Goal: Task Accomplishment & Management: Manage account settings

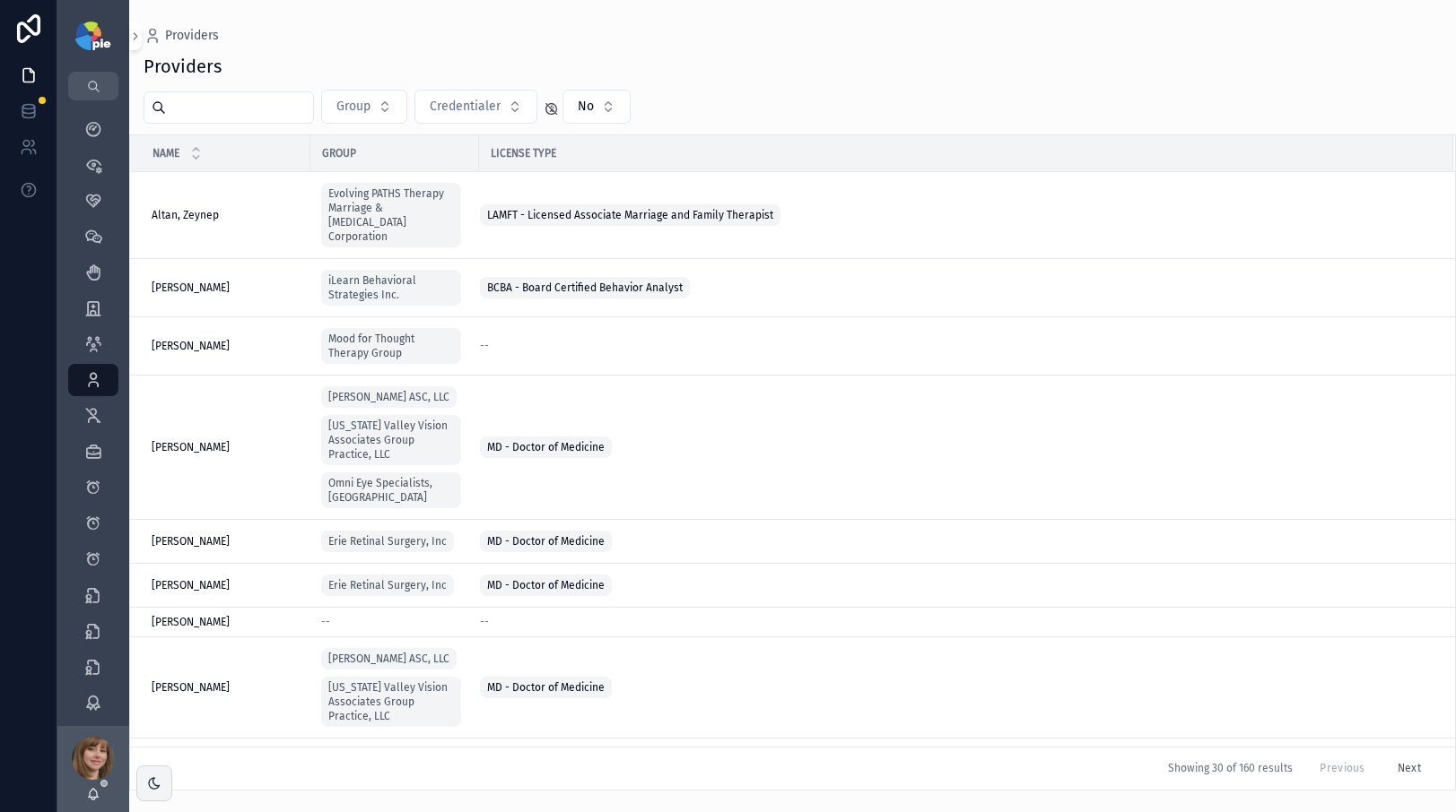
click at [257, 102] on input "scrollable content" at bounding box center [239, 108] width 147 height 25
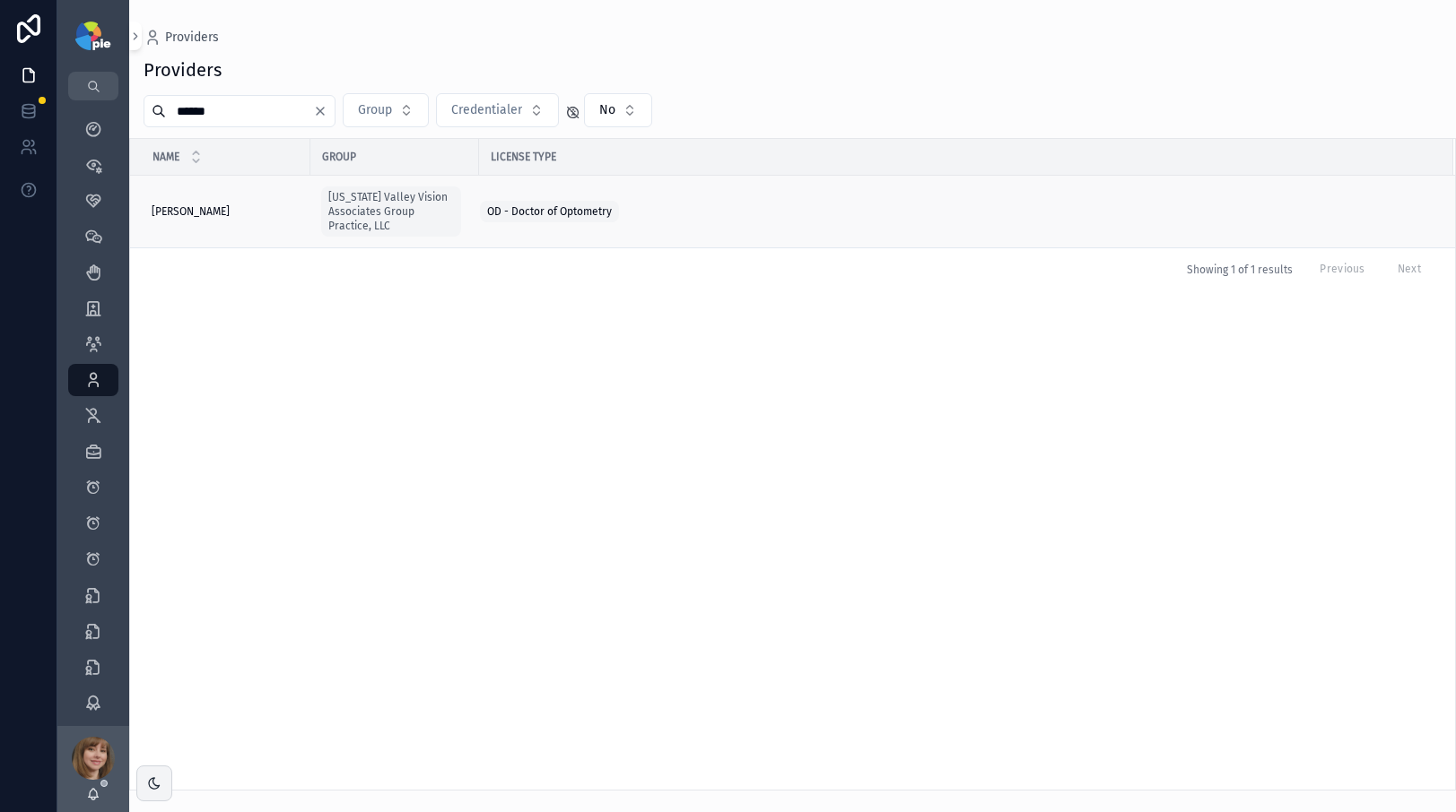
type input "******"
click at [204, 209] on span "[PERSON_NAME]" at bounding box center [191, 211] width 78 height 15
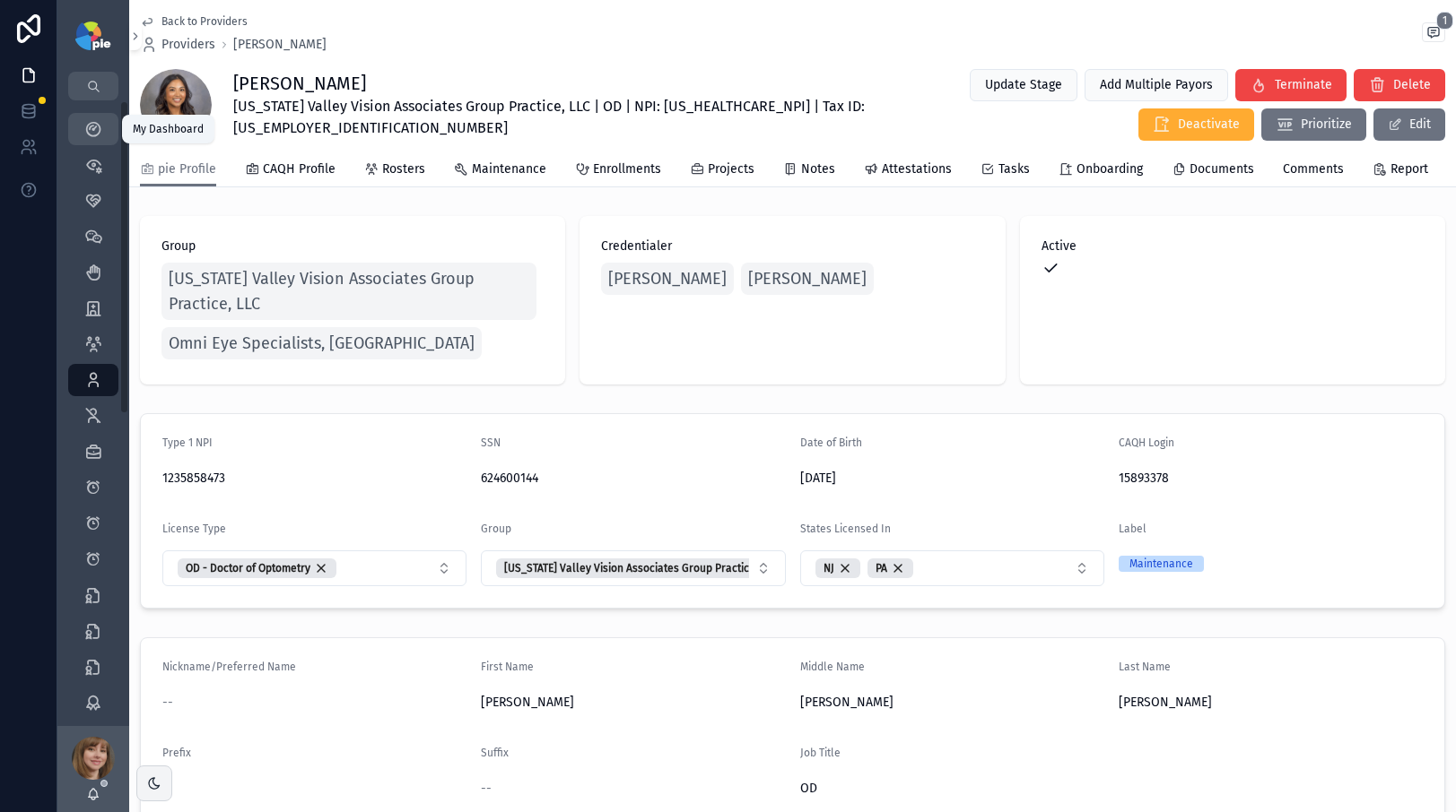
click at [88, 124] on icon "scrollable content" at bounding box center [93, 129] width 18 height 18
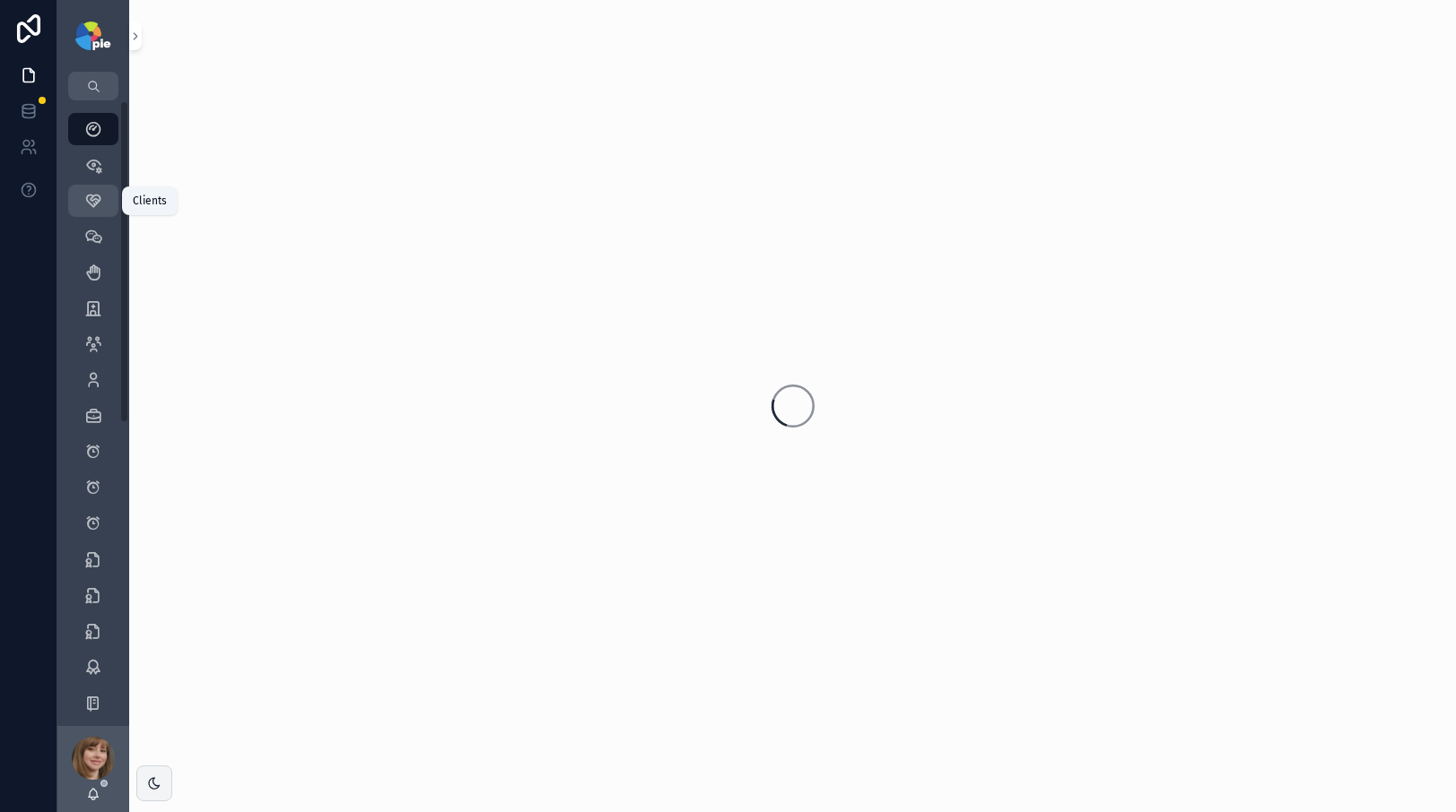
click at [93, 202] on icon "scrollable content" at bounding box center [93, 201] width 18 height 18
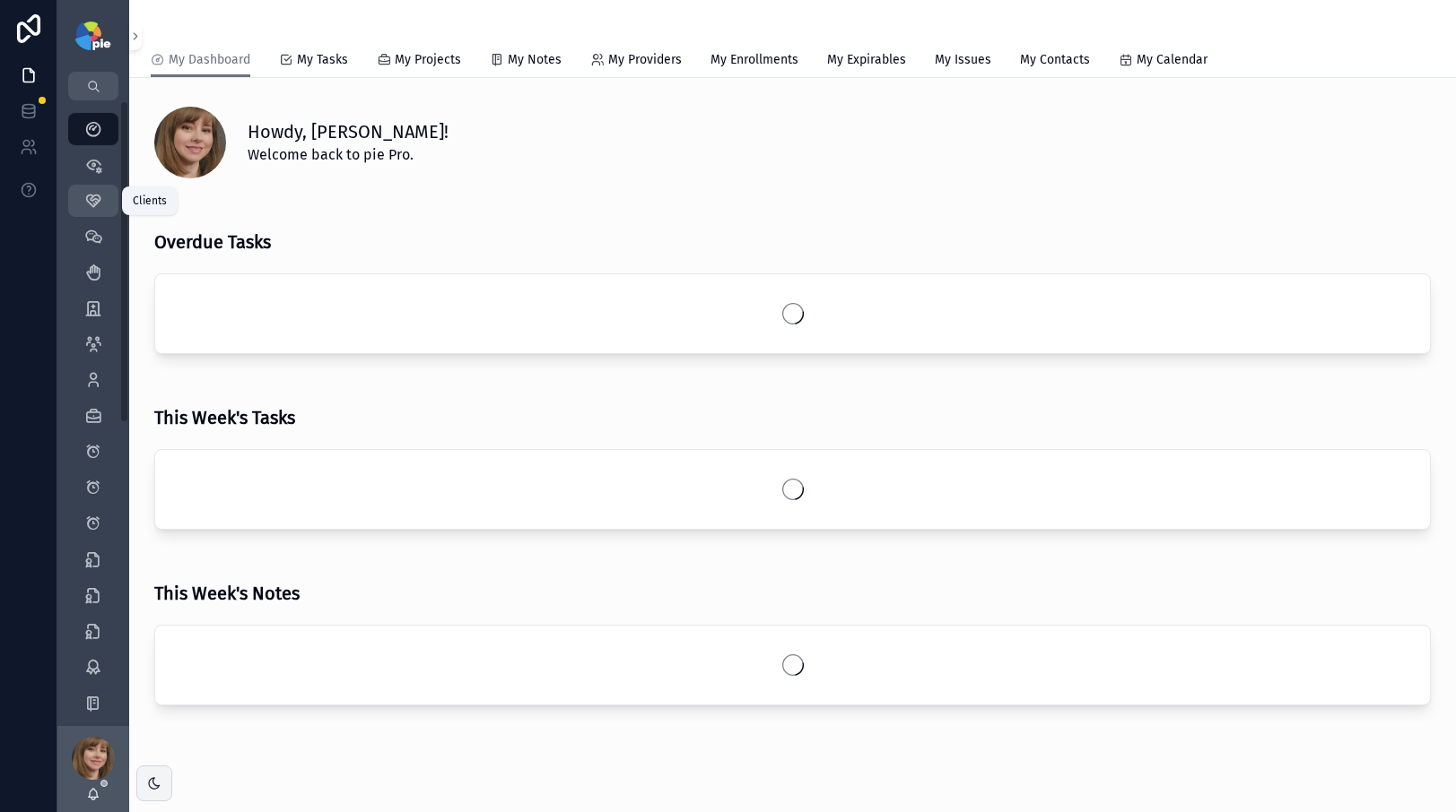
click at [96, 198] on icon "scrollable content" at bounding box center [93, 201] width 18 height 18
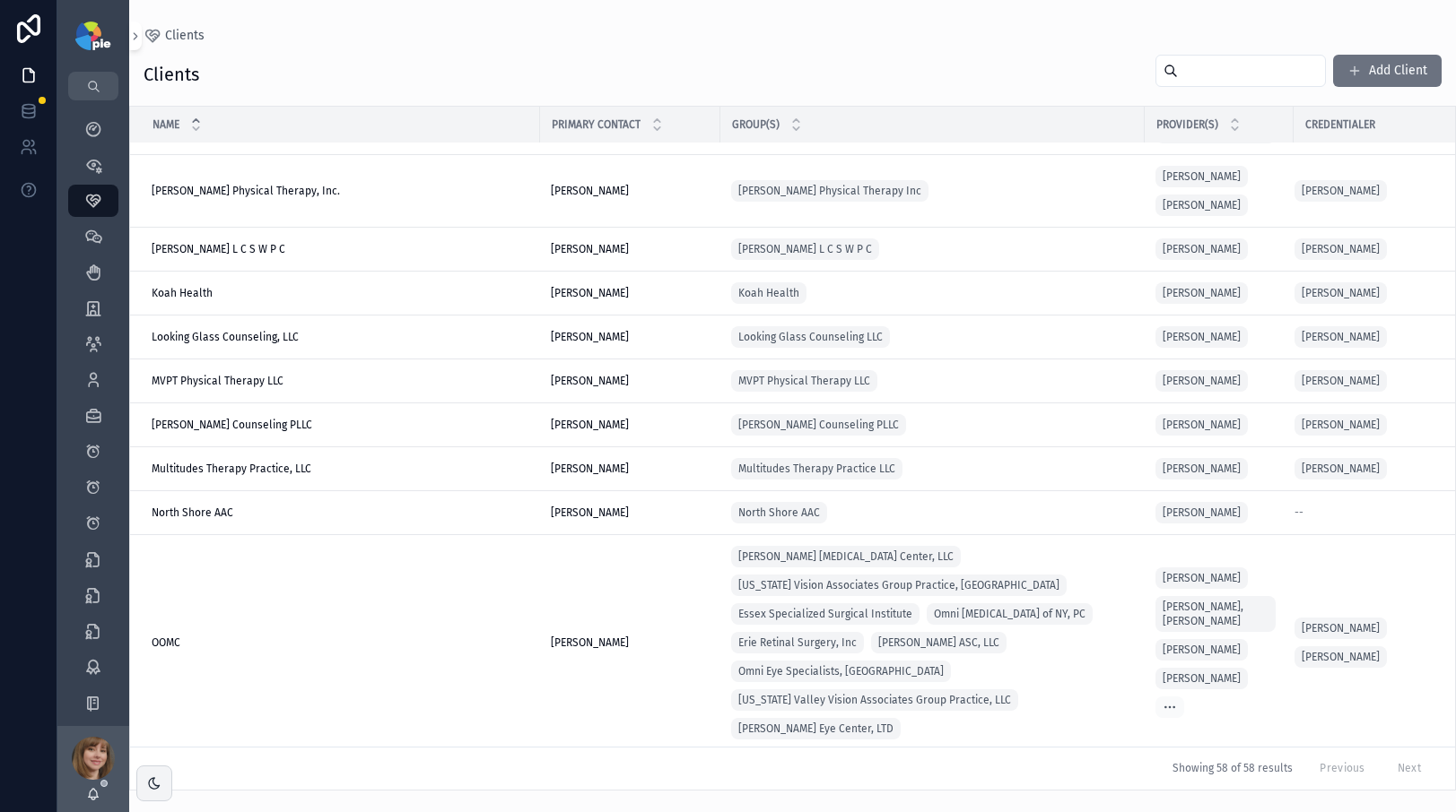
scroll to position [2281, 0]
click at [259, 634] on div "OOMC OOMC" at bounding box center [340, 641] width 378 height 15
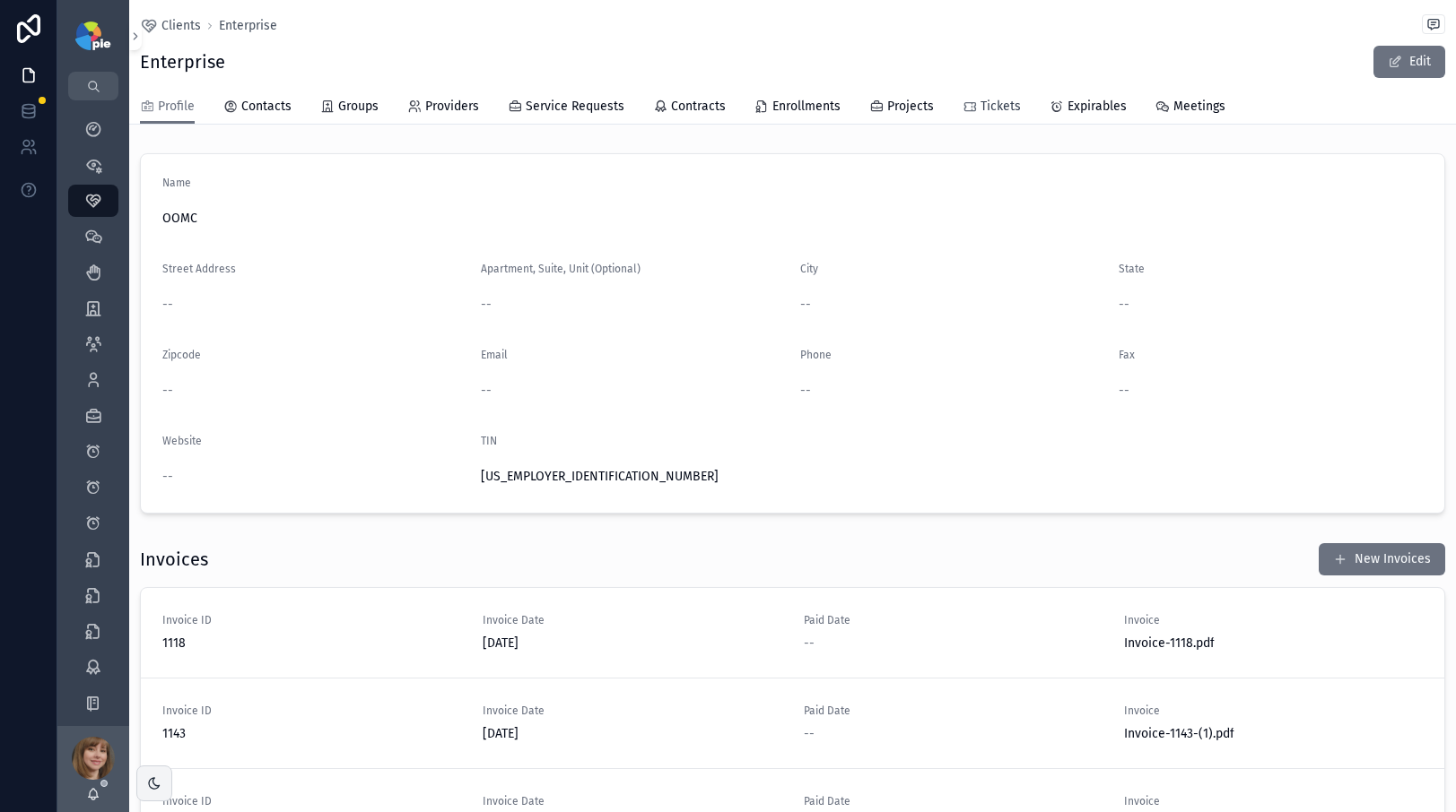
click at [991, 108] on span "Tickets" at bounding box center [1000, 107] width 40 height 18
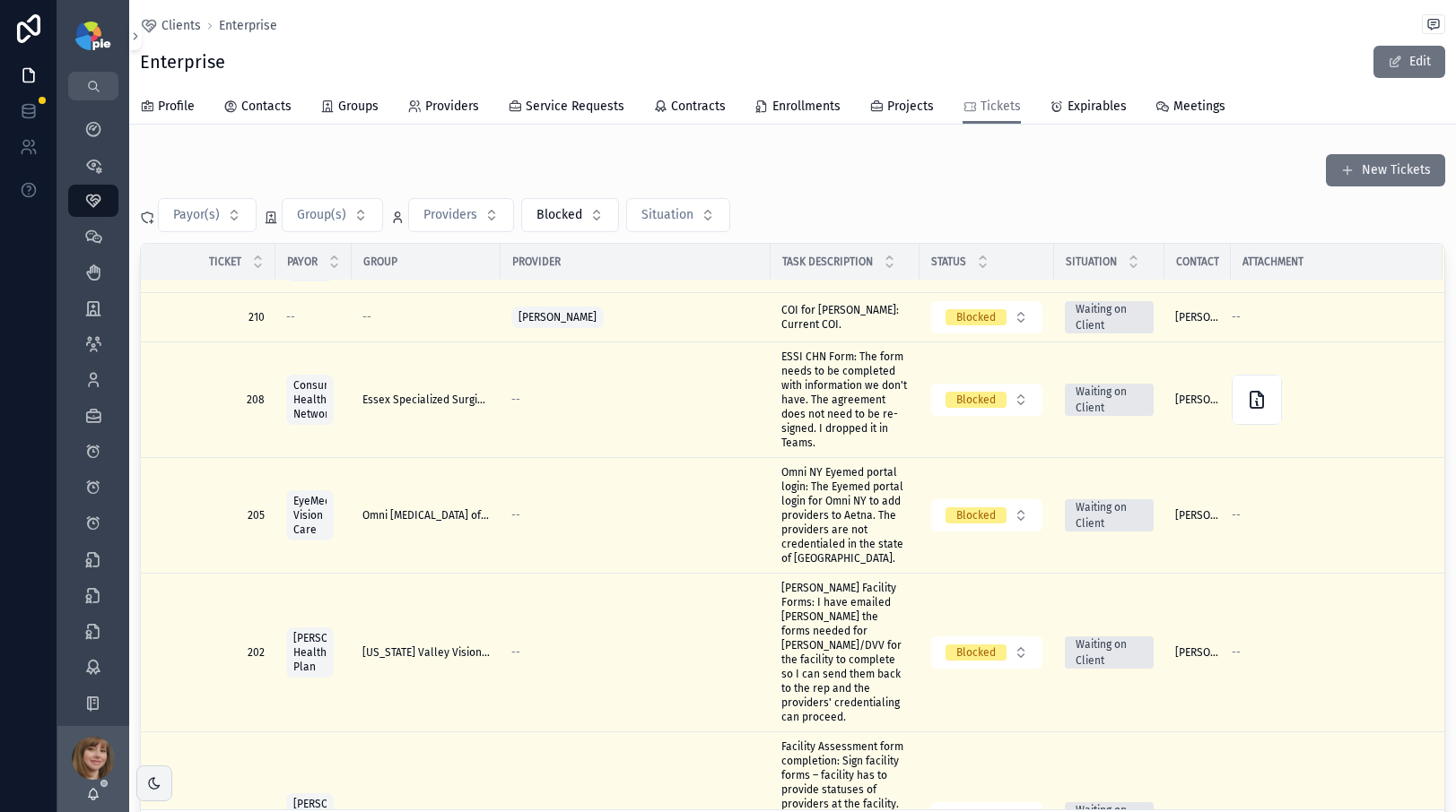
scroll to position [594, 0]
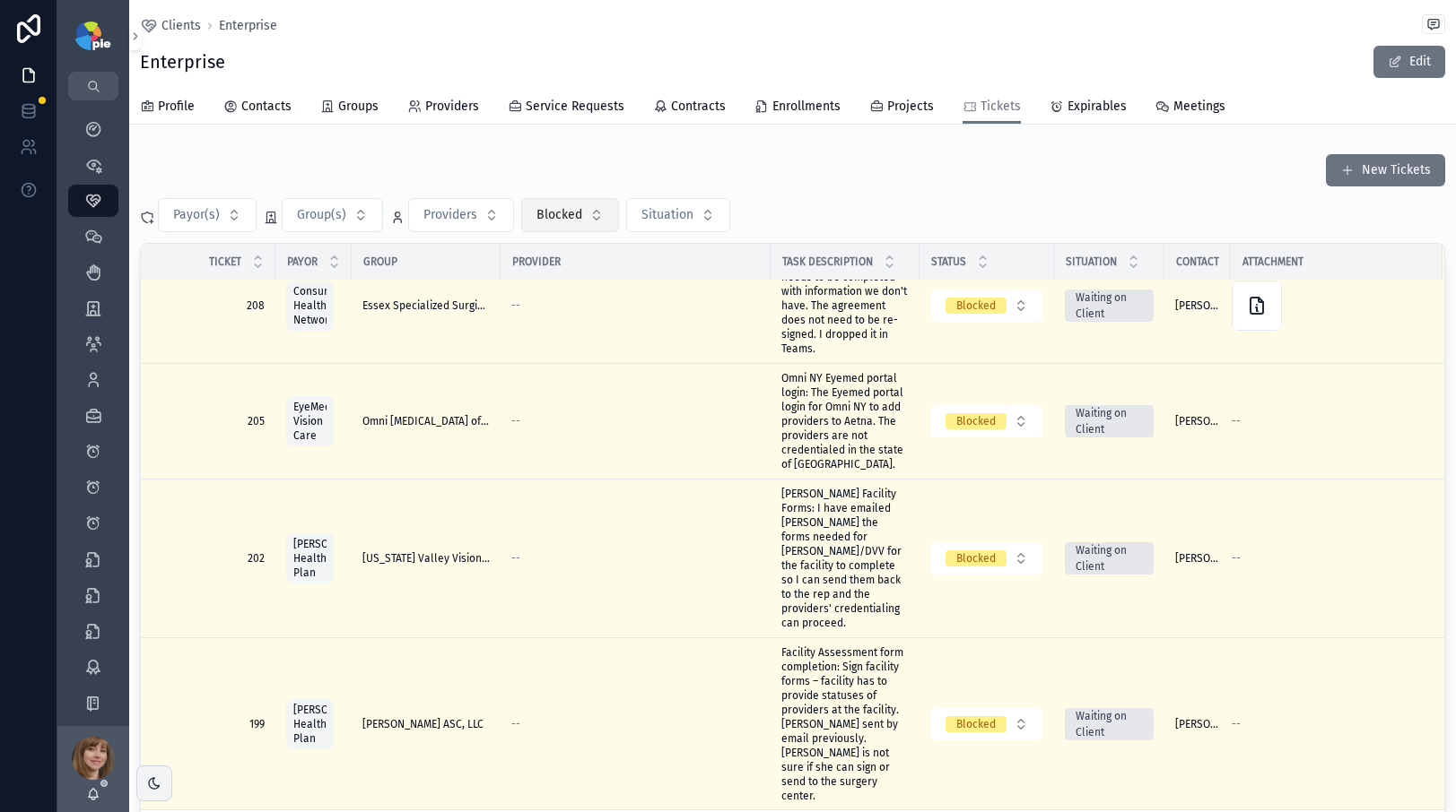
click at [579, 217] on span "Blocked" at bounding box center [559, 215] width 46 height 18
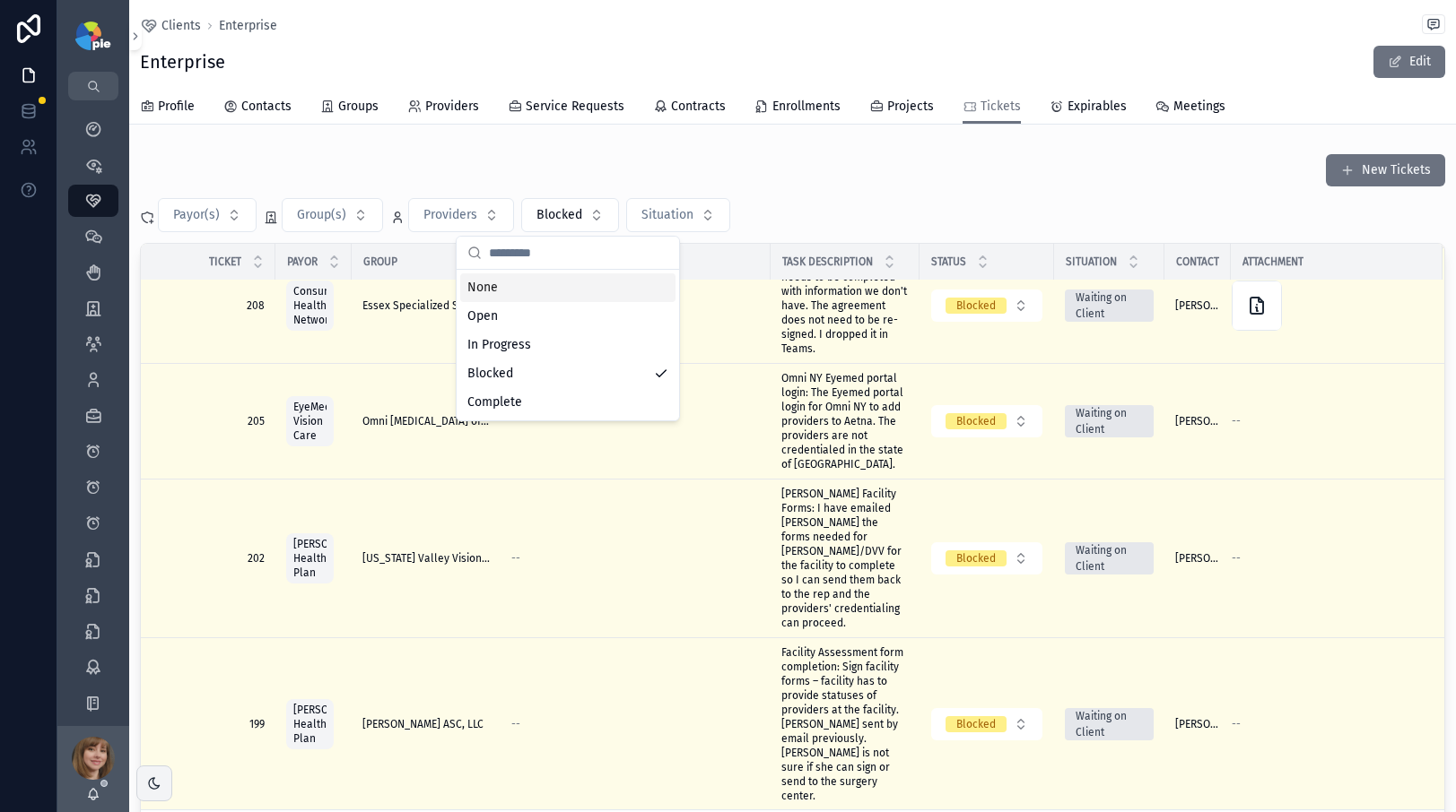
click at [531, 287] on div "None" at bounding box center [567, 287] width 215 height 28
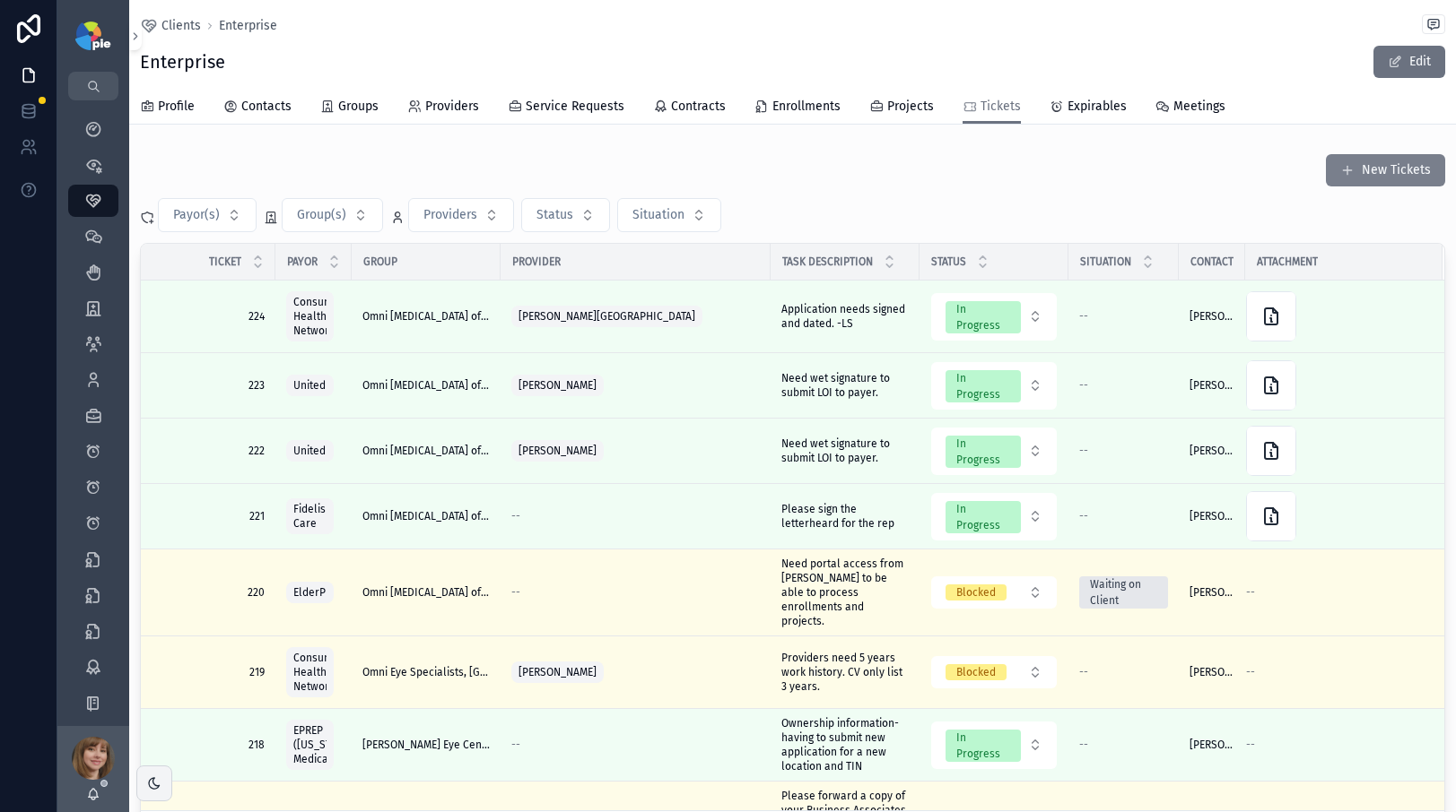
click at [1369, 172] on button "New Tickets" at bounding box center [1386, 170] width 120 height 32
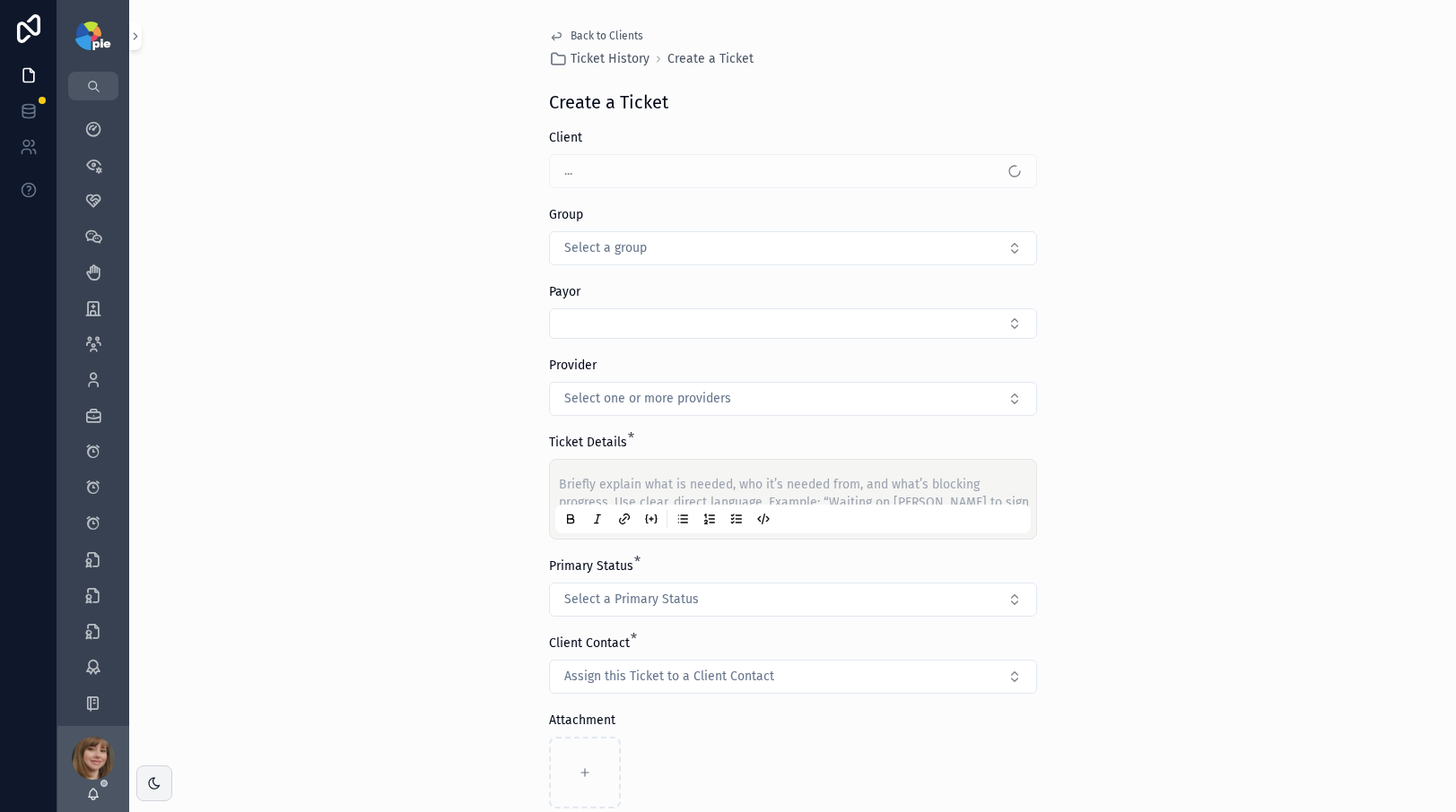
click at [609, 28] on span "Back to Clients" at bounding box center [607, 35] width 73 height 15
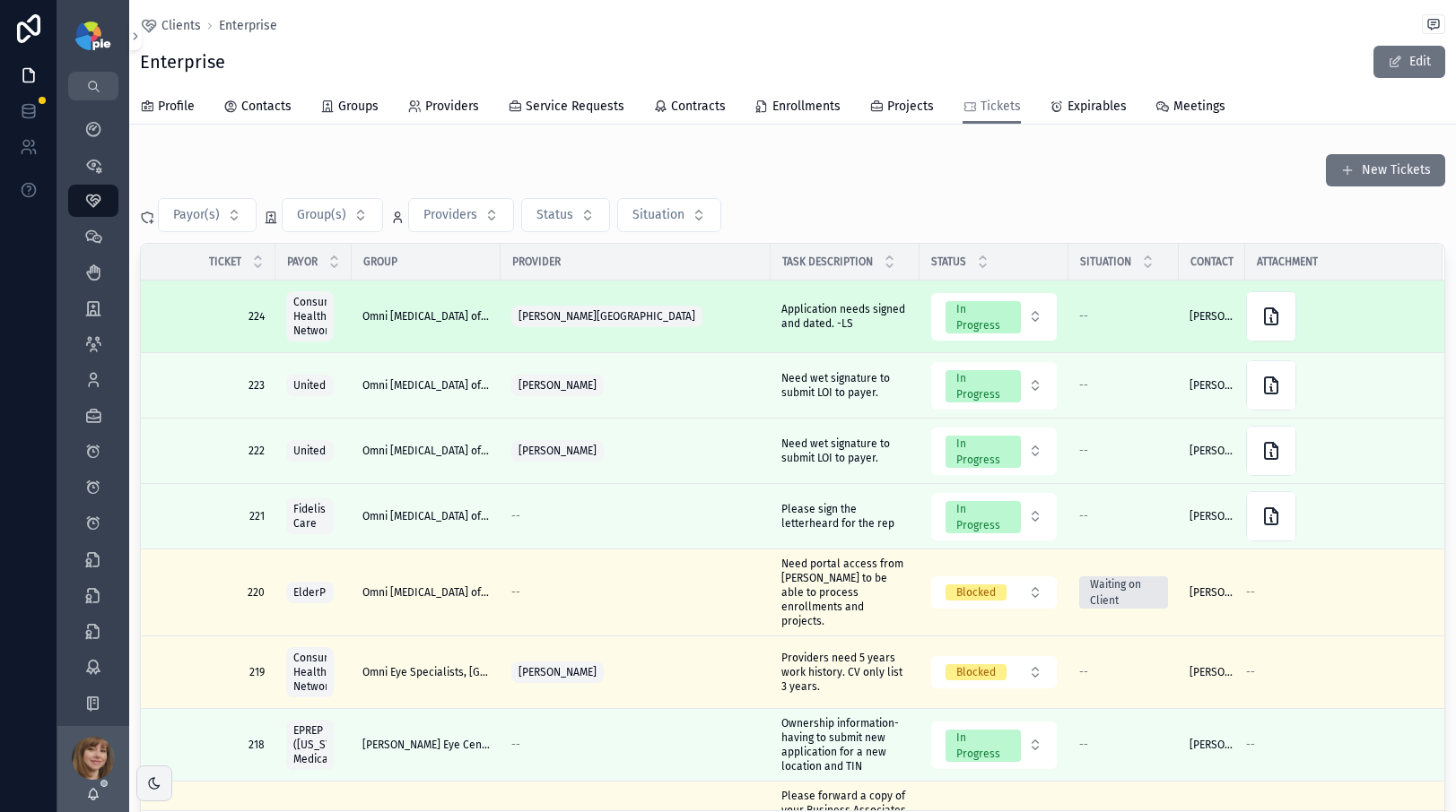
click at [707, 320] on div "[PERSON_NAME][GEOGRAPHIC_DATA]" at bounding box center [635, 316] width 248 height 28
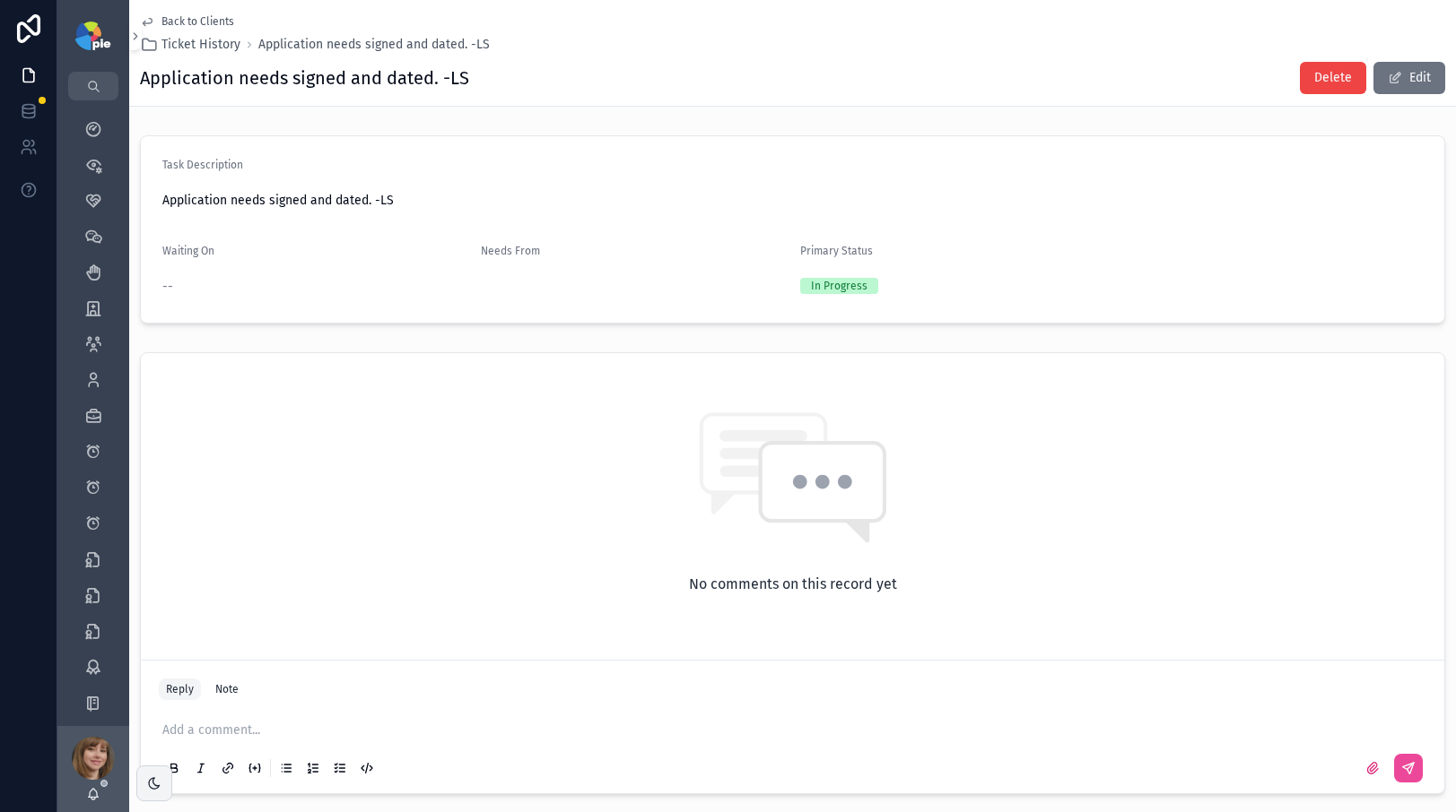
click at [188, 21] on span "Back to Clients" at bounding box center [198, 22] width 73 height 15
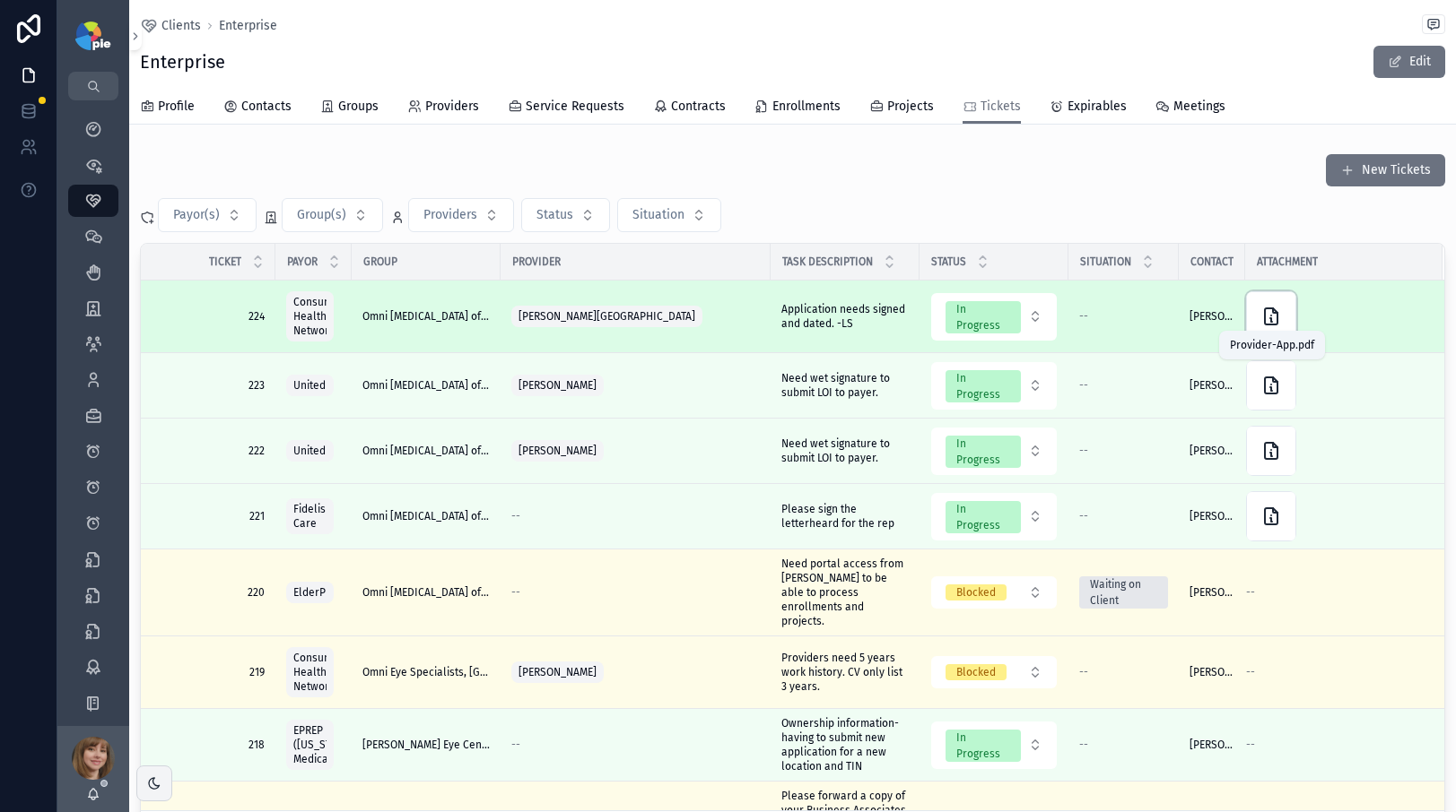
click at [1263, 316] on icon "scrollable content" at bounding box center [1272, 317] width 22 height 22
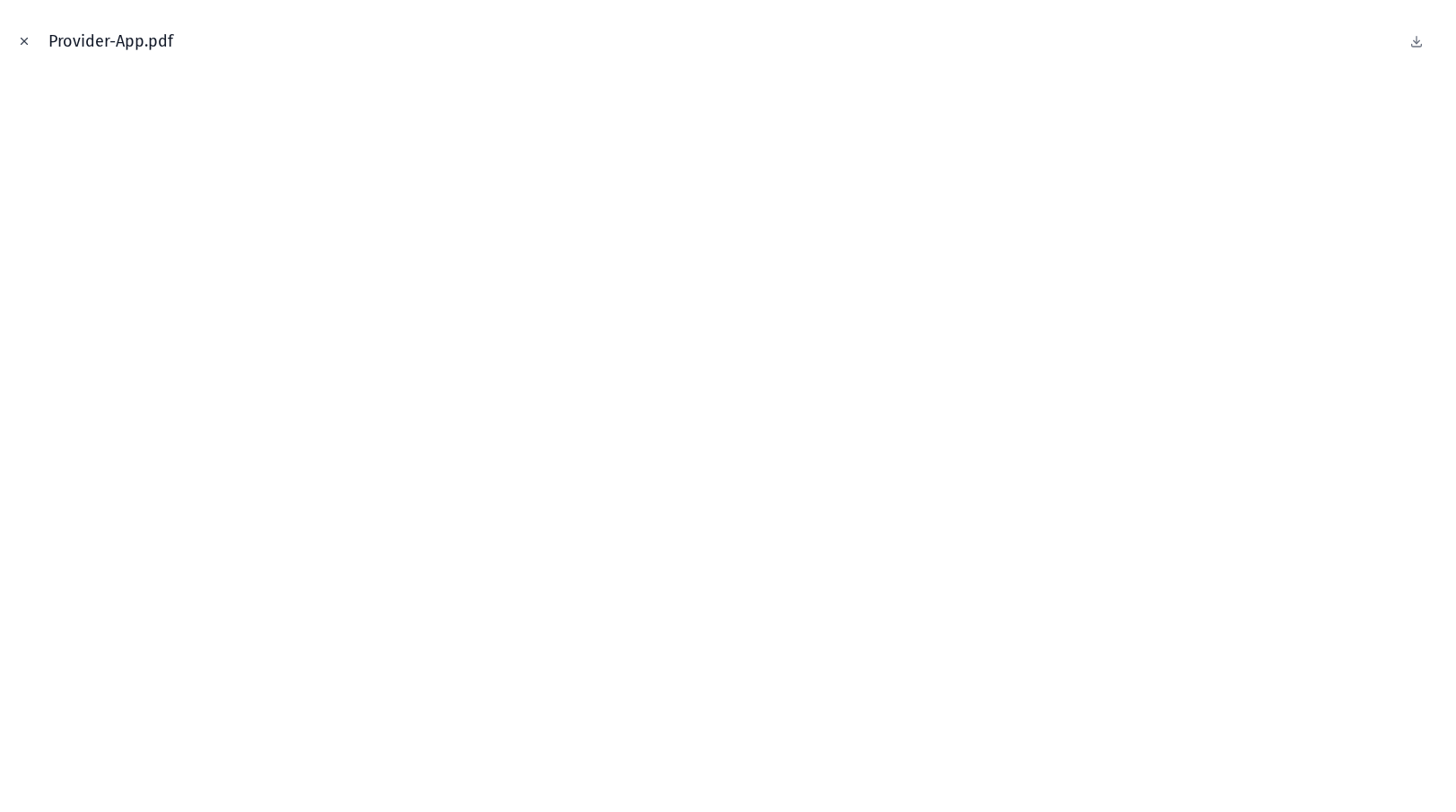
click at [22, 37] on icon "Close modal" at bounding box center [24, 41] width 13 height 13
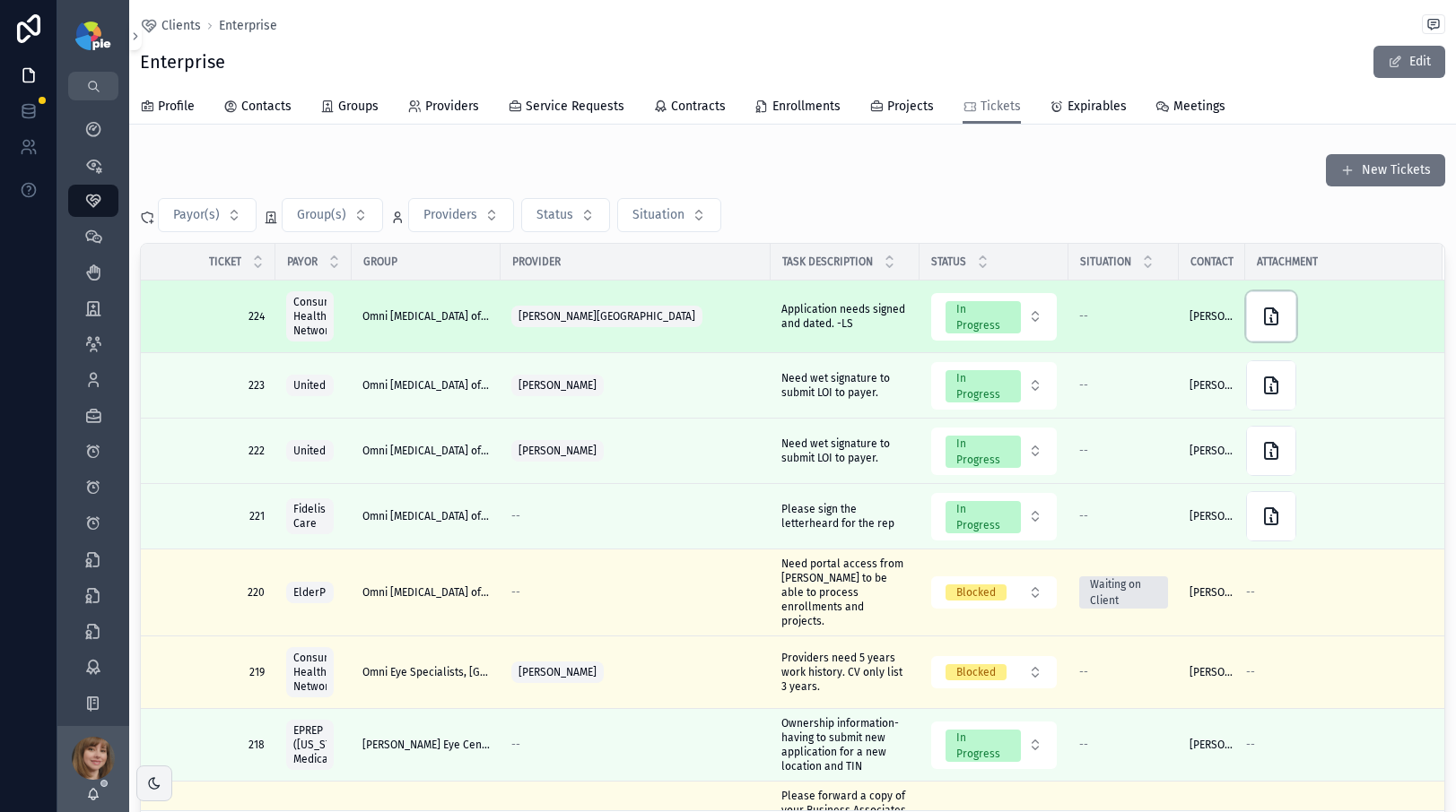
click at [1259, 310] on div "scrollable content" at bounding box center [1271, 316] width 50 height 50
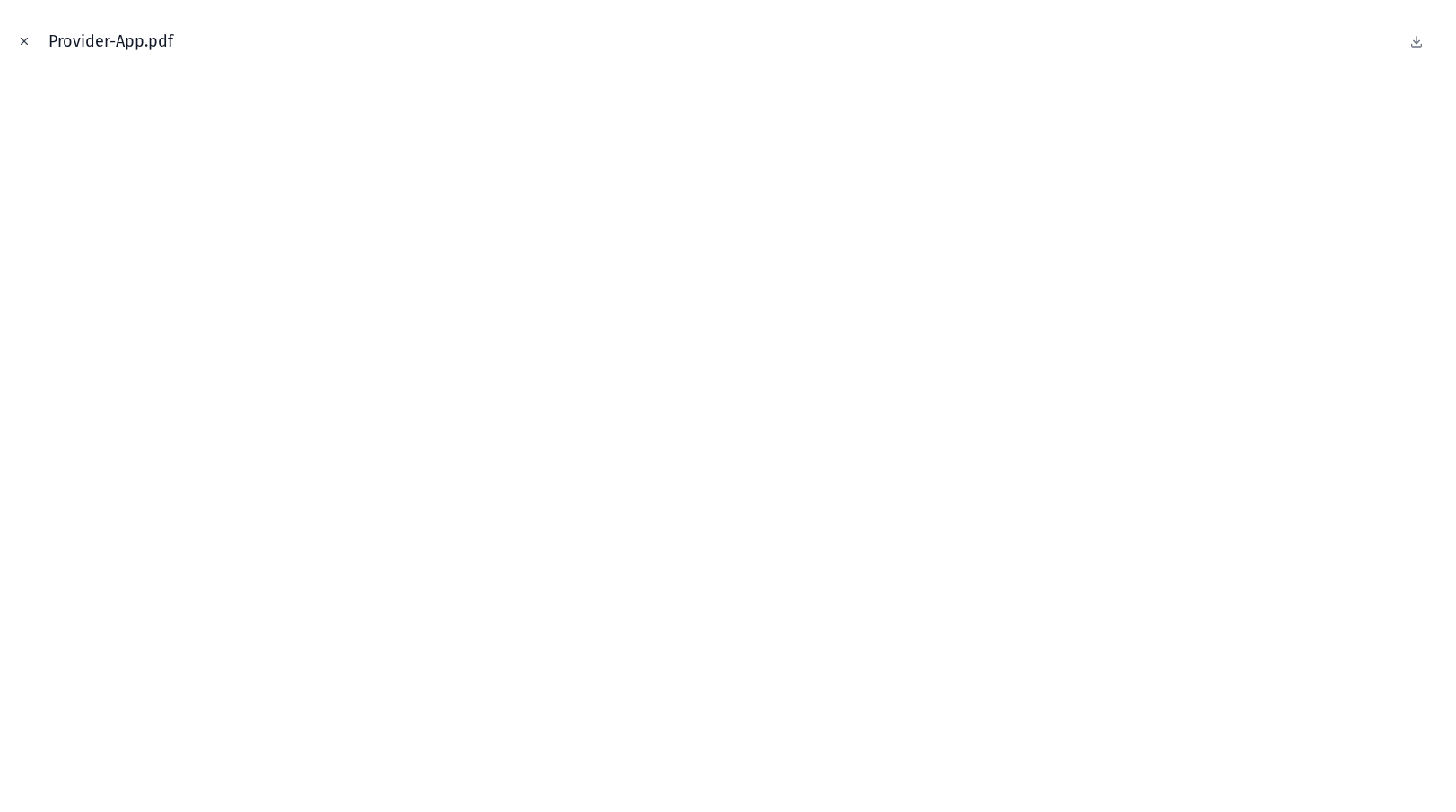
click at [23, 38] on icon "Close modal" at bounding box center [24, 41] width 13 height 13
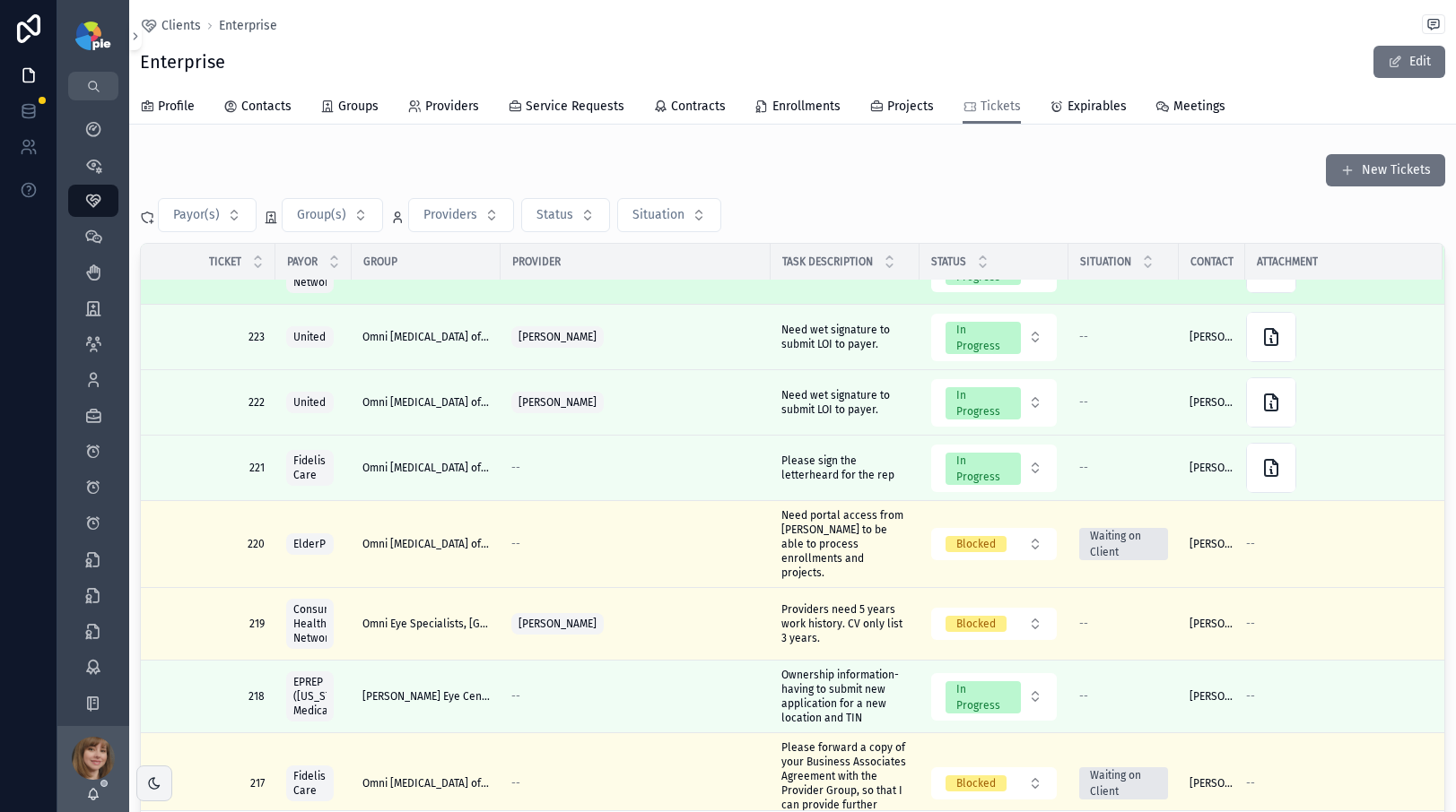
scroll to position [94, 0]
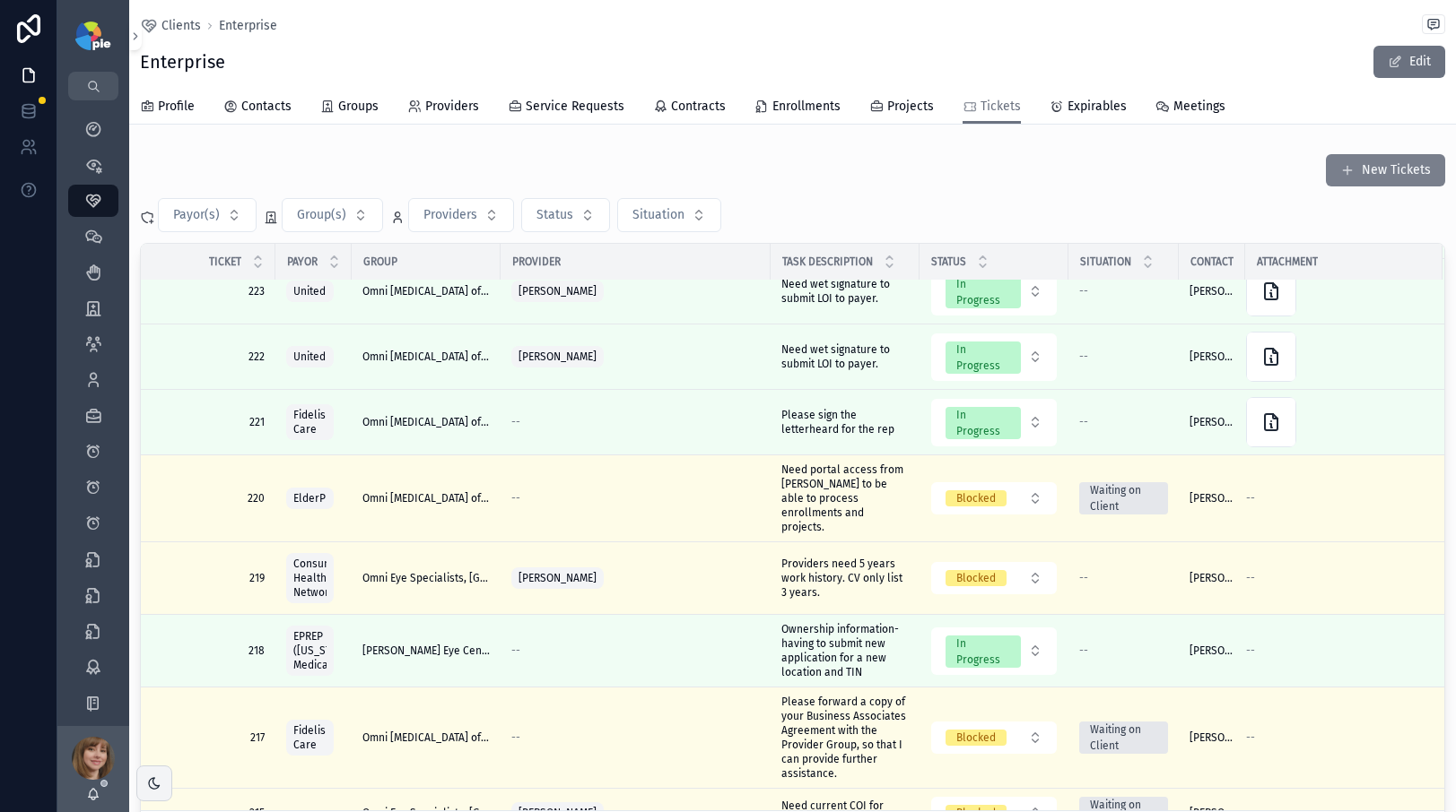
click at [1397, 173] on button "New Tickets" at bounding box center [1386, 170] width 120 height 32
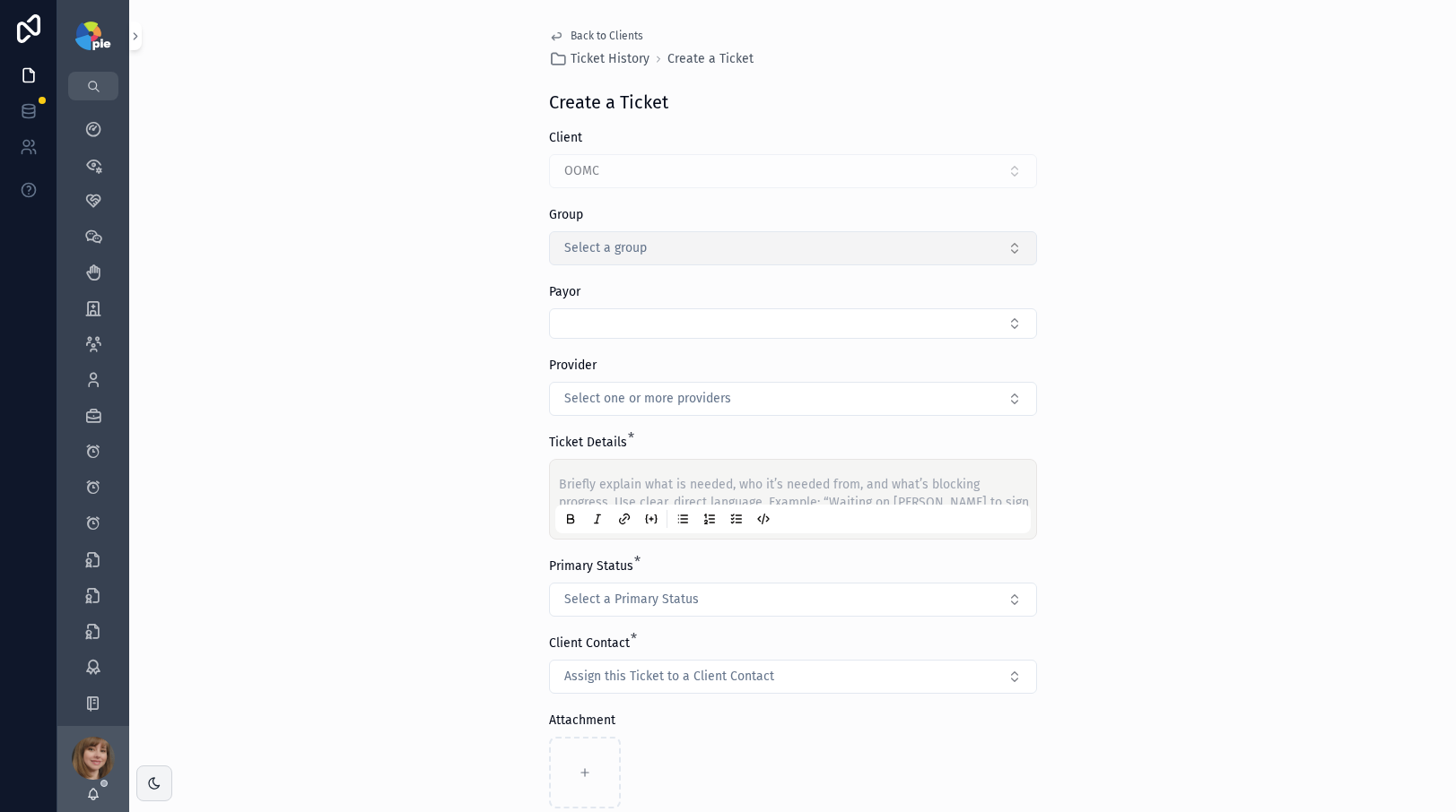
click at [727, 235] on button "Select a group" at bounding box center [793, 248] width 488 height 34
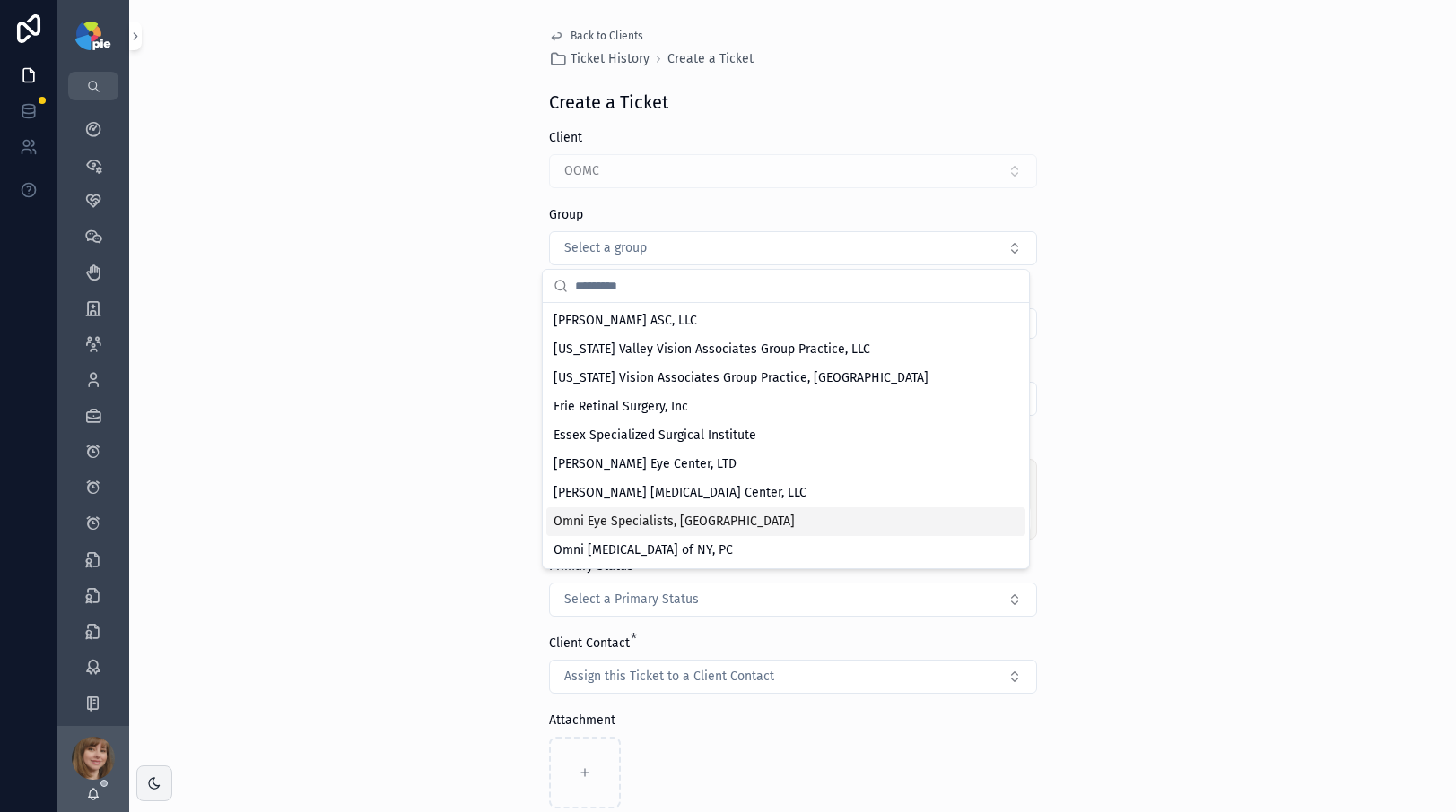
click at [708, 515] on div "Omni Eye Specialists, [GEOGRAPHIC_DATA]" at bounding box center [786, 522] width 479 height 28
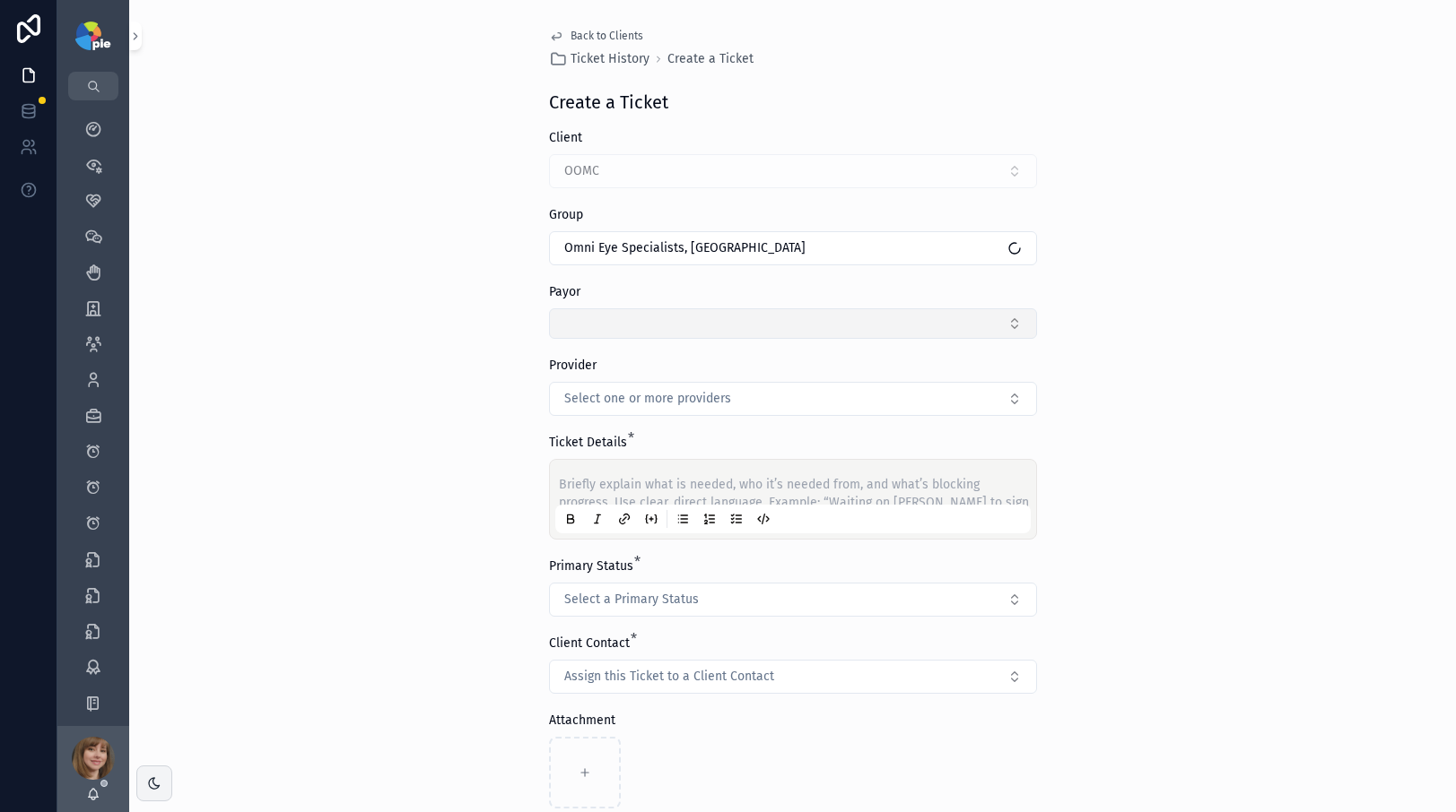
click at [695, 318] on button "Select Button" at bounding box center [793, 324] width 488 height 30
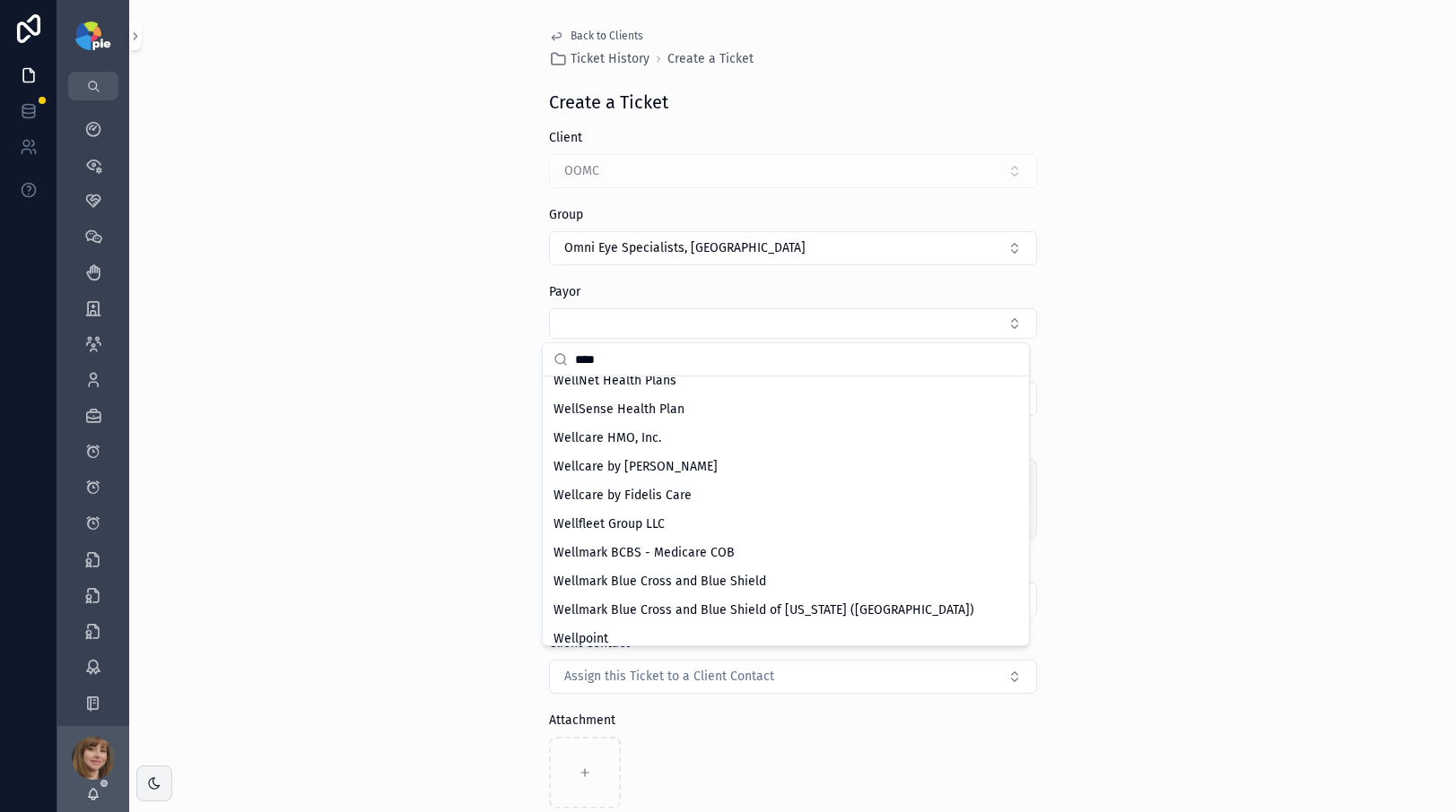
scroll to position [651, 0]
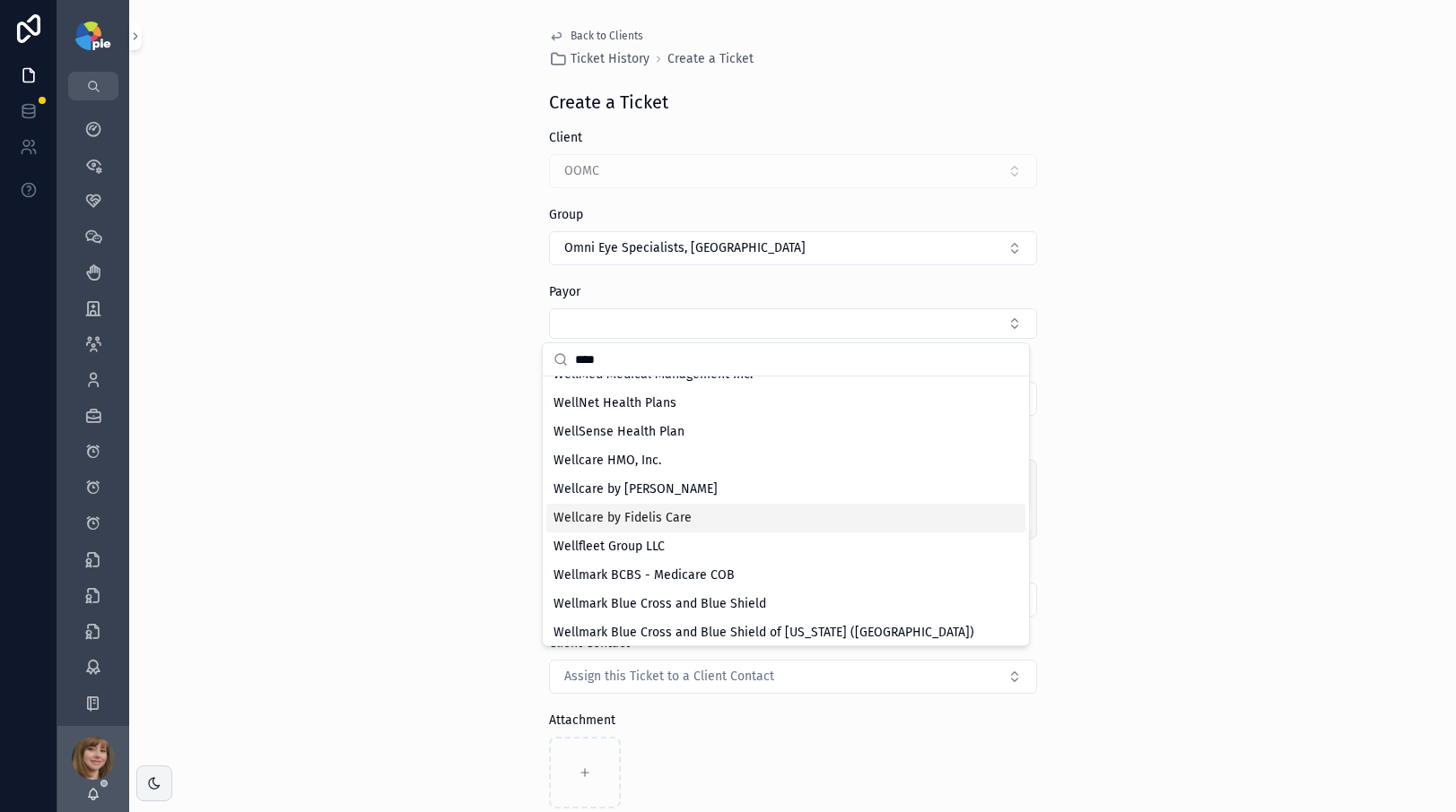
type input "****"
click at [705, 516] on div "Wellcare by Fidelis Care" at bounding box center [786, 518] width 479 height 28
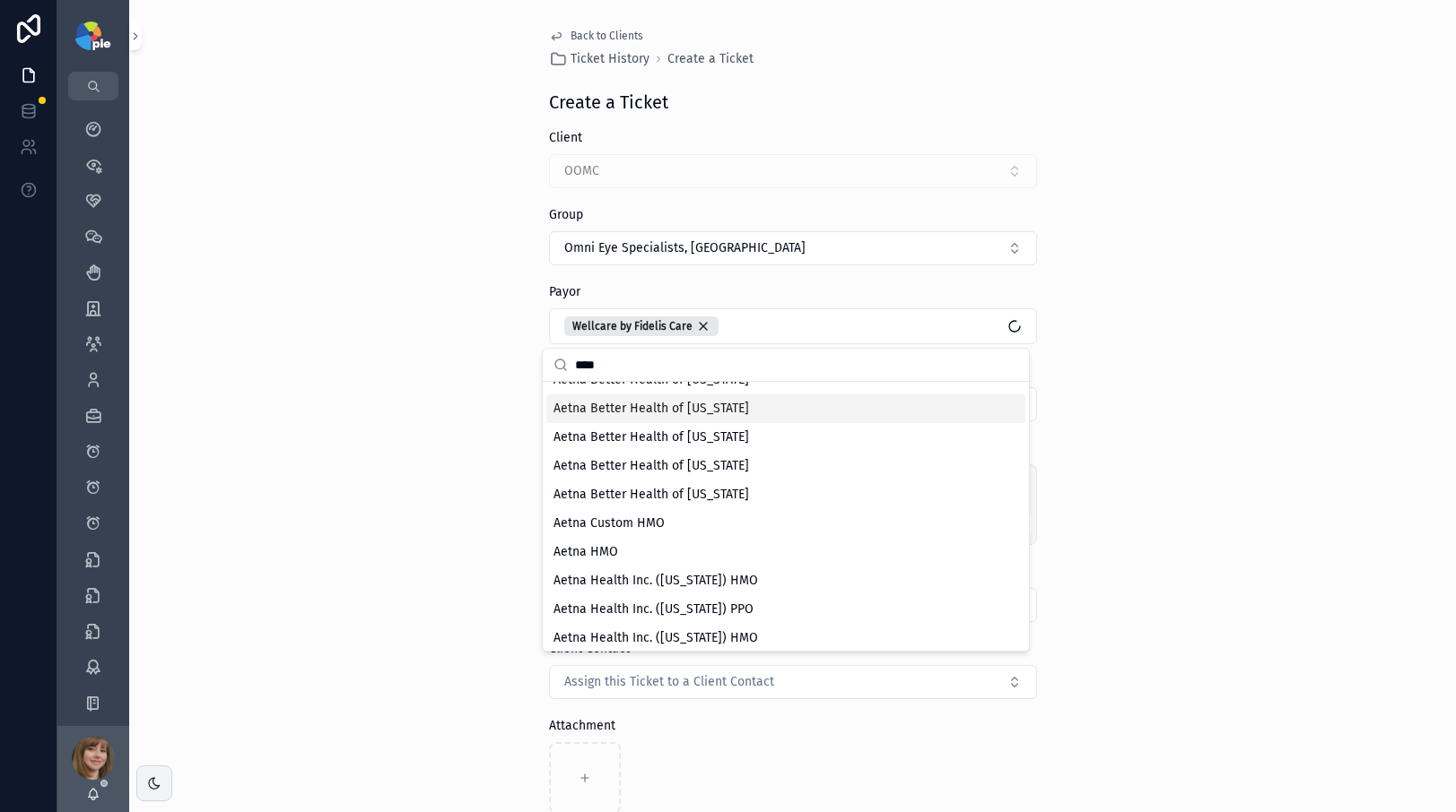
scroll to position [0, 0]
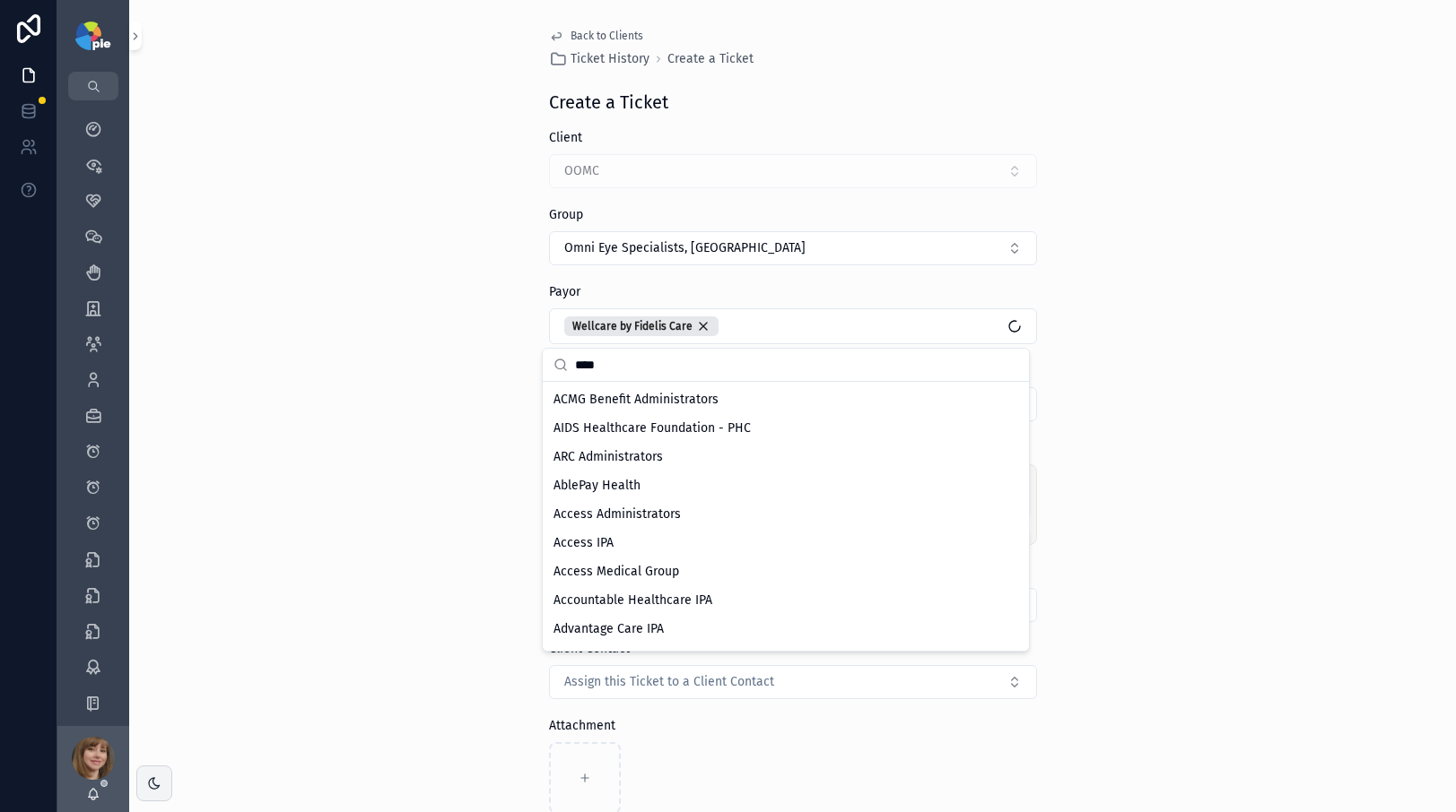
click at [382, 390] on div "Back to Clients Ticket History Create a Ticket Create a Ticket Client OOMC Grou…" at bounding box center [793, 406] width 1326 height 812
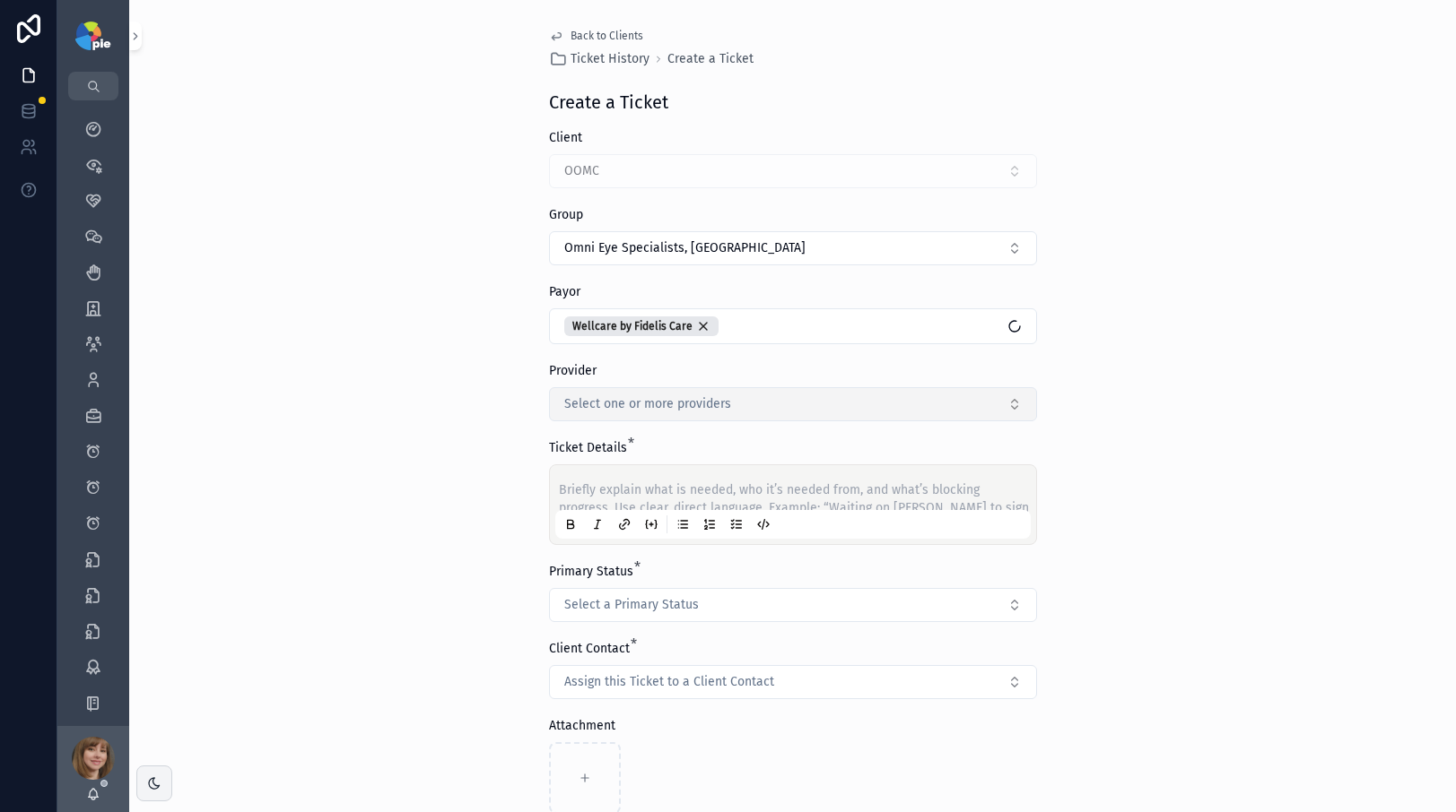
click at [607, 409] on span "Select one or more providers" at bounding box center [648, 404] width 167 height 18
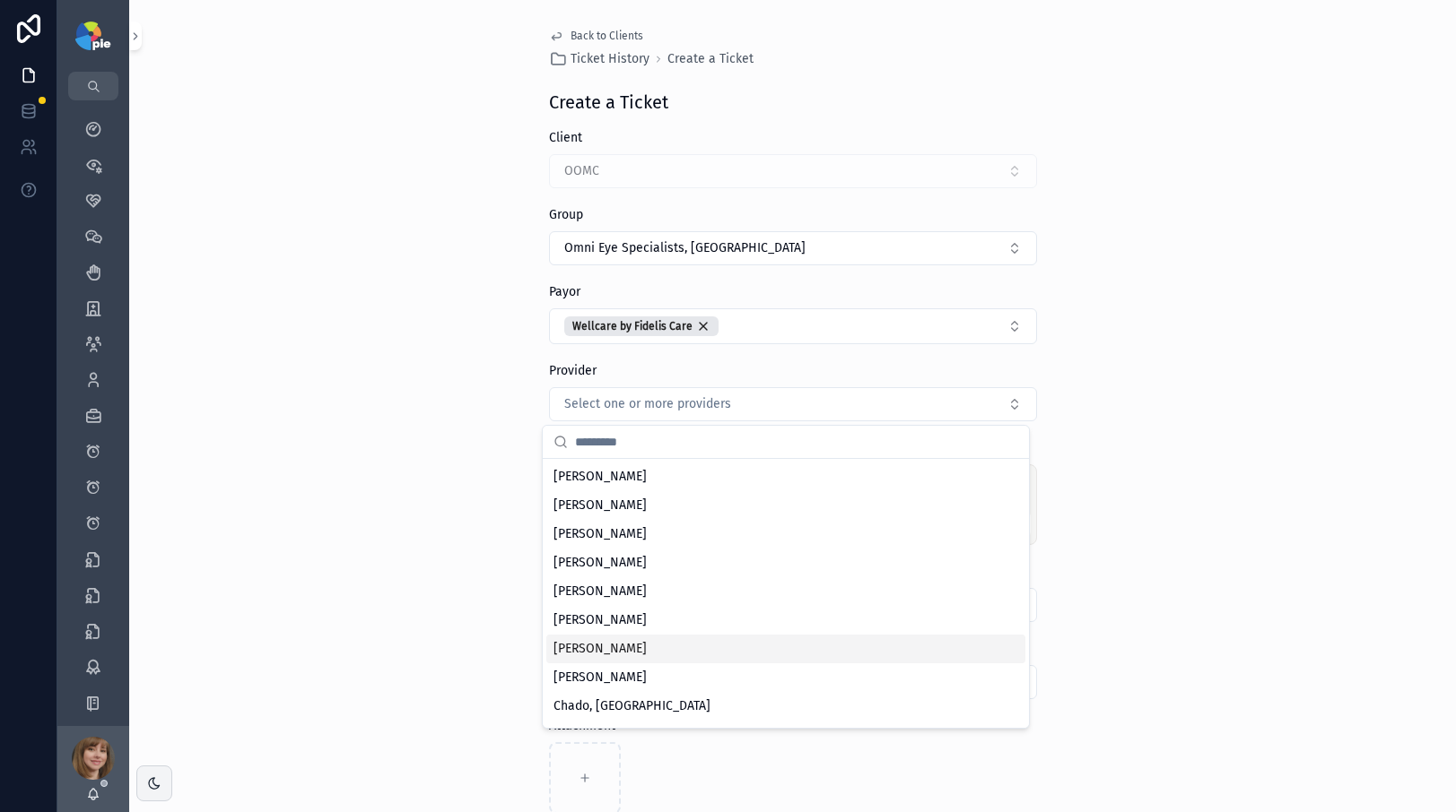
click at [657, 652] on div "[PERSON_NAME]" at bounding box center [786, 648] width 479 height 28
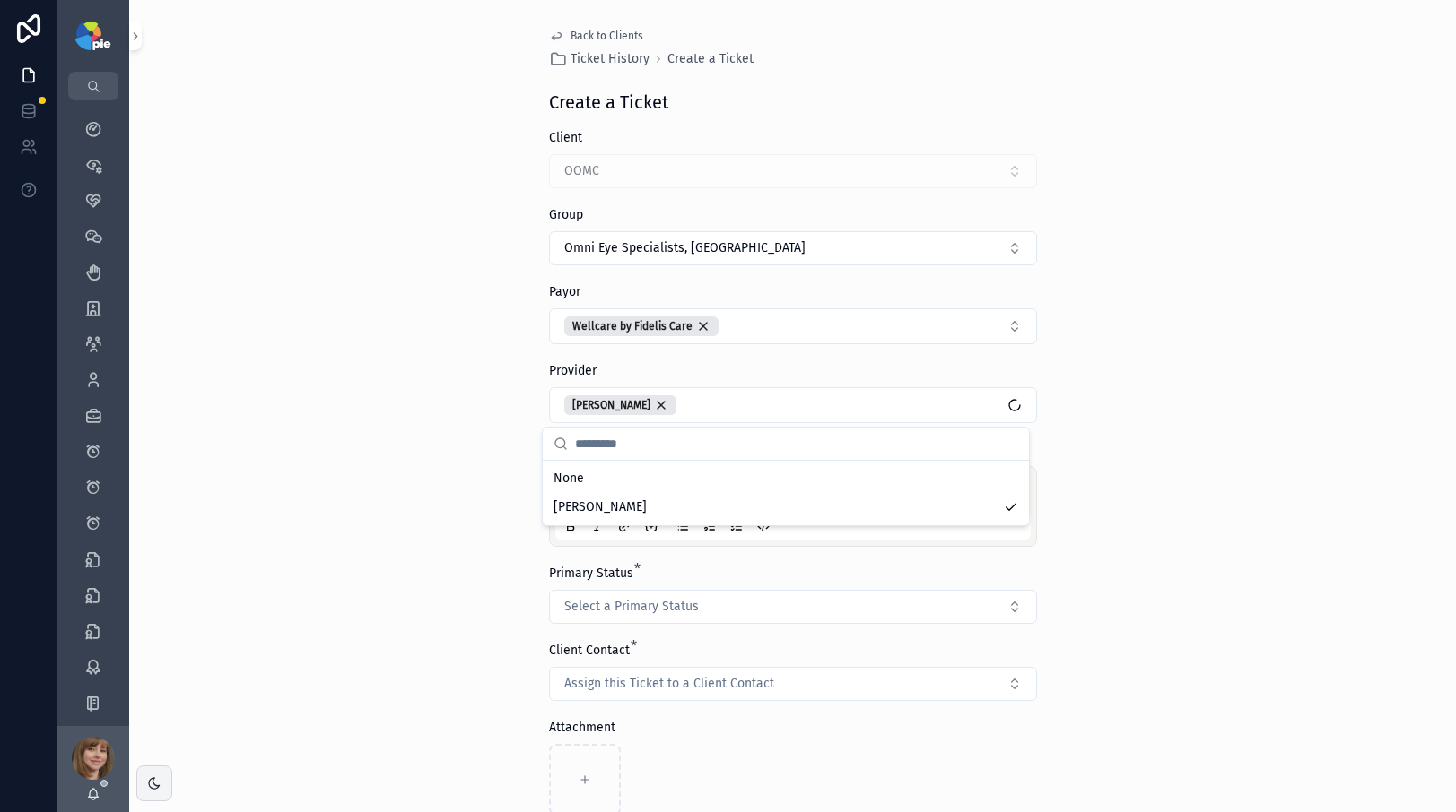
click at [421, 591] on div "Back to Clients Ticket History Create a Ticket Create a Ticket Client OOMC Grou…" at bounding box center [793, 406] width 1326 height 812
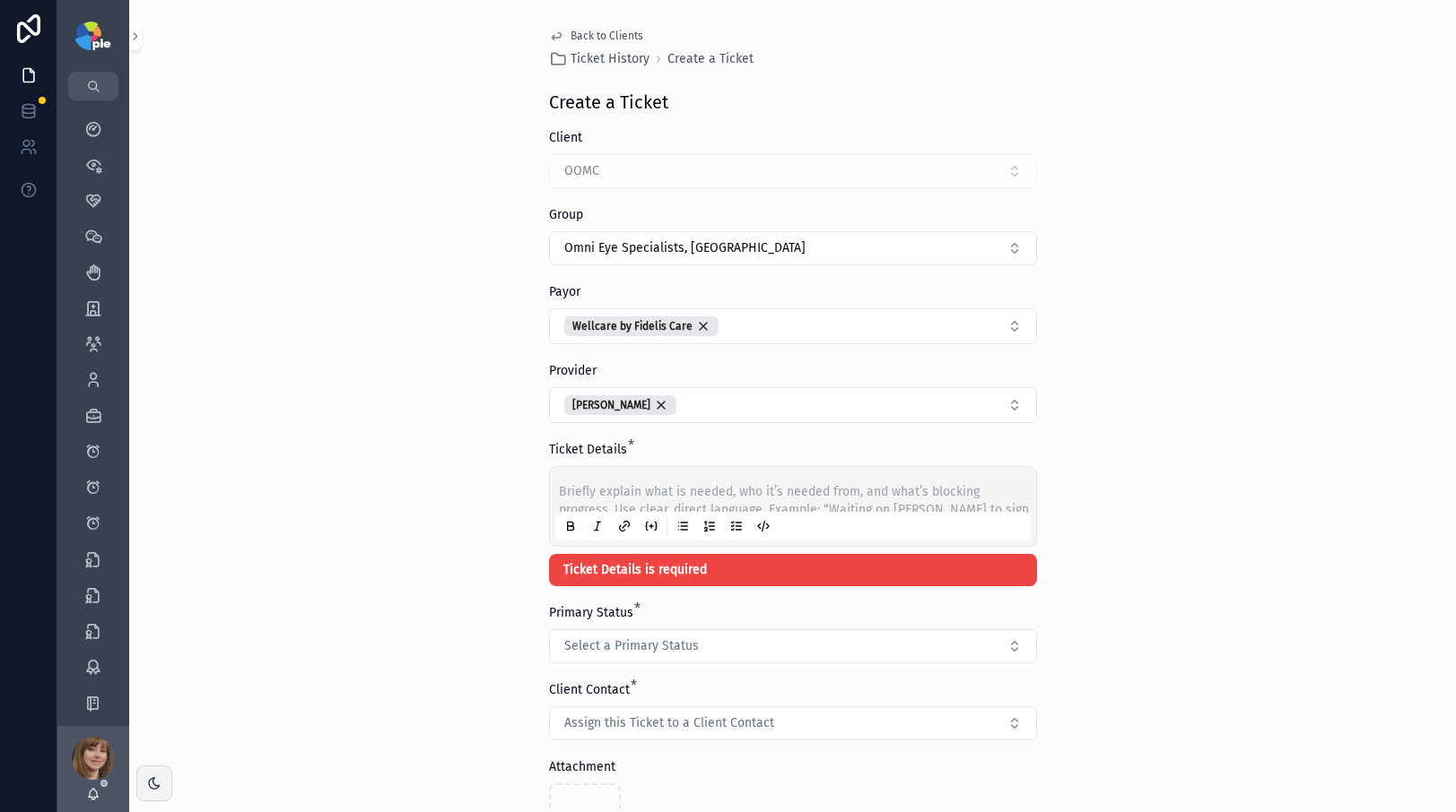
click at [664, 489] on p "scrollable content" at bounding box center [797, 492] width 476 height 18
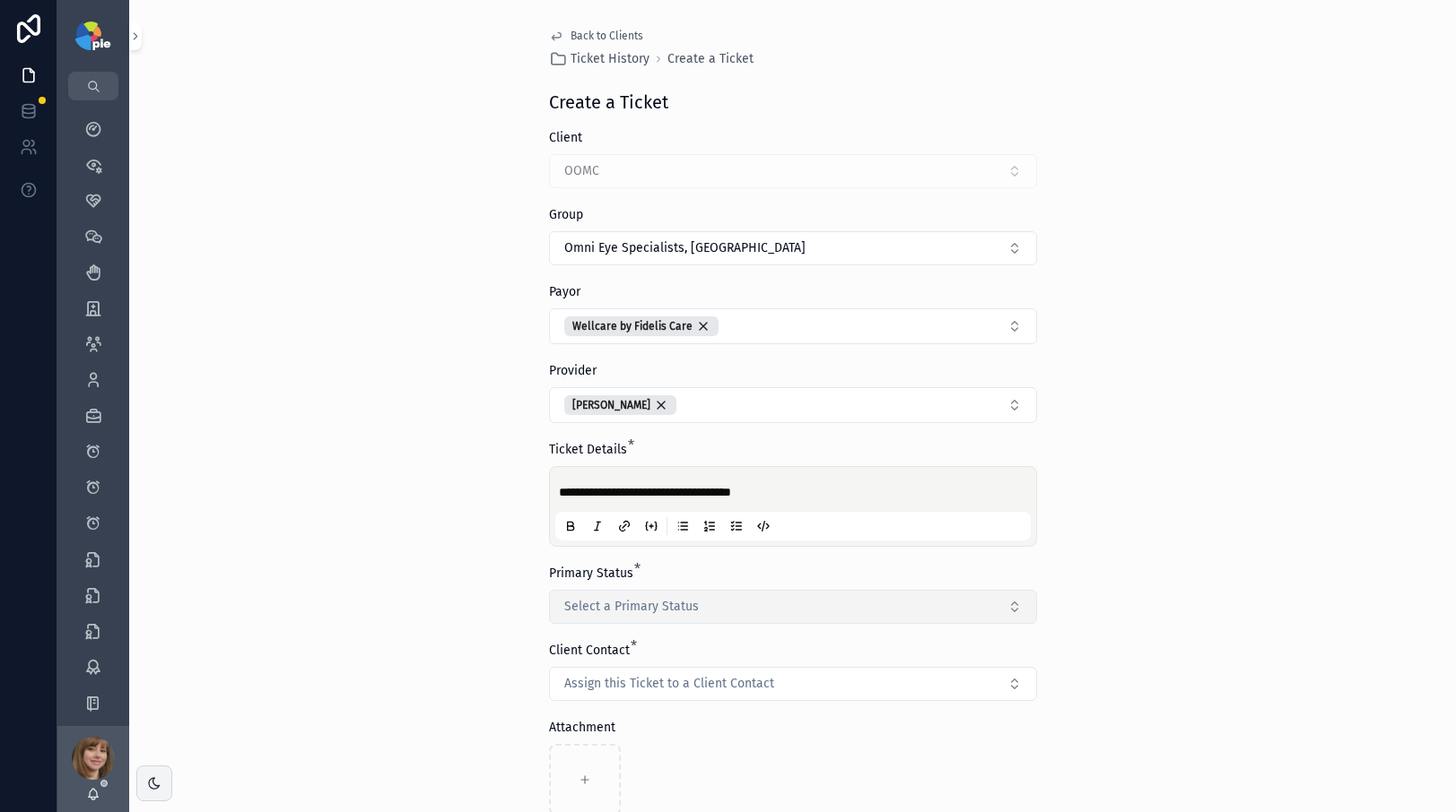
click at [698, 591] on button "Select a Primary Status" at bounding box center [793, 607] width 488 height 34
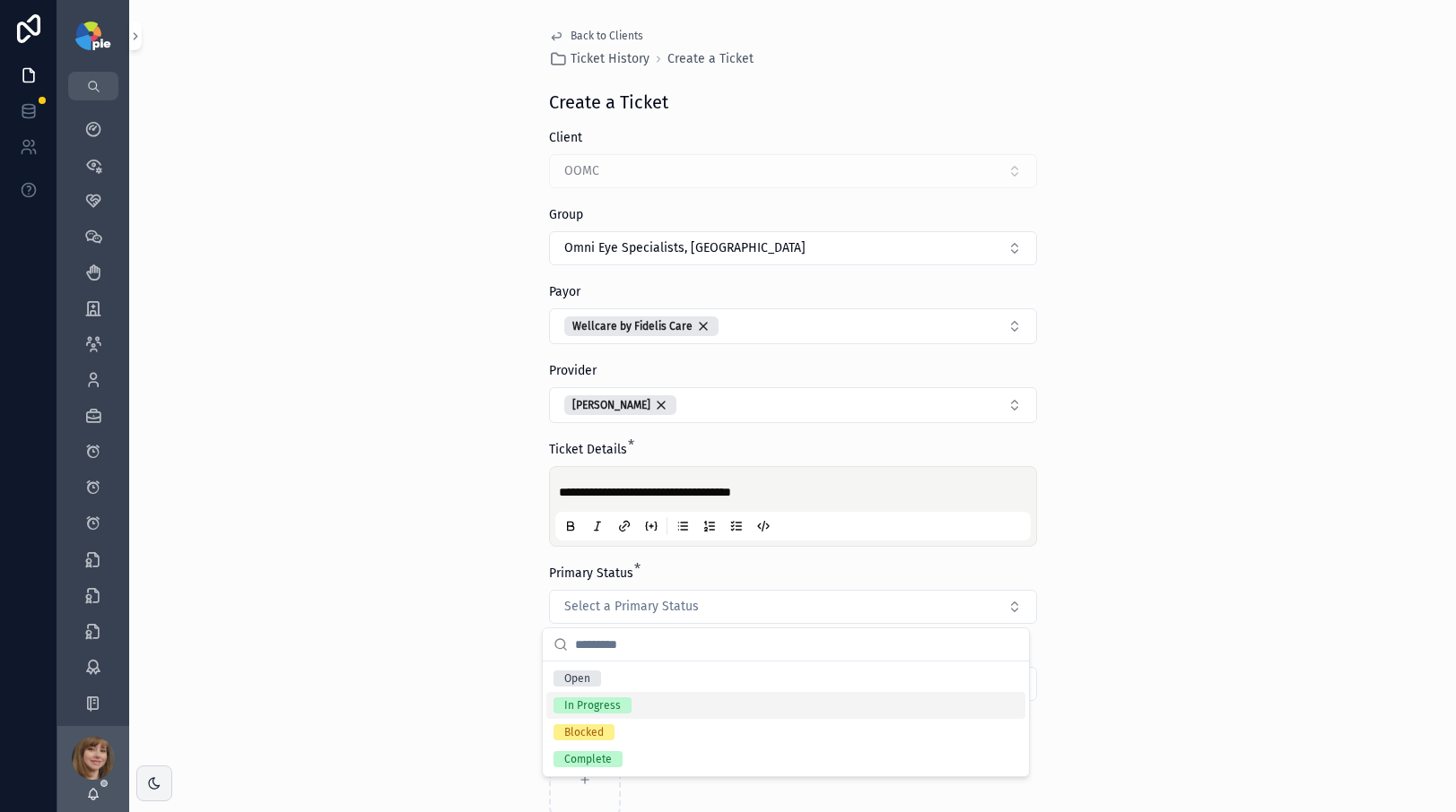
click at [681, 701] on div "In Progress" at bounding box center [786, 705] width 479 height 26
click at [1214, 530] on div "**********" at bounding box center [793, 406] width 1326 height 812
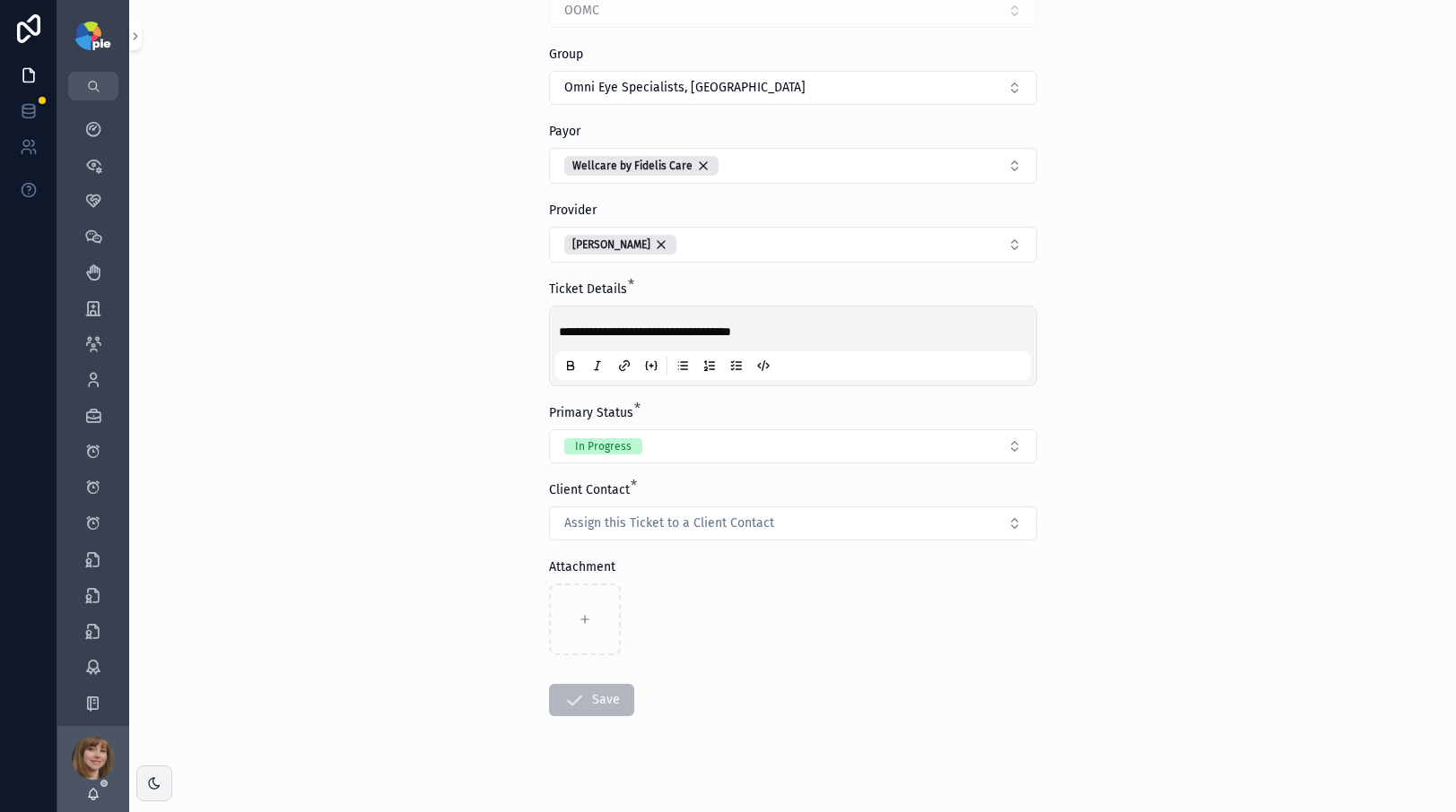
scroll to position [179, 0]
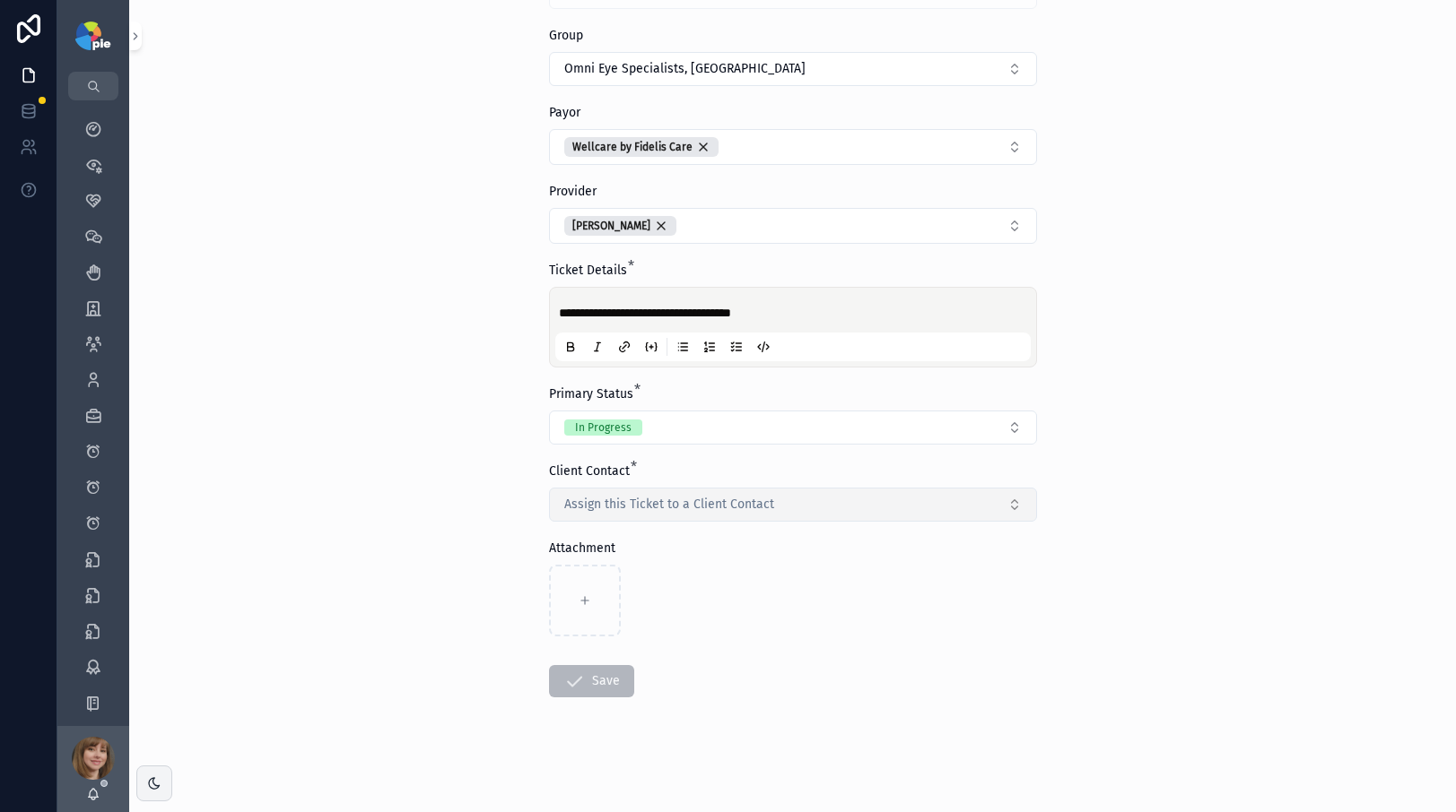
click at [910, 508] on button "Assign this Ticket to a Client Contact" at bounding box center [793, 504] width 488 height 34
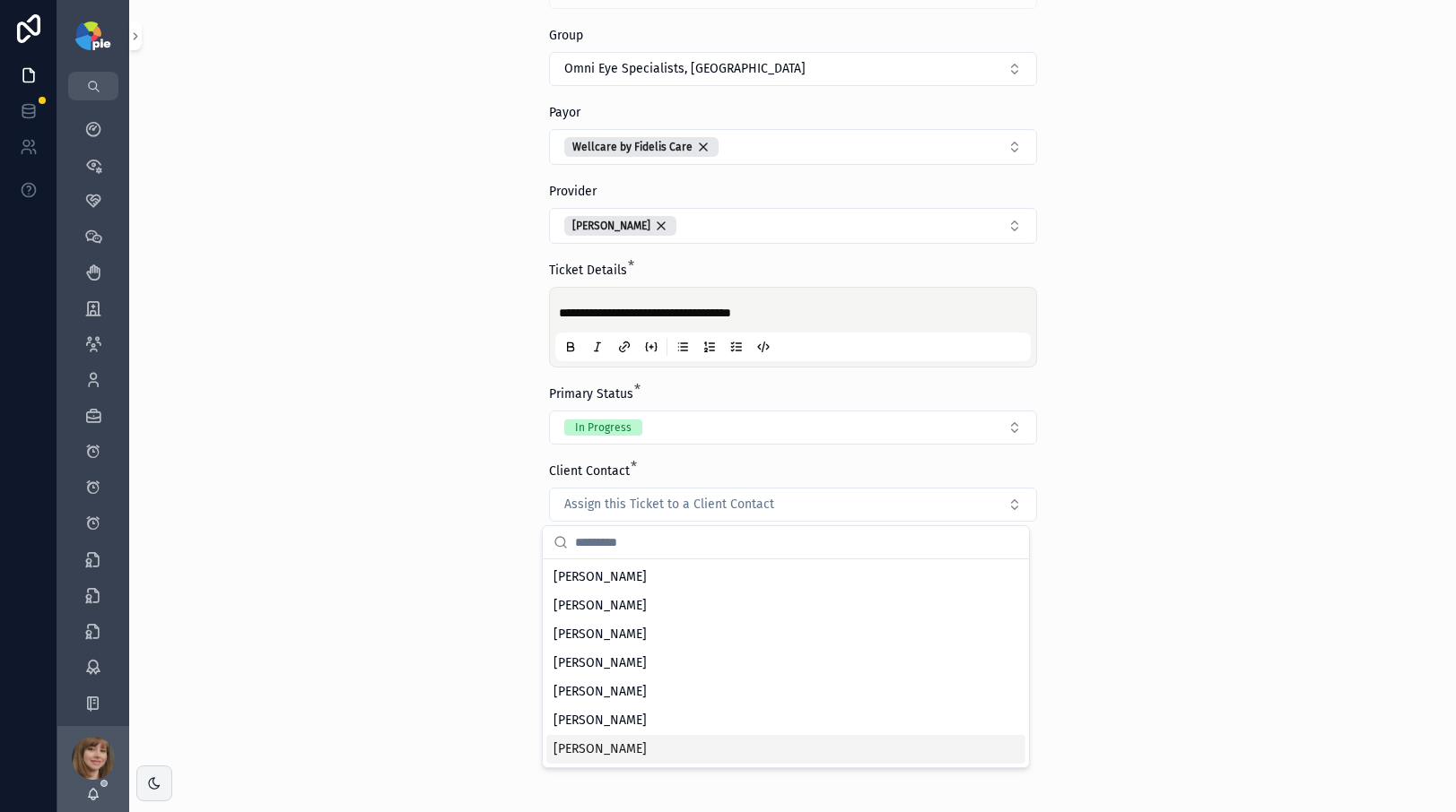
click at [724, 749] on div "[PERSON_NAME]" at bounding box center [786, 749] width 479 height 28
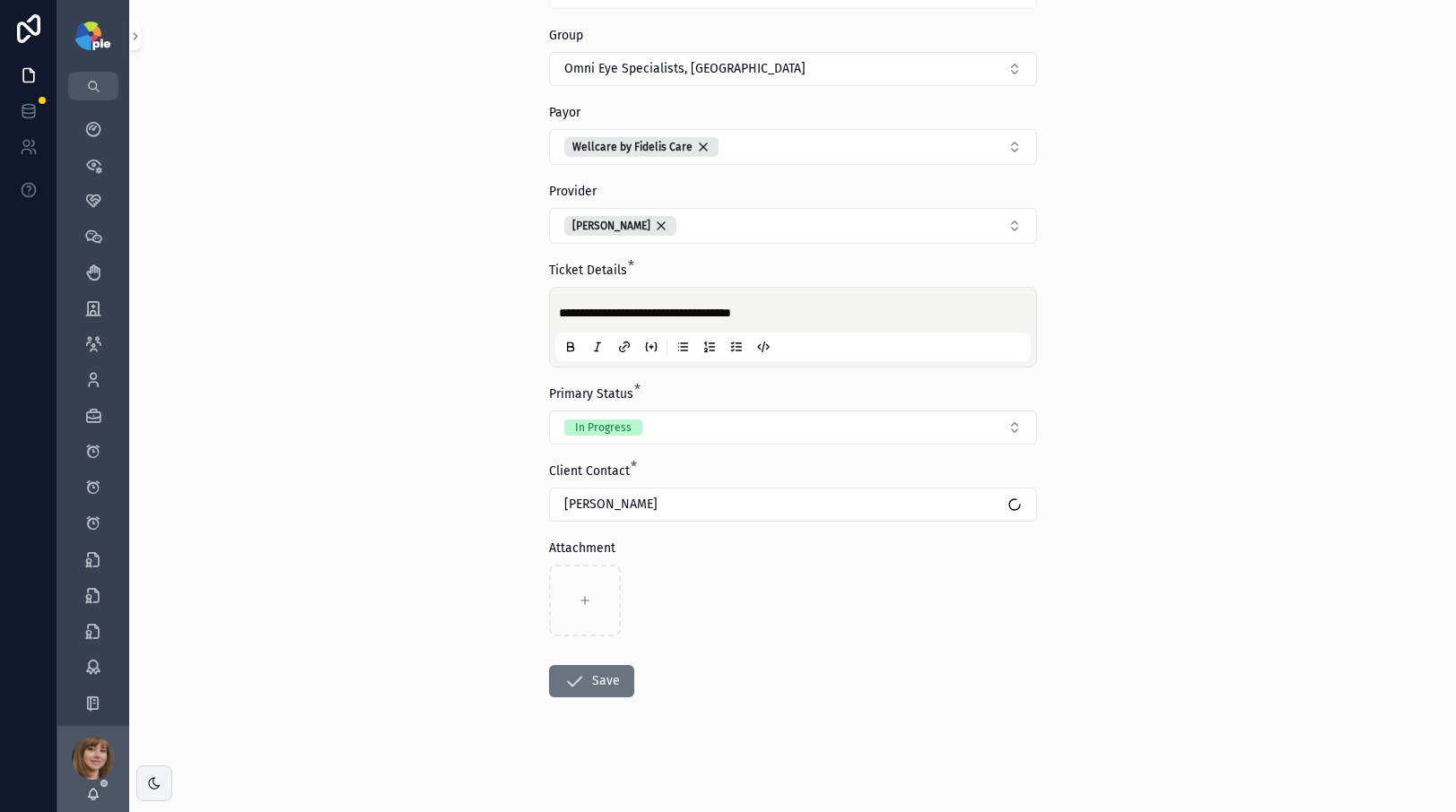
click at [1222, 547] on div "**********" at bounding box center [793, 227] width 1326 height 812
click at [579, 685] on button "Save" at bounding box center [592, 682] width 85 height 32
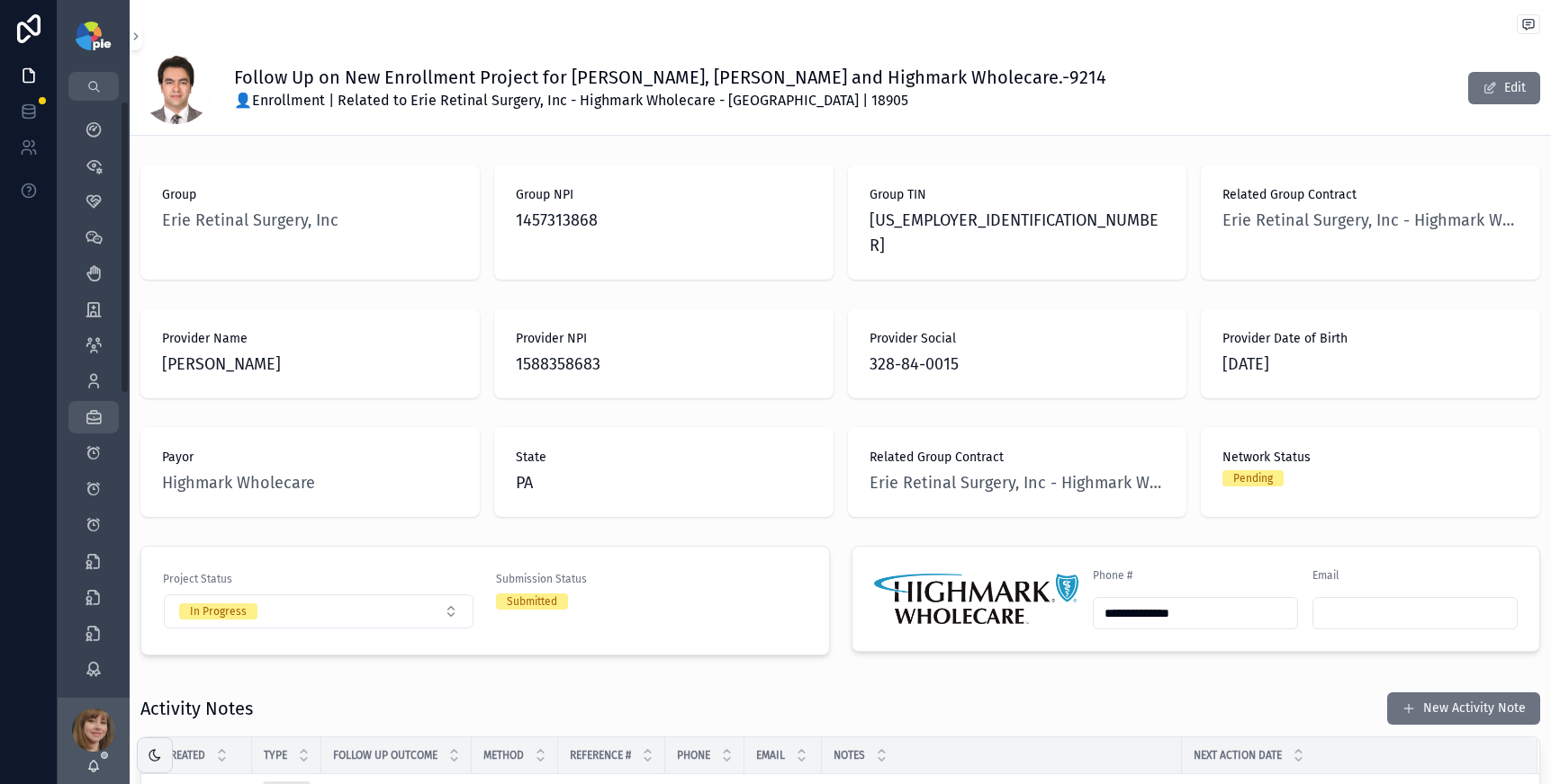
scroll to position [4, 0]
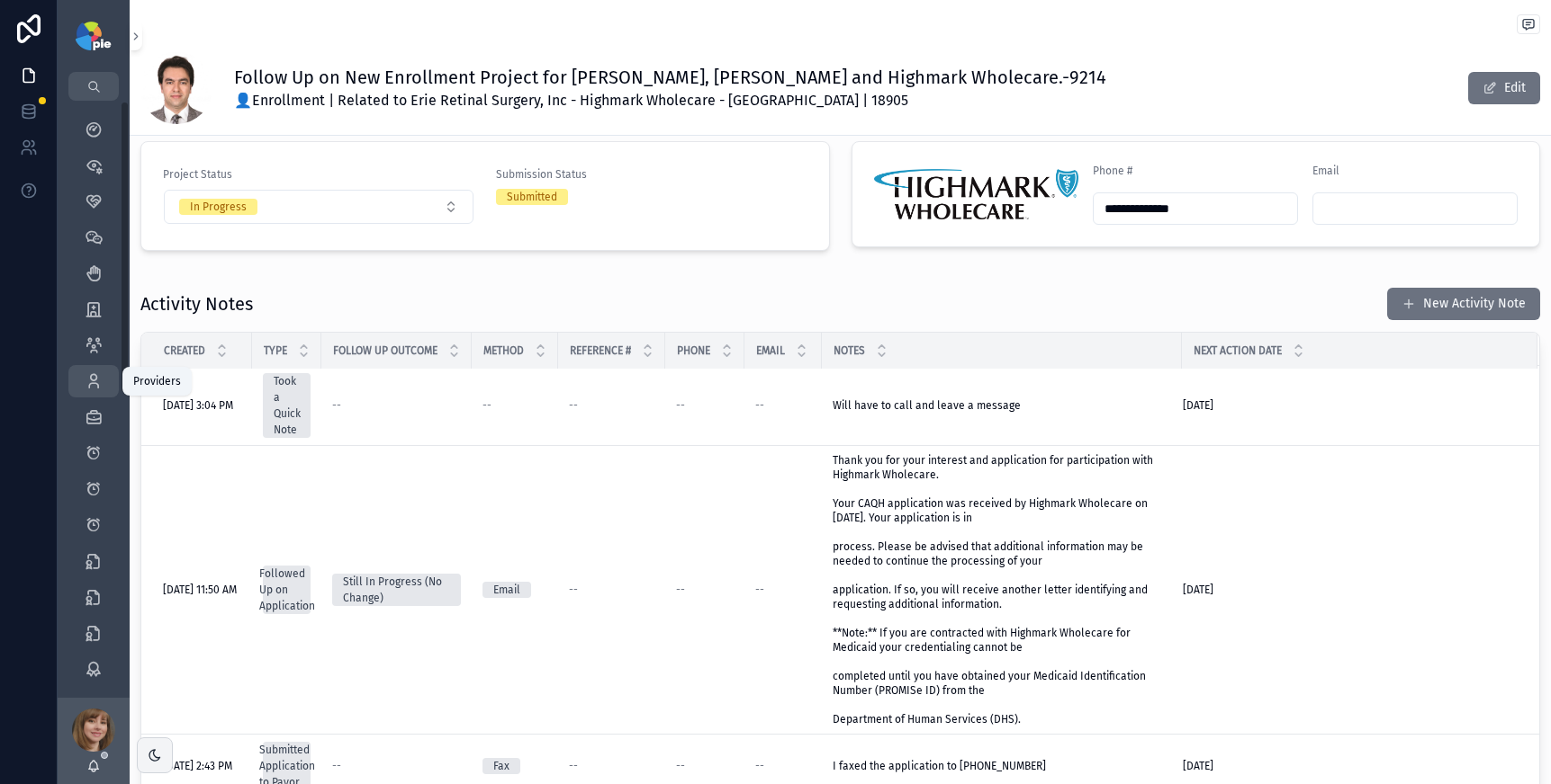
click at [90, 394] on div "Providers 293" at bounding box center [93, 381] width 29 height 29
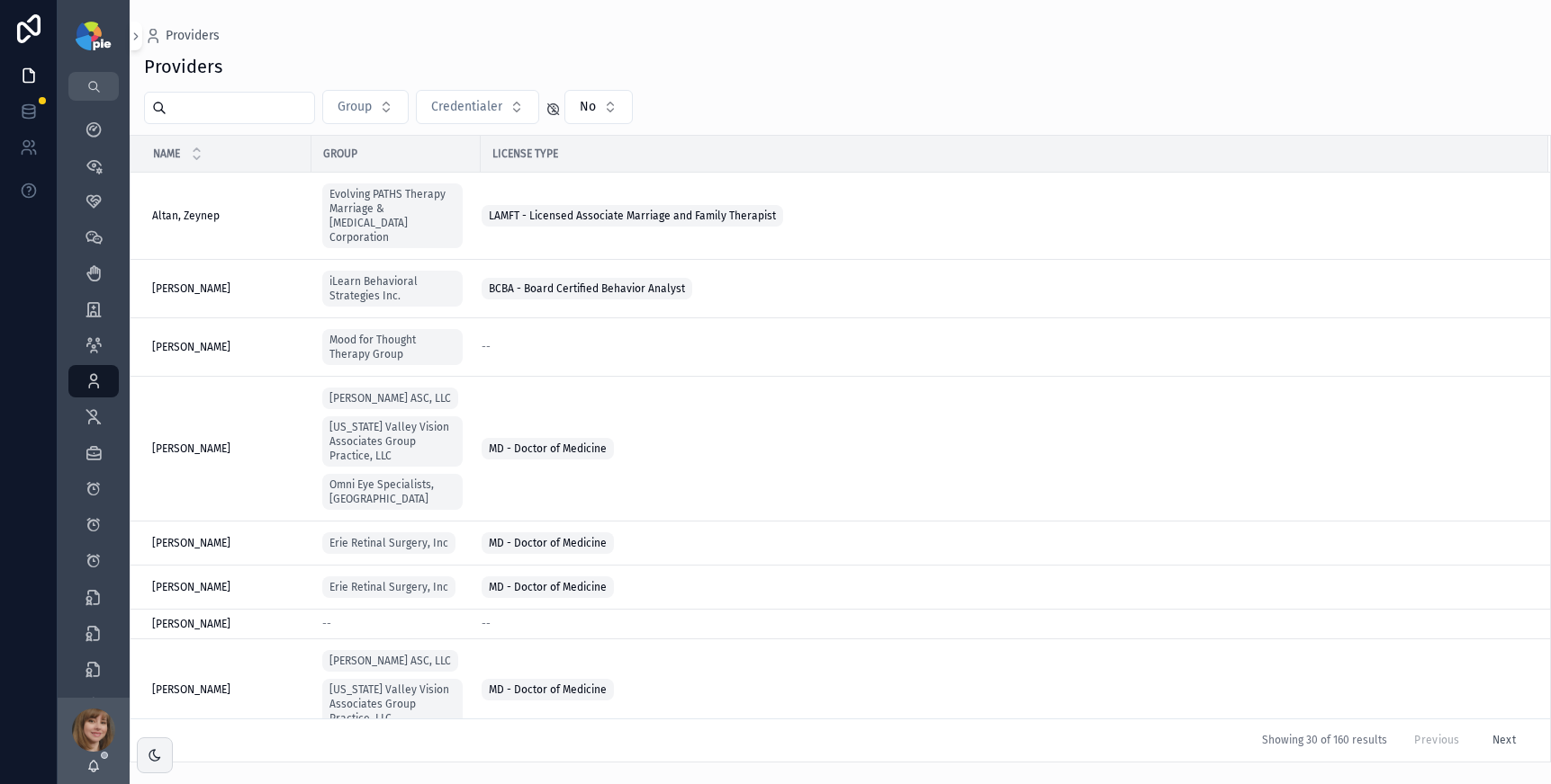
click at [282, 113] on input "scrollable content" at bounding box center [240, 108] width 148 height 26
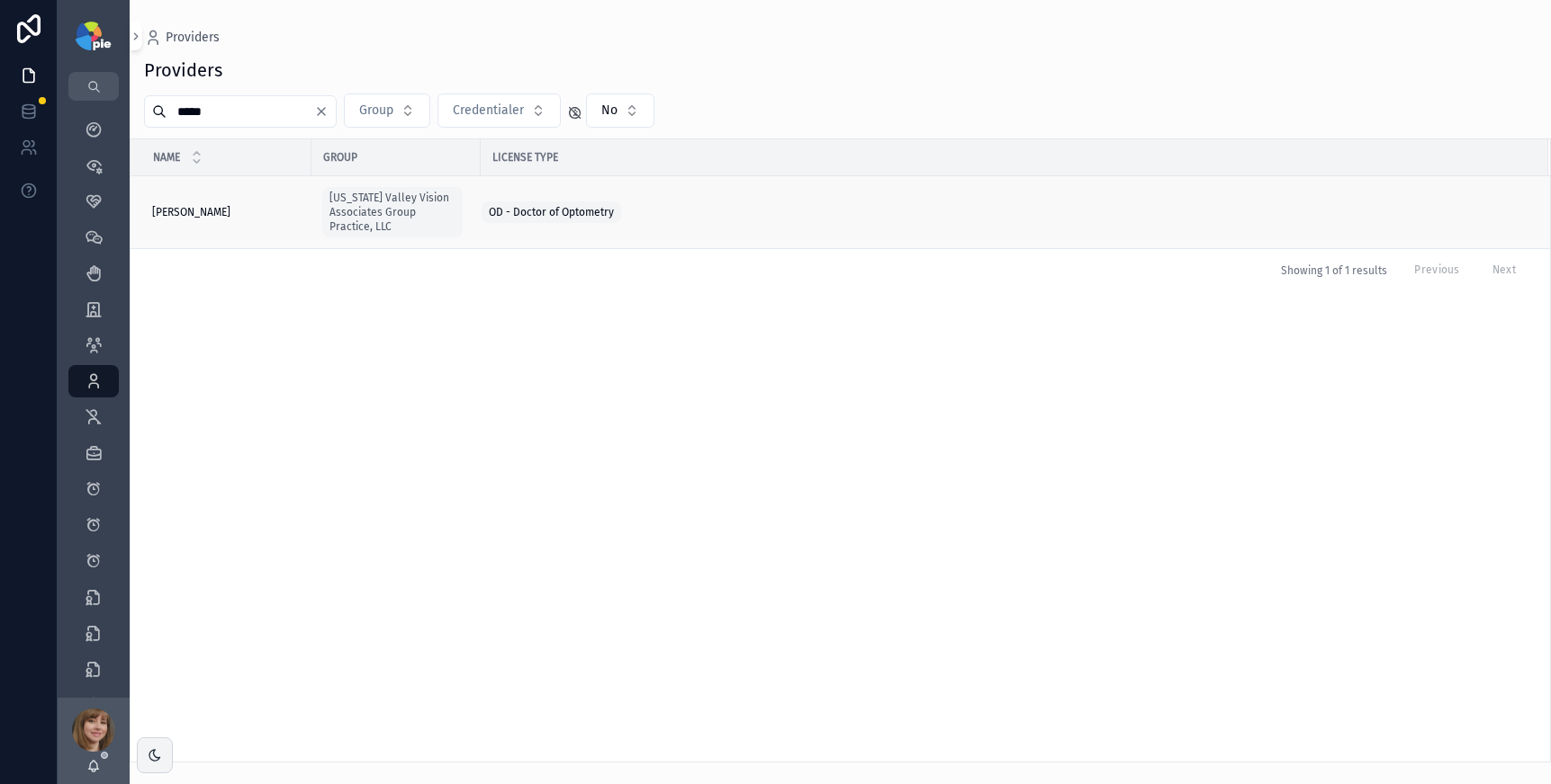
type input "*****"
click at [226, 214] on span "[PERSON_NAME]" at bounding box center [192, 211] width 79 height 15
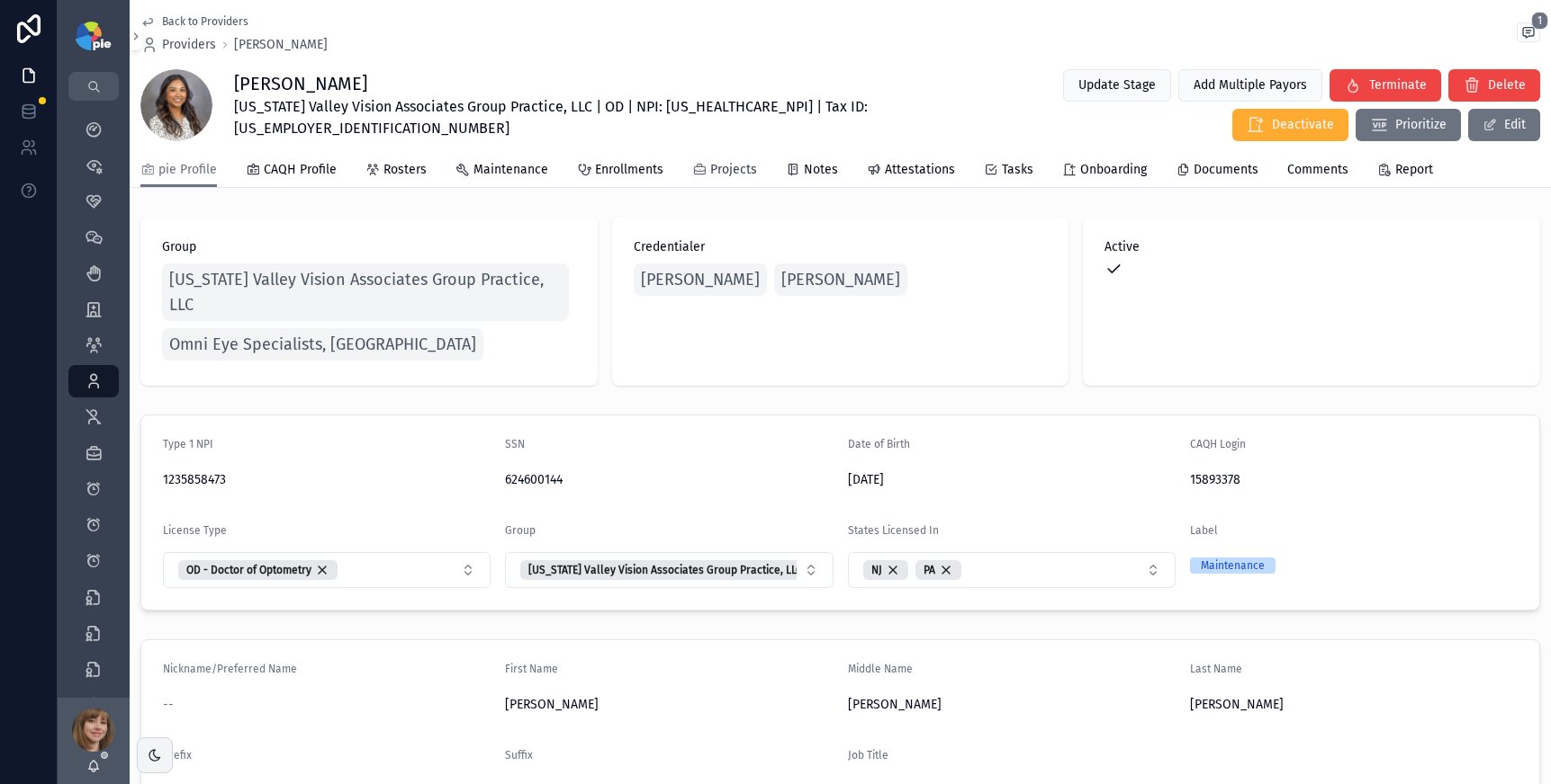
click at [711, 171] on span "Projects" at bounding box center [733, 170] width 47 height 18
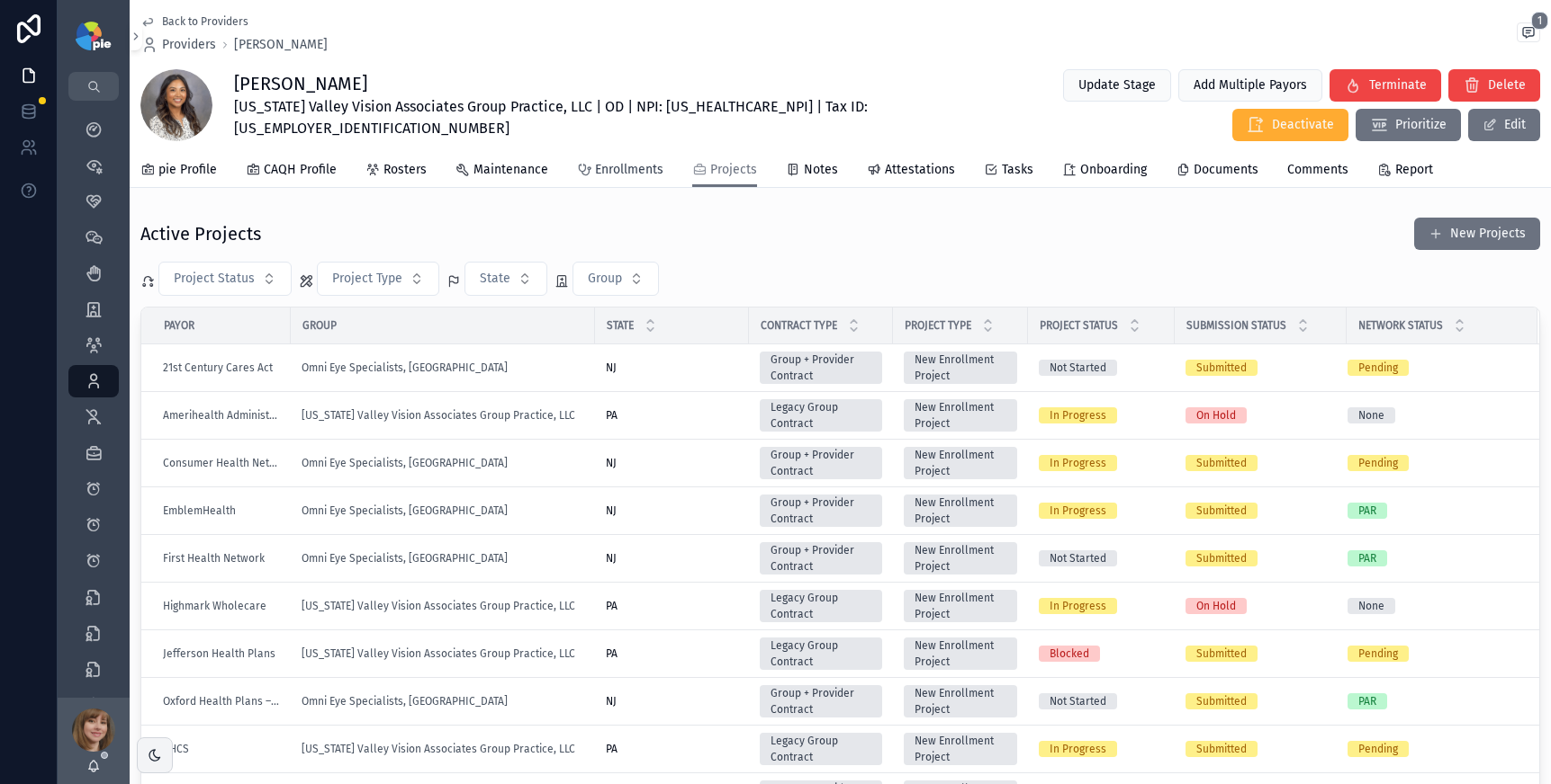
click at [622, 169] on span "Enrollments" at bounding box center [628, 170] width 68 height 18
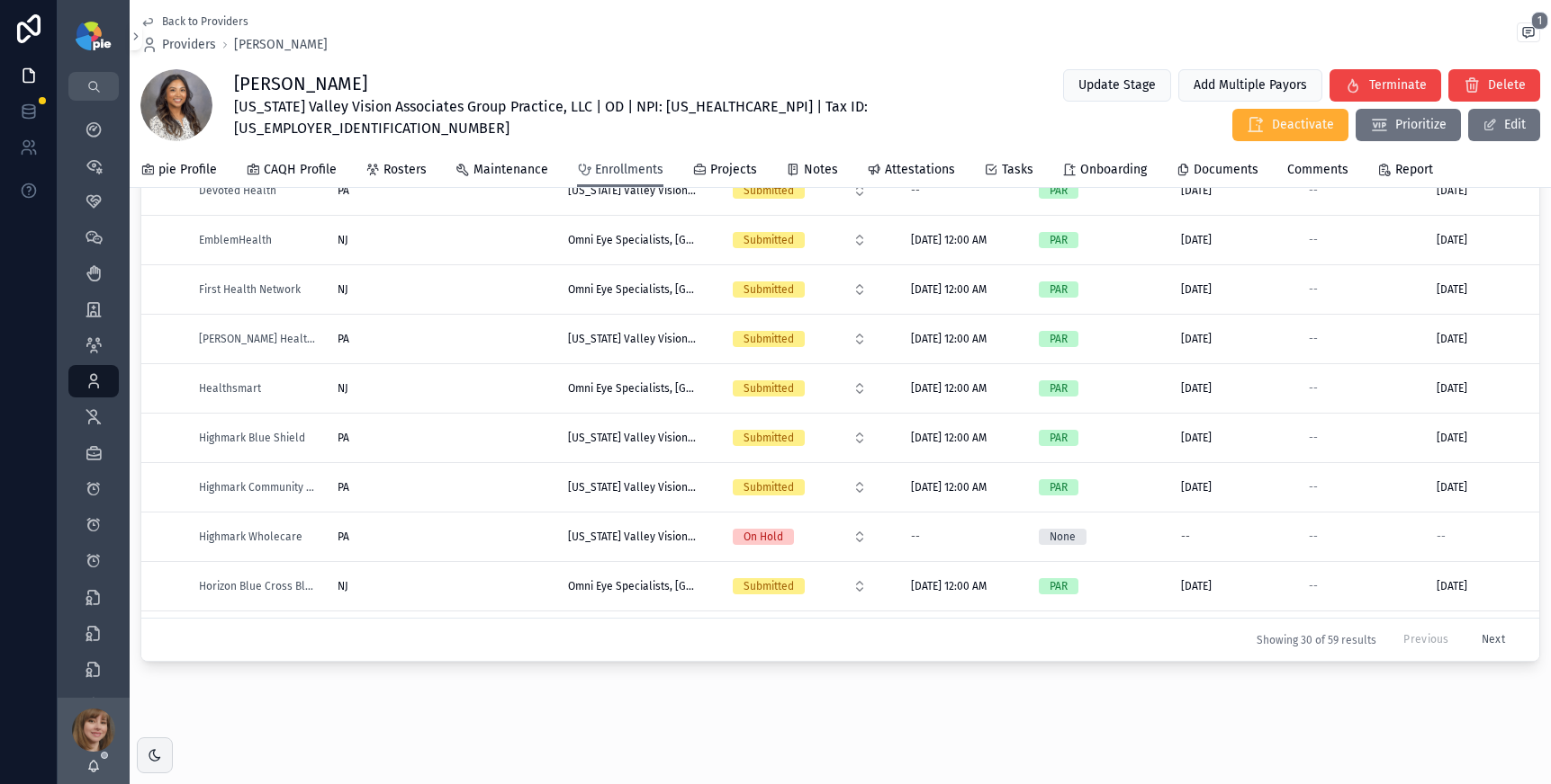
scroll to position [868, 0]
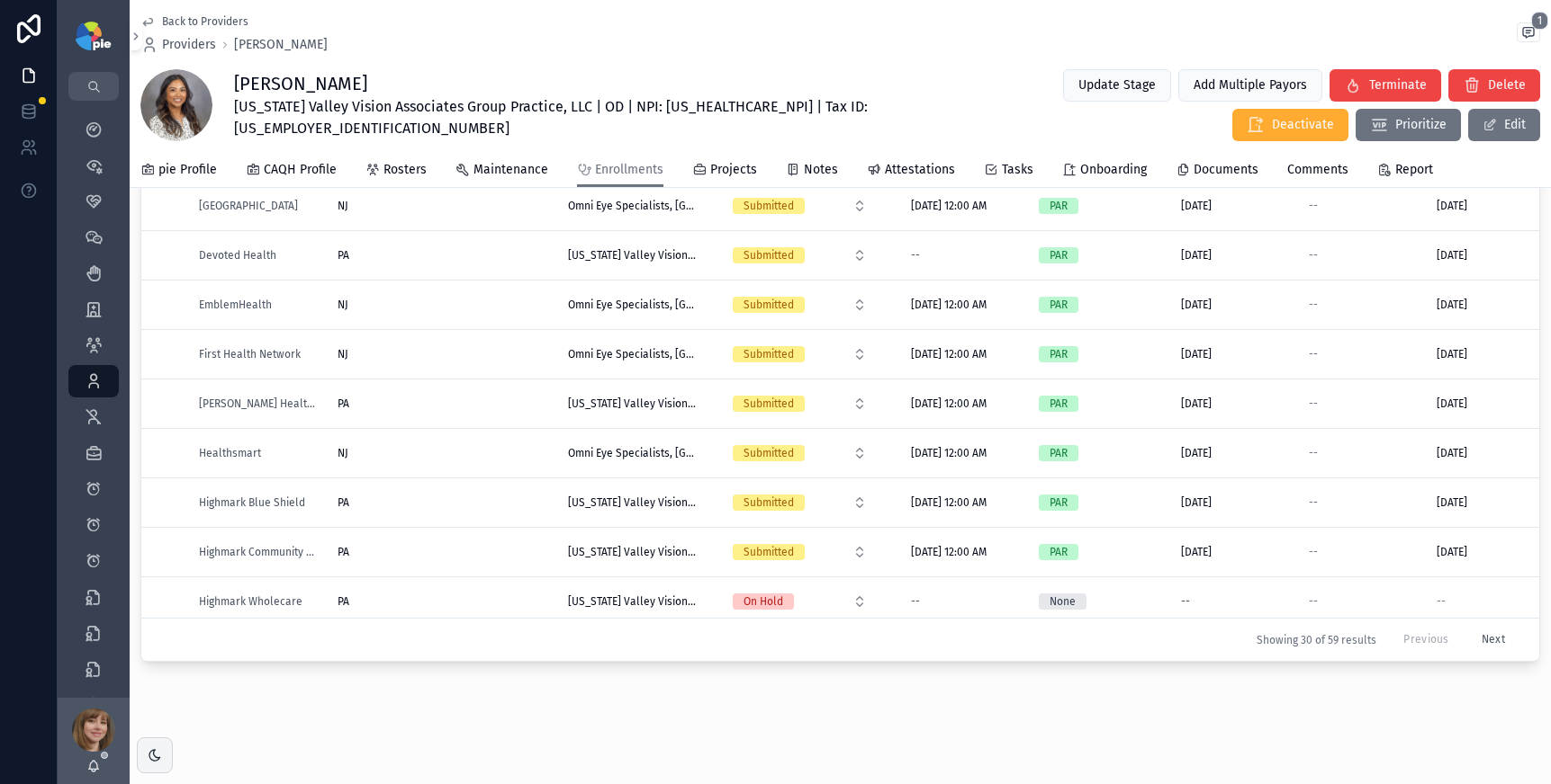
click at [1468, 626] on button "Next" at bounding box center [1492, 639] width 48 height 28
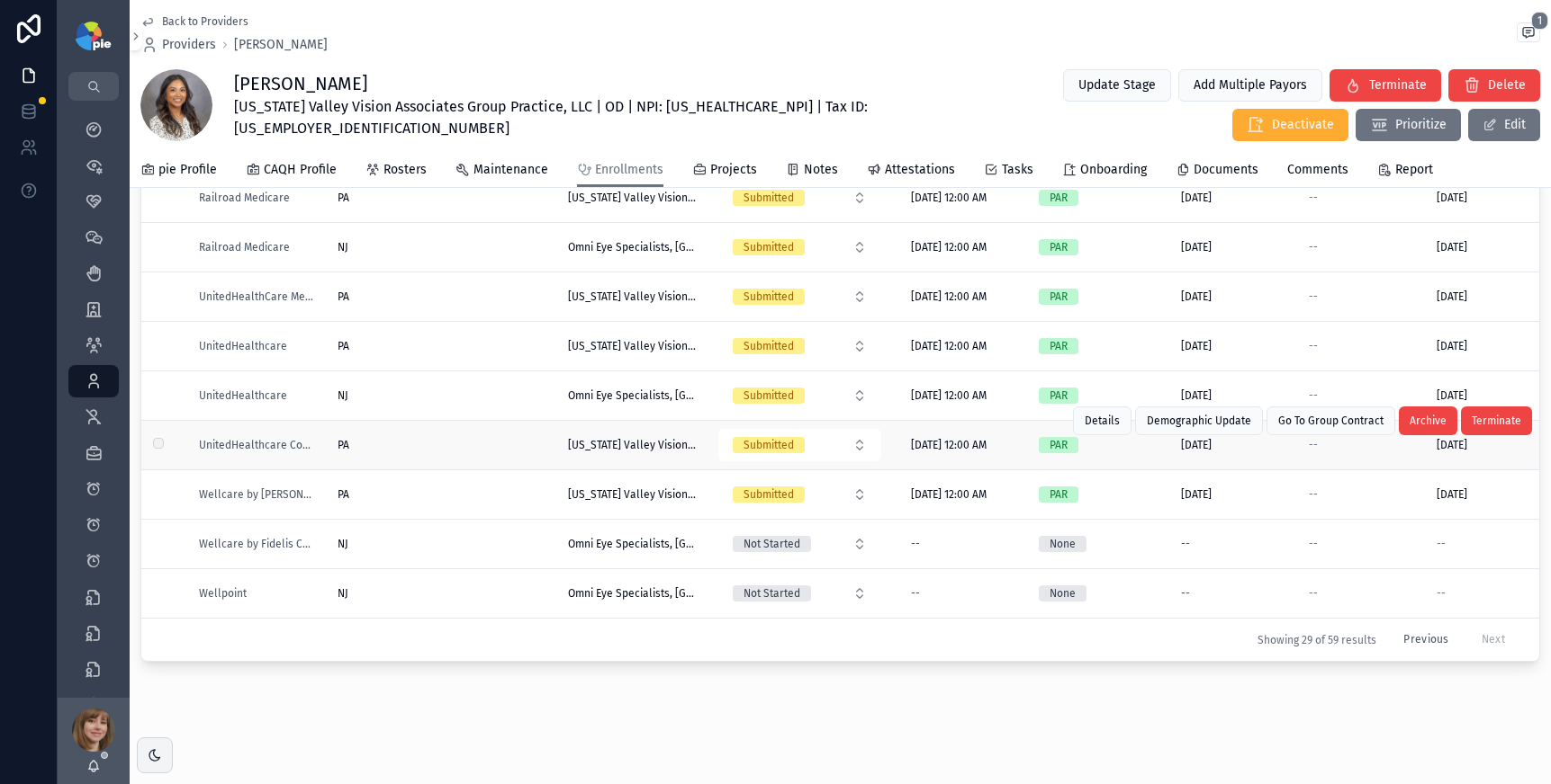
scroll to position [939, 0]
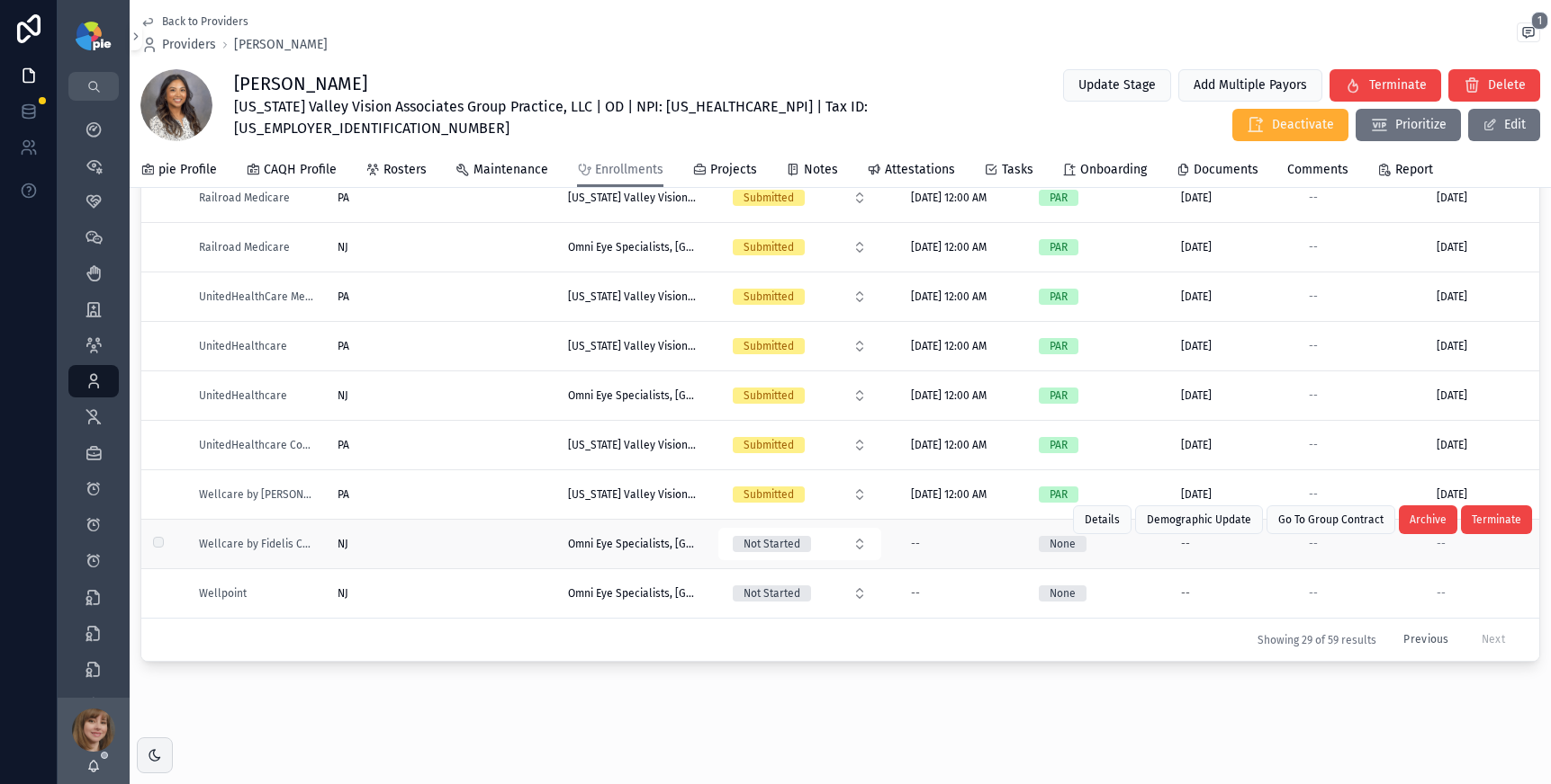
click at [437, 537] on div "NJ" at bounding box center [442, 544] width 209 height 15
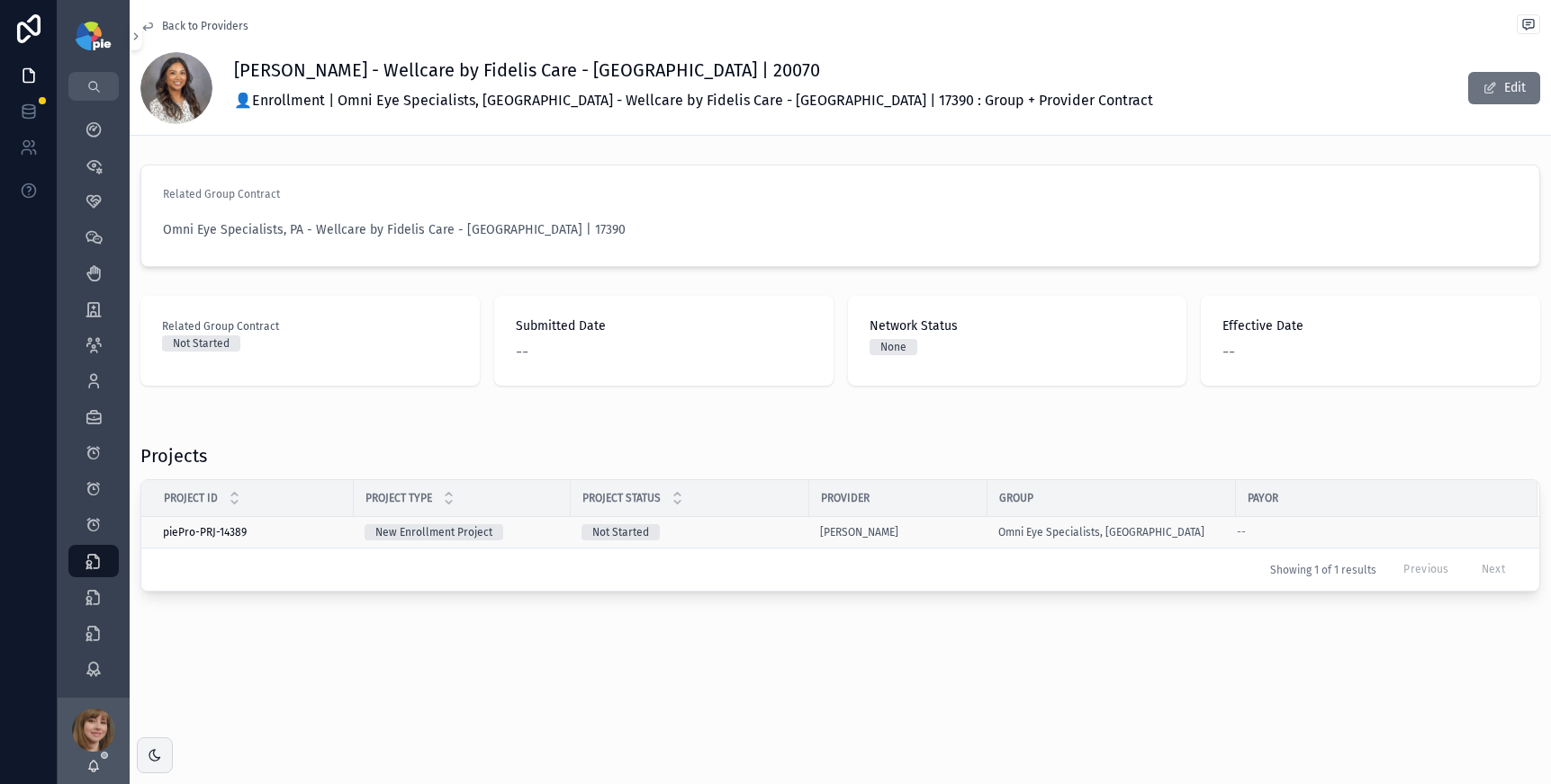
click at [753, 530] on div "Not Started" at bounding box center [690, 532] width 217 height 16
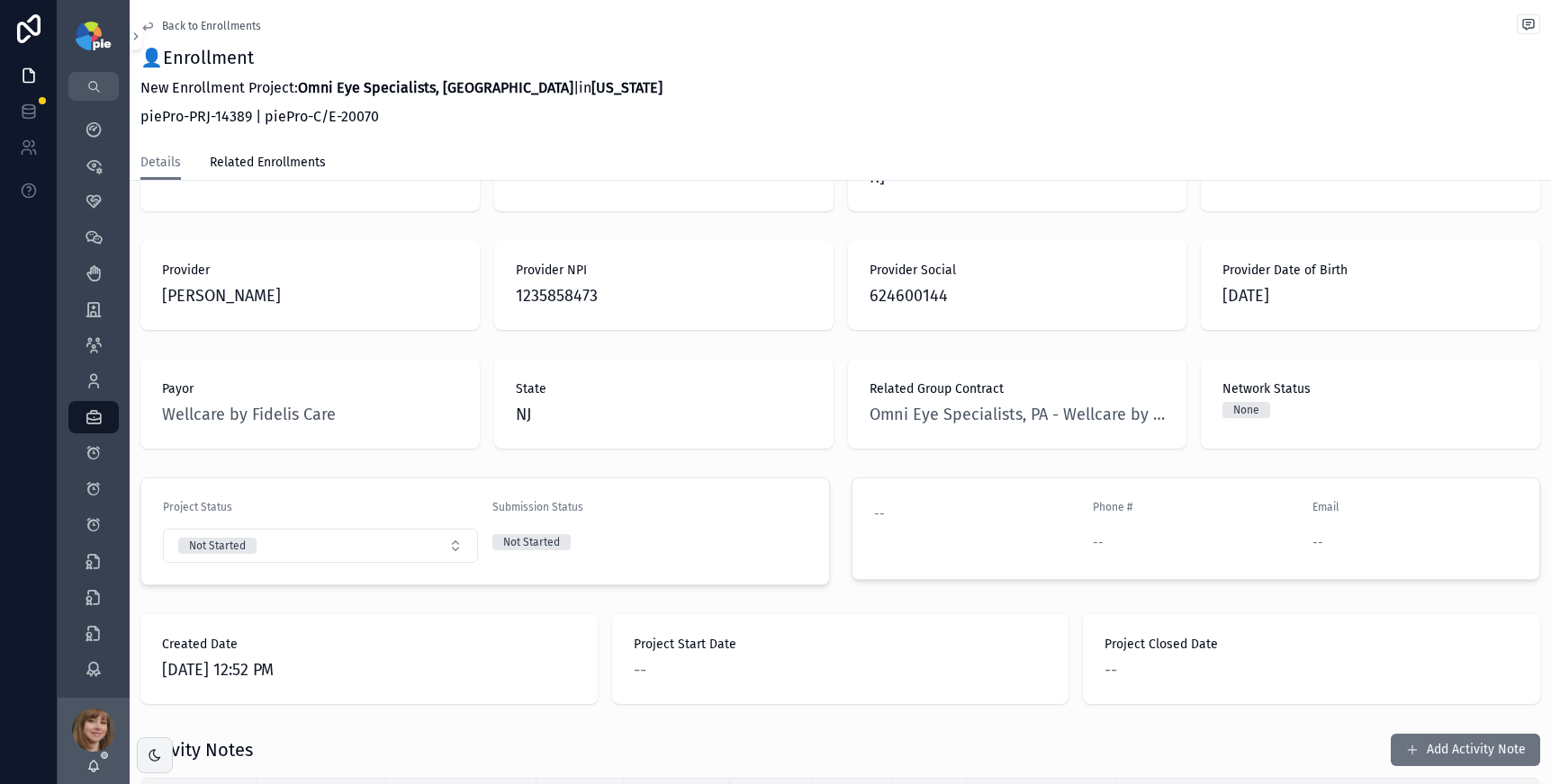
scroll to position [274, 0]
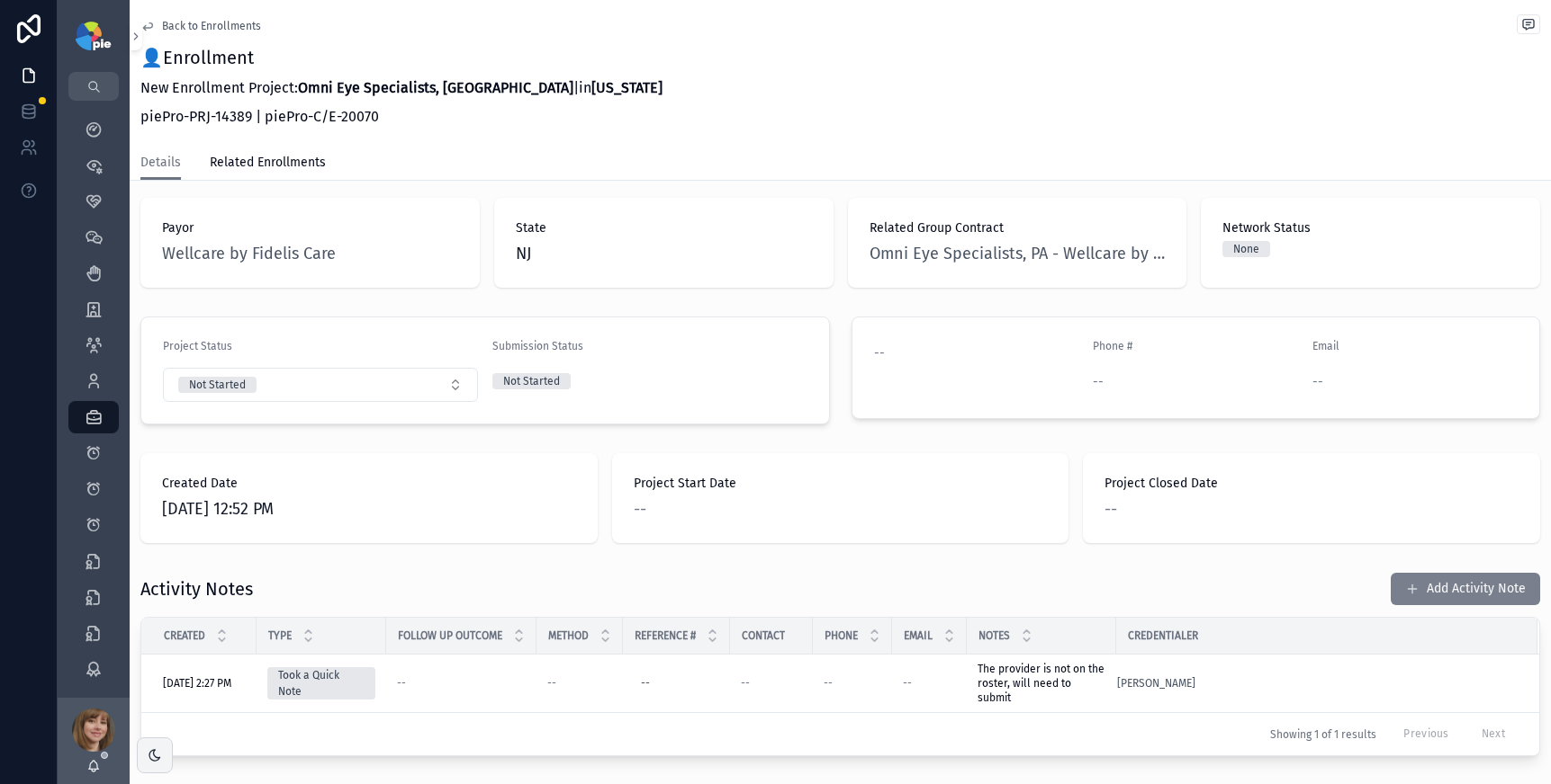
click at [1429, 573] on button "Add Activity Note" at bounding box center [1465, 588] width 150 height 32
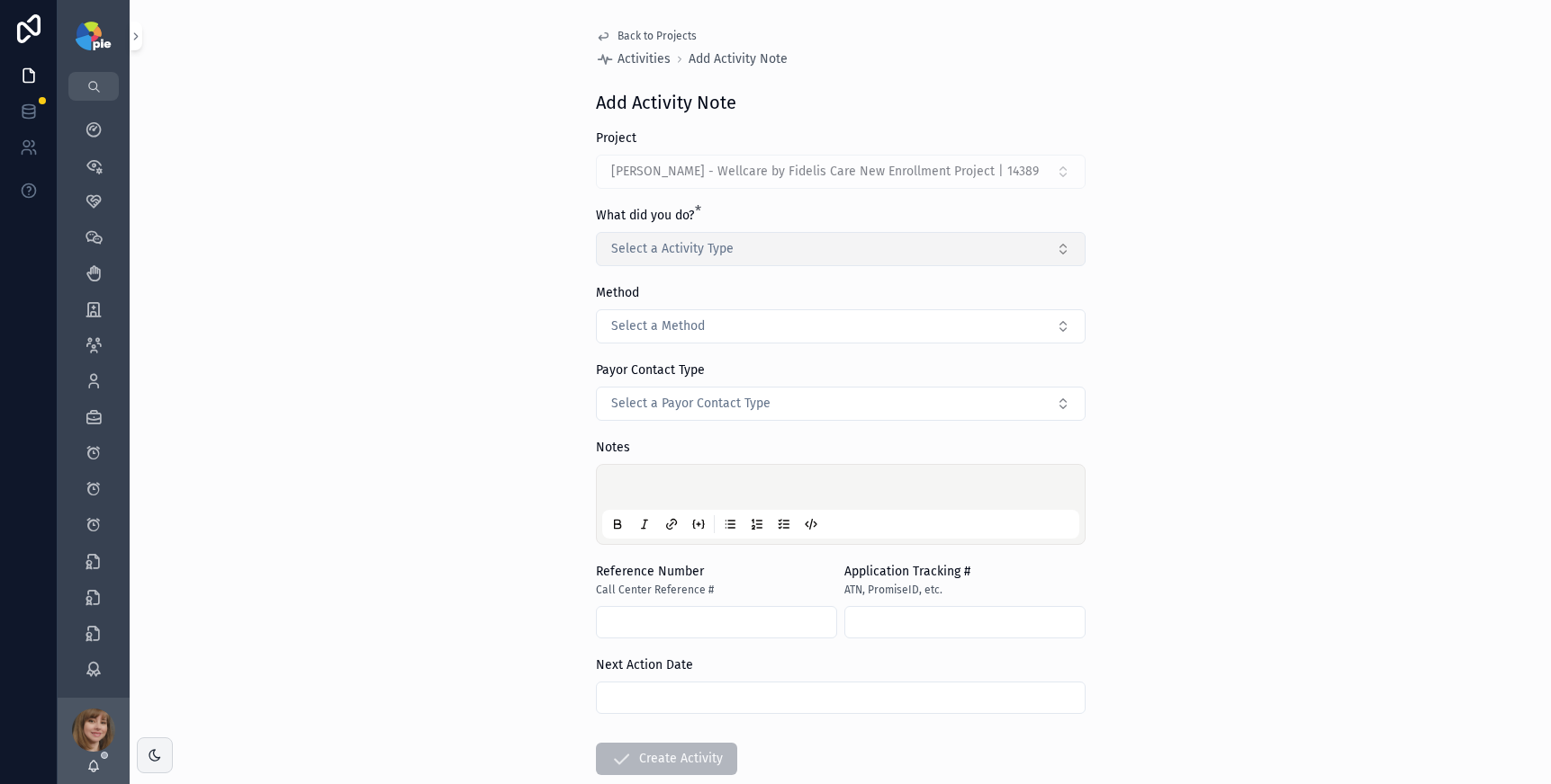
click at [810, 248] on button "Select a Activity Type" at bounding box center [839, 249] width 489 height 34
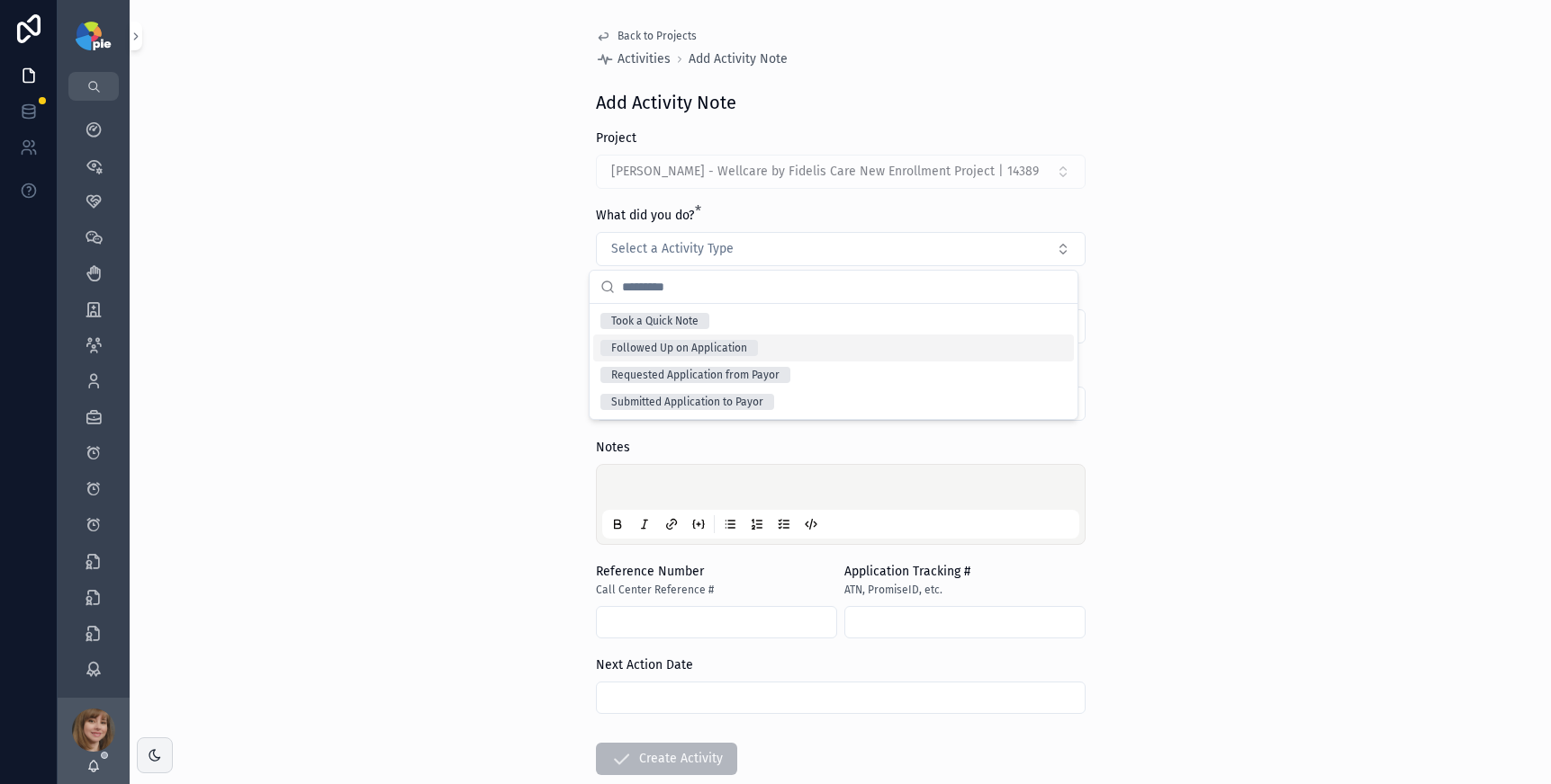
click at [786, 346] on div "Followed Up on Application" at bounding box center [834, 347] width 480 height 27
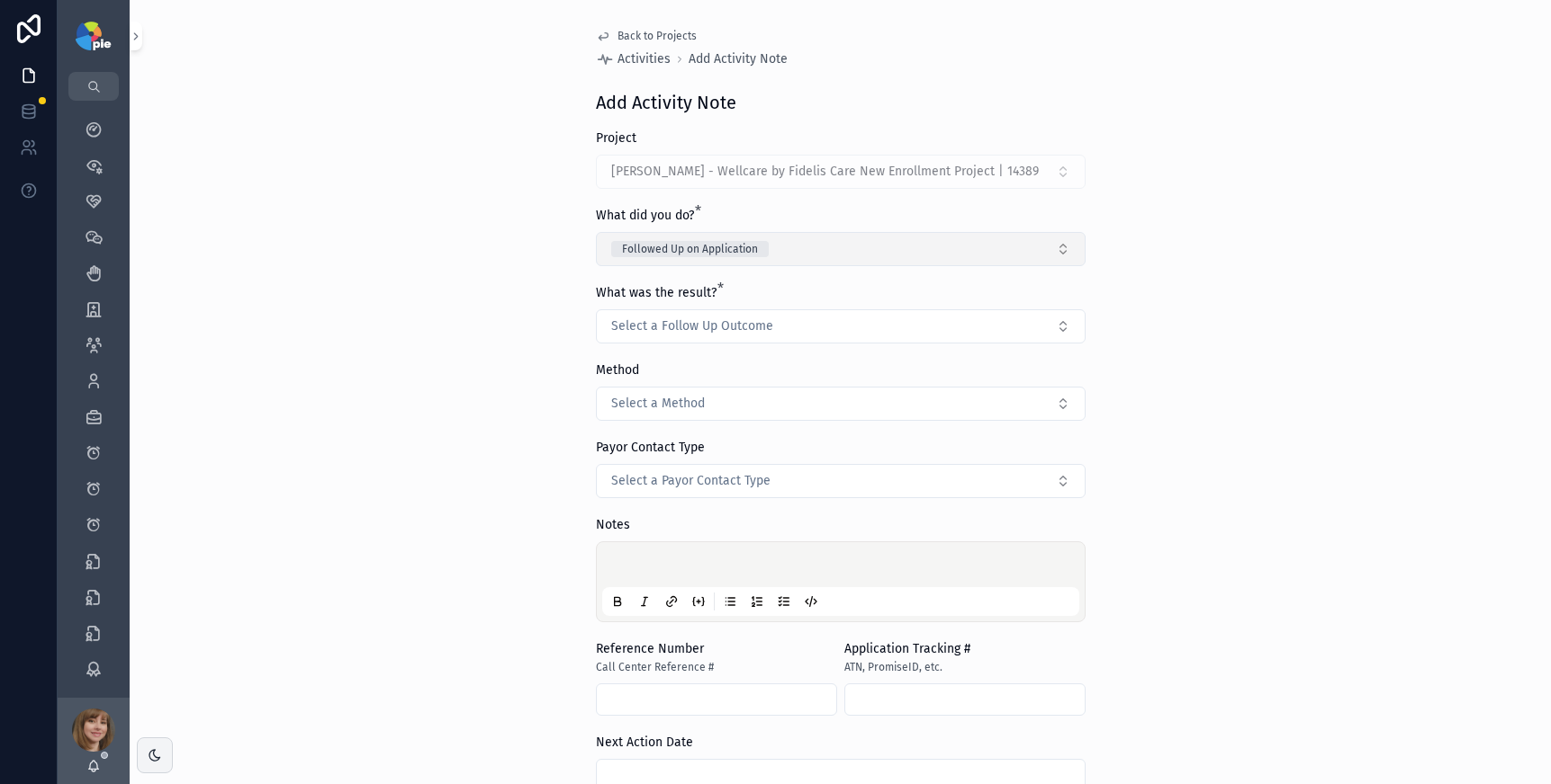
click at [769, 243] on button "Followed Up on Application" at bounding box center [839, 249] width 489 height 34
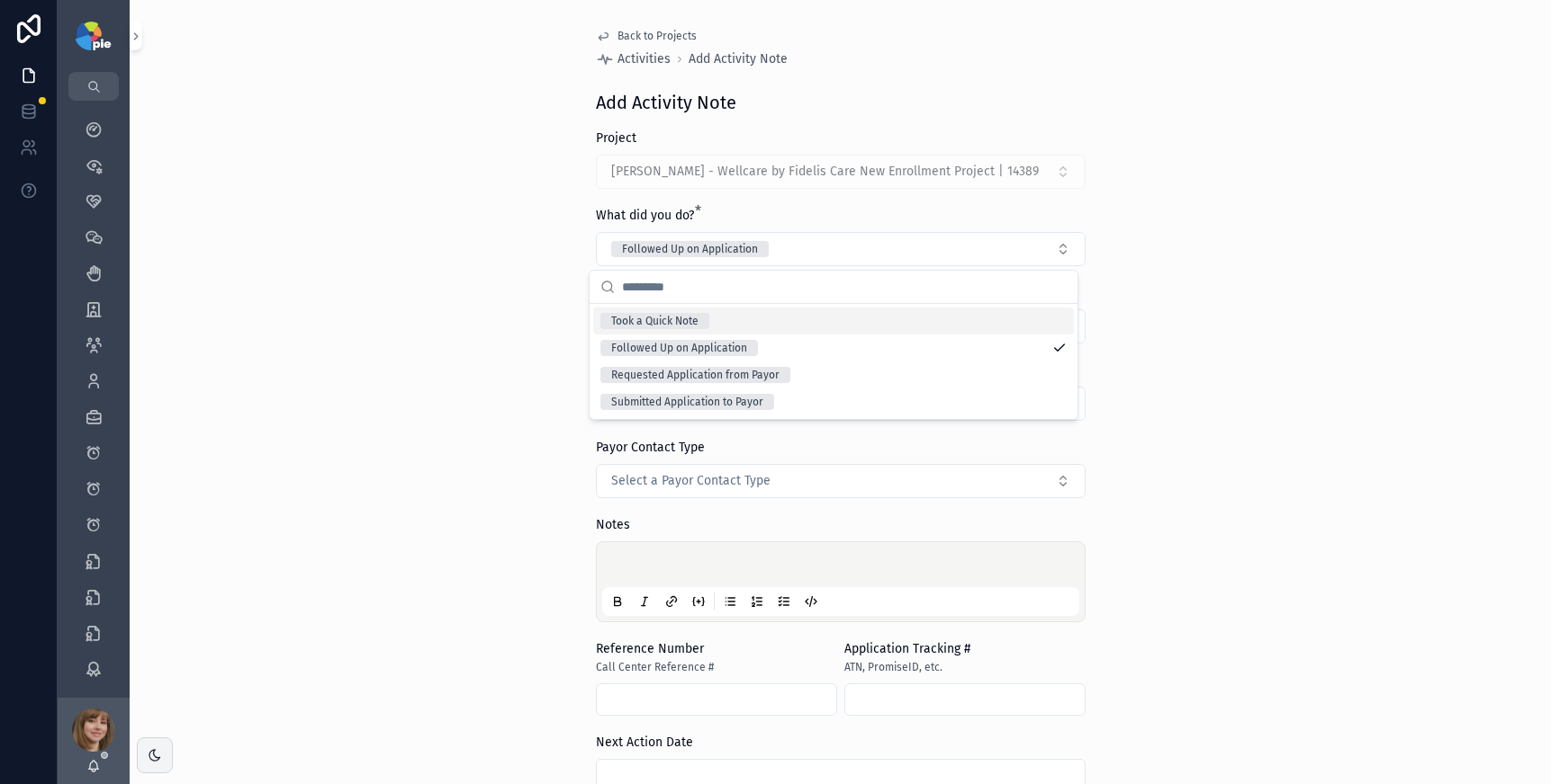
click at [738, 320] on div "Took a Quick Note" at bounding box center [834, 321] width 480 height 27
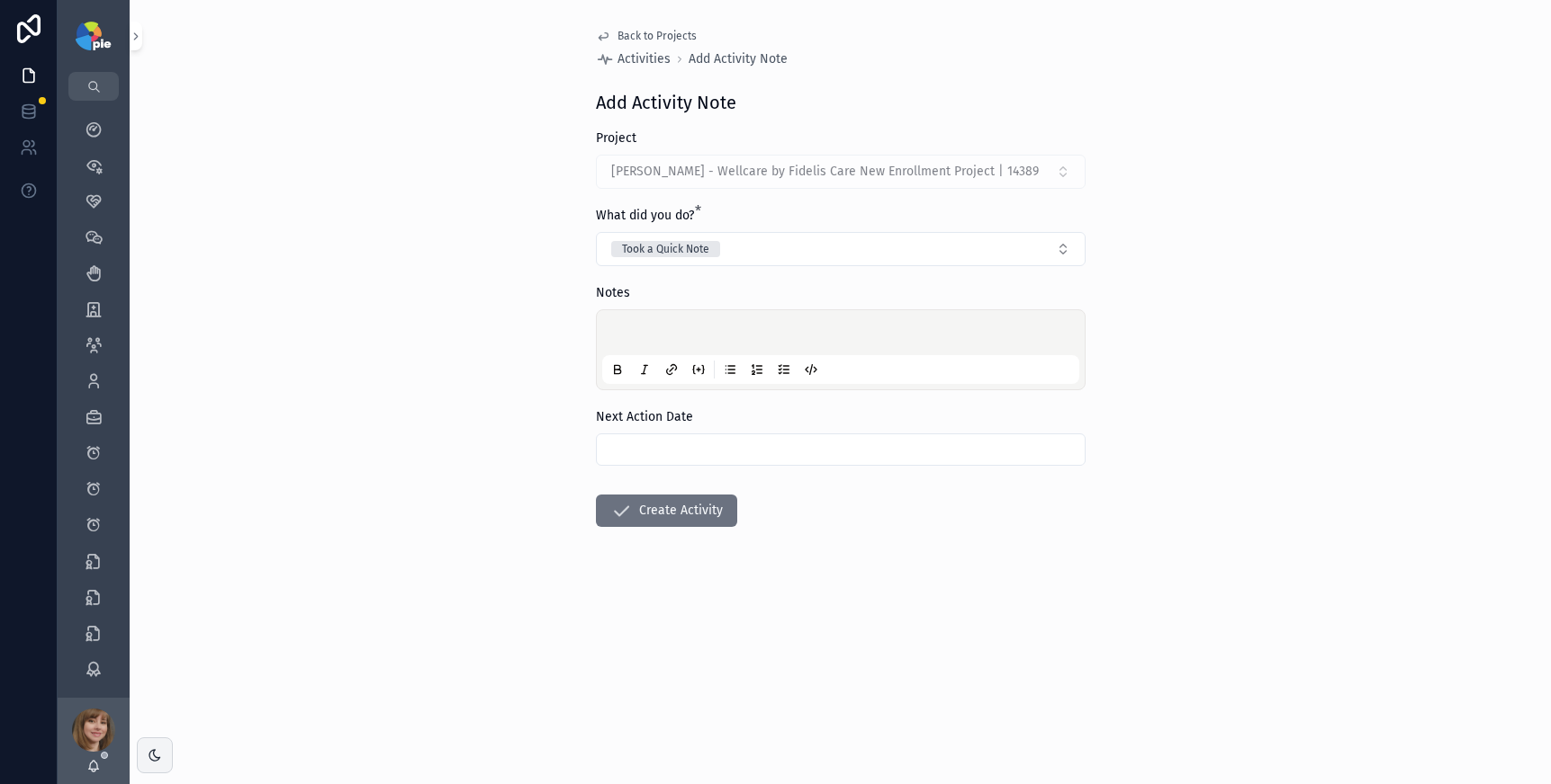
click at [664, 323] on div "scrollable content" at bounding box center [840, 349] width 477 height 68
click at [657, 330] on p "scrollable content" at bounding box center [843, 335] width 477 height 18
click at [643, 447] on input "scrollable content" at bounding box center [840, 450] width 488 height 26
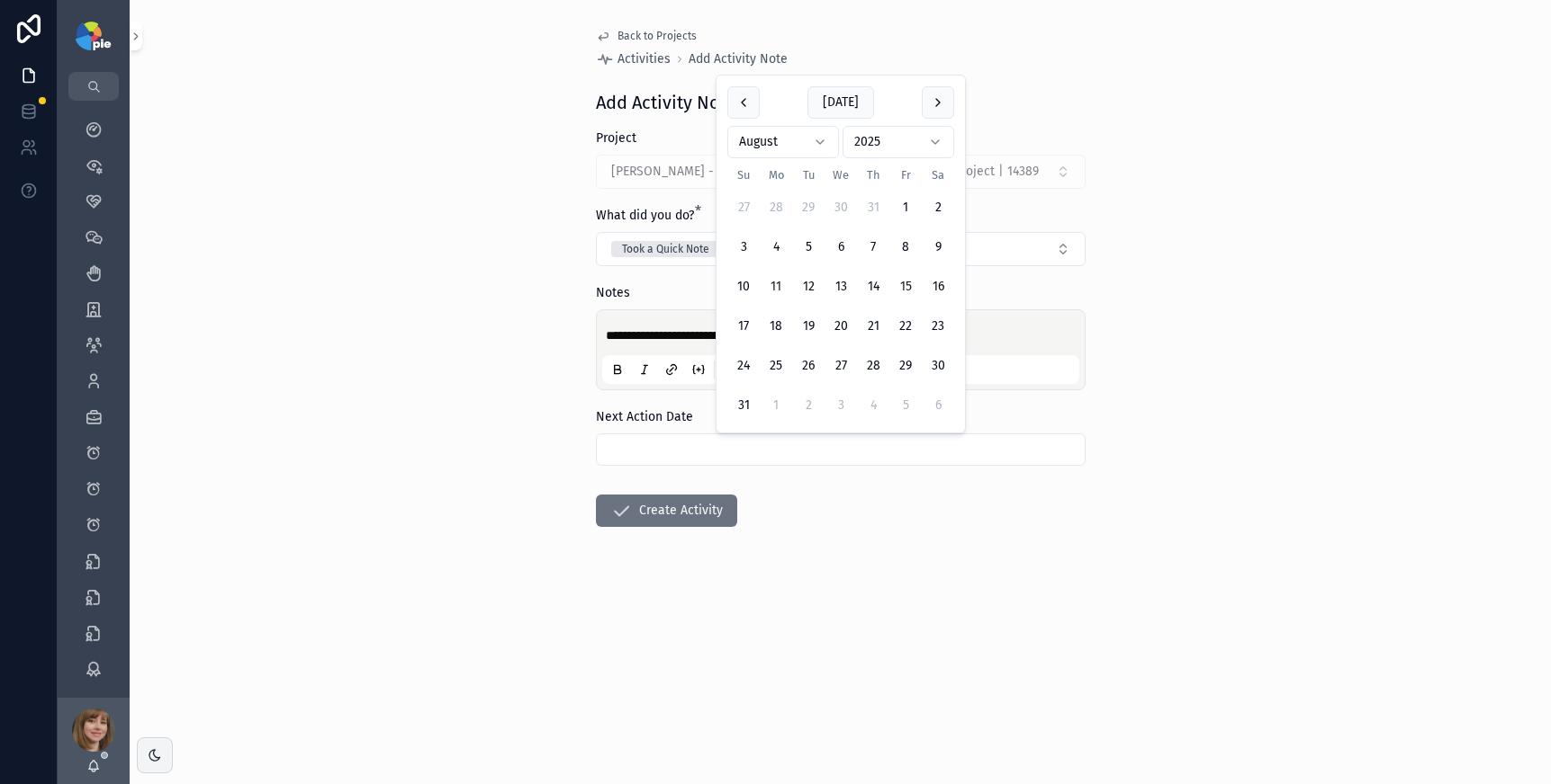
click at [902, 284] on button "15" at bounding box center [904, 286] width 32 height 32
type input "*********"
click at [855, 523] on form "**********" at bounding box center [839, 386] width 489 height 513
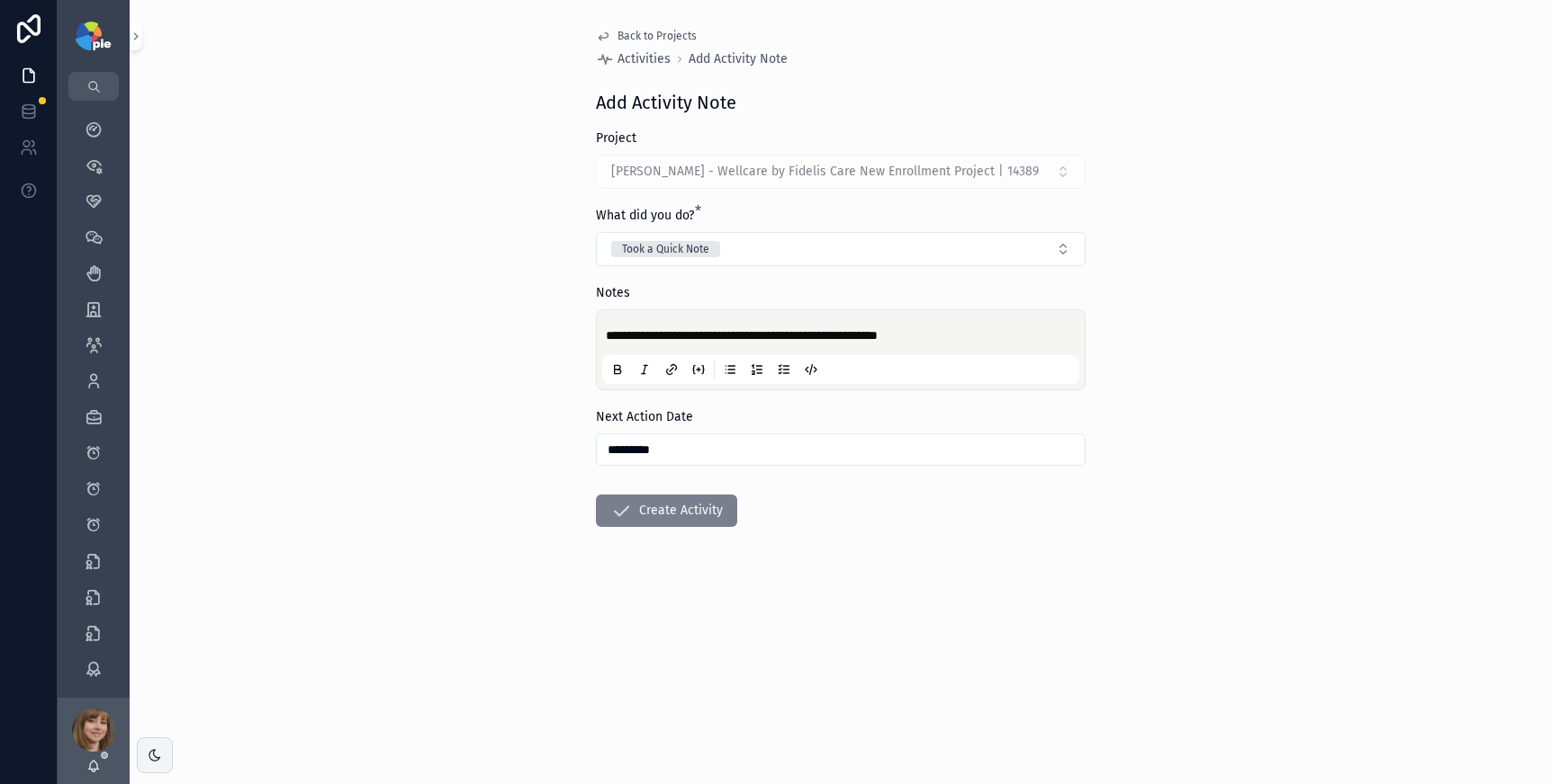
click at [680, 522] on button "Create Activity" at bounding box center [666, 511] width 142 height 32
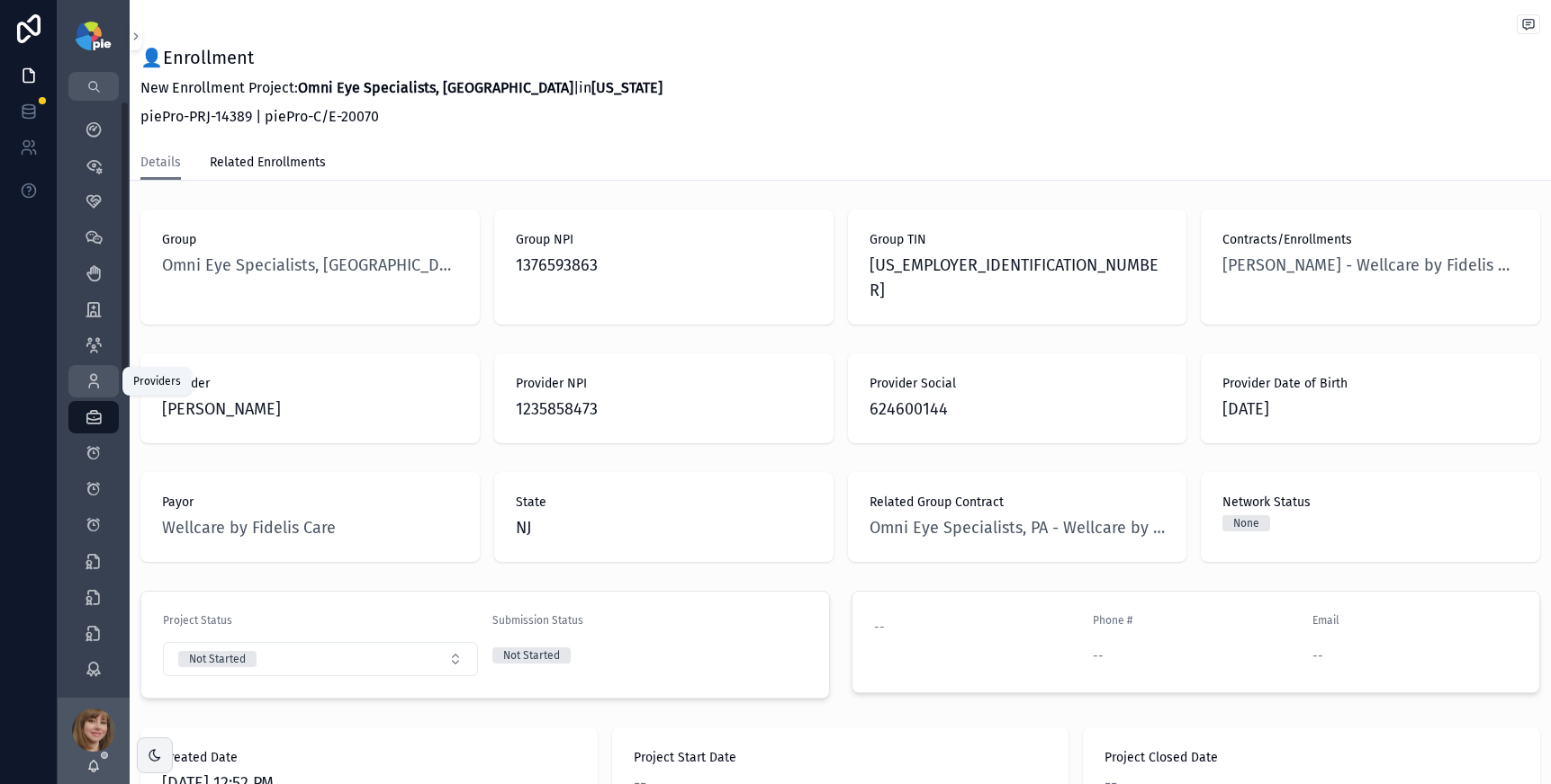
click at [80, 382] on div "Providers 293" at bounding box center [93, 381] width 29 height 29
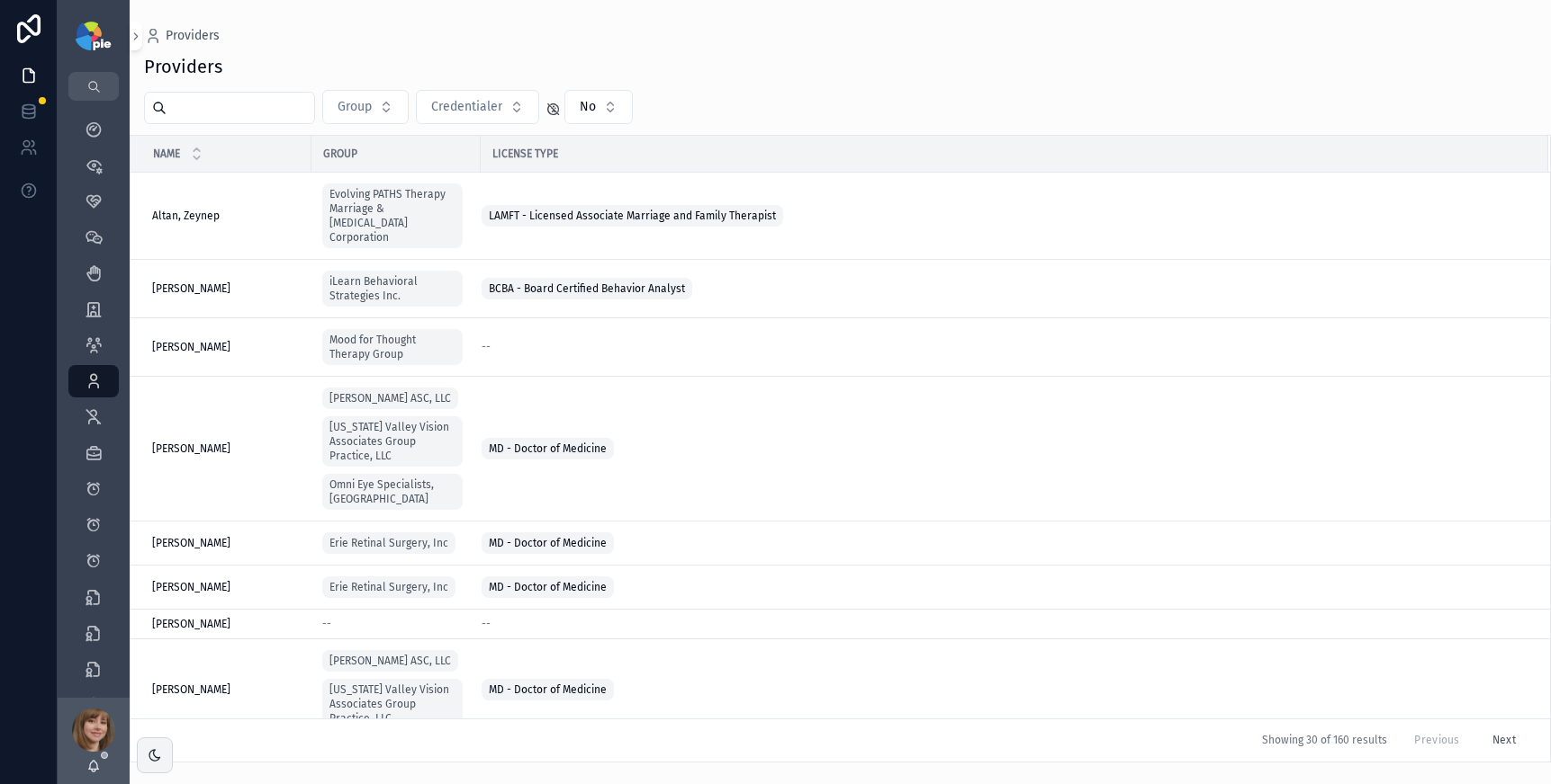
click at [238, 115] on input "scrollable content" at bounding box center [240, 108] width 148 height 26
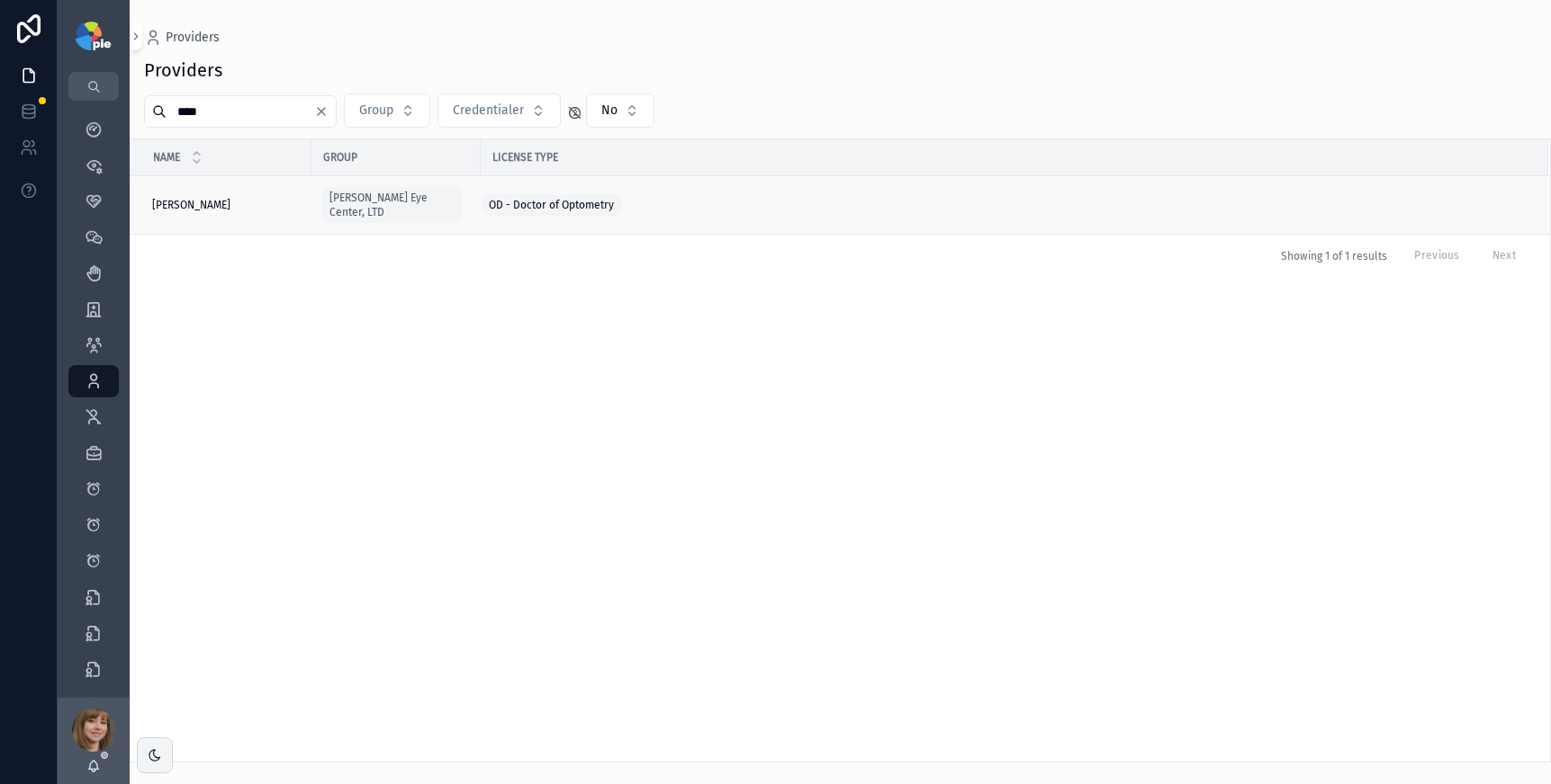
type input "****"
click at [256, 198] on div "Frey, Tiffany Frey, Tiffany" at bounding box center [226, 205] width 149 height 15
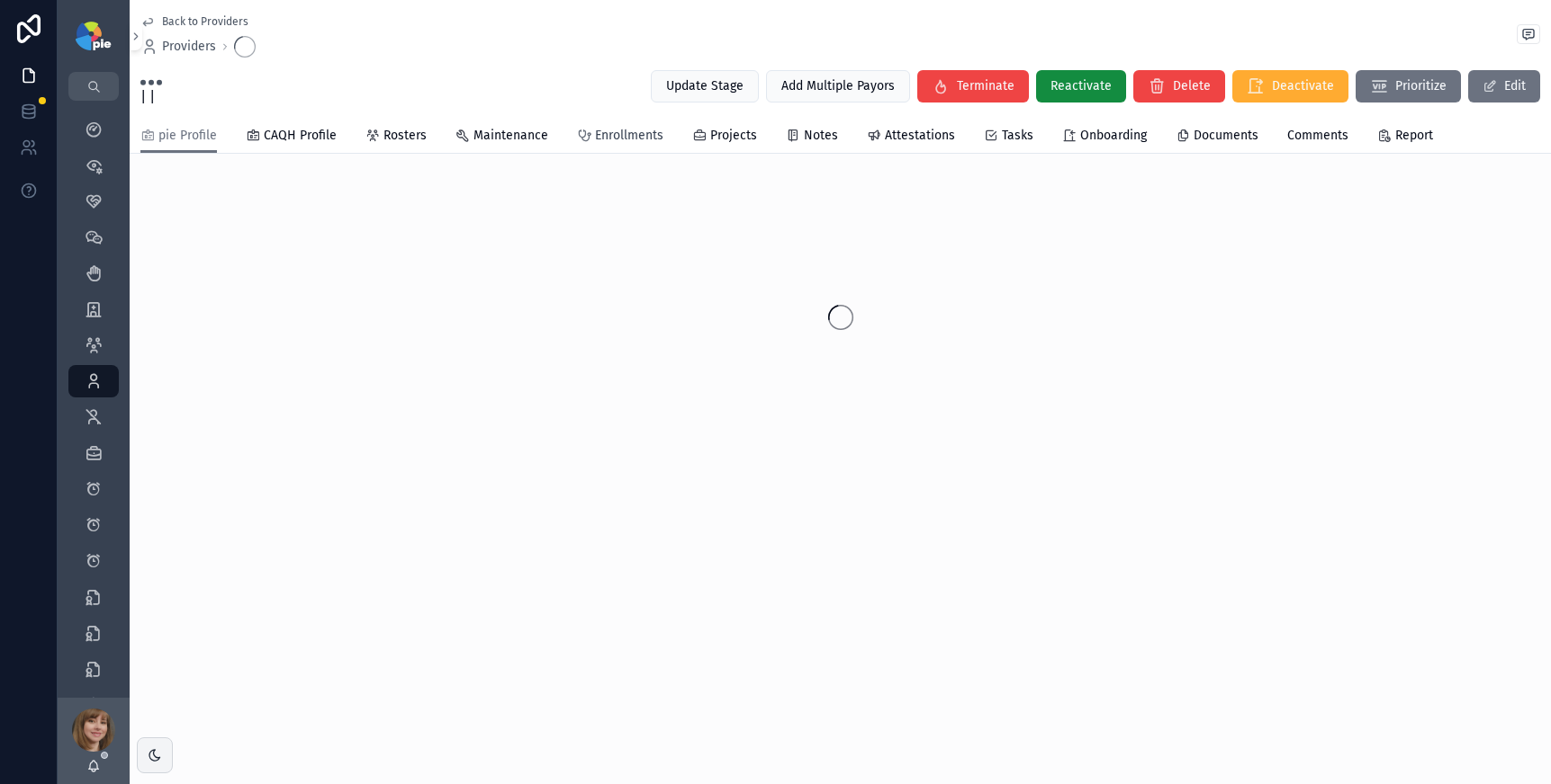
click at [637, 138] on span "Enrollments" at bounding box center [628, 136] width 68 height 18
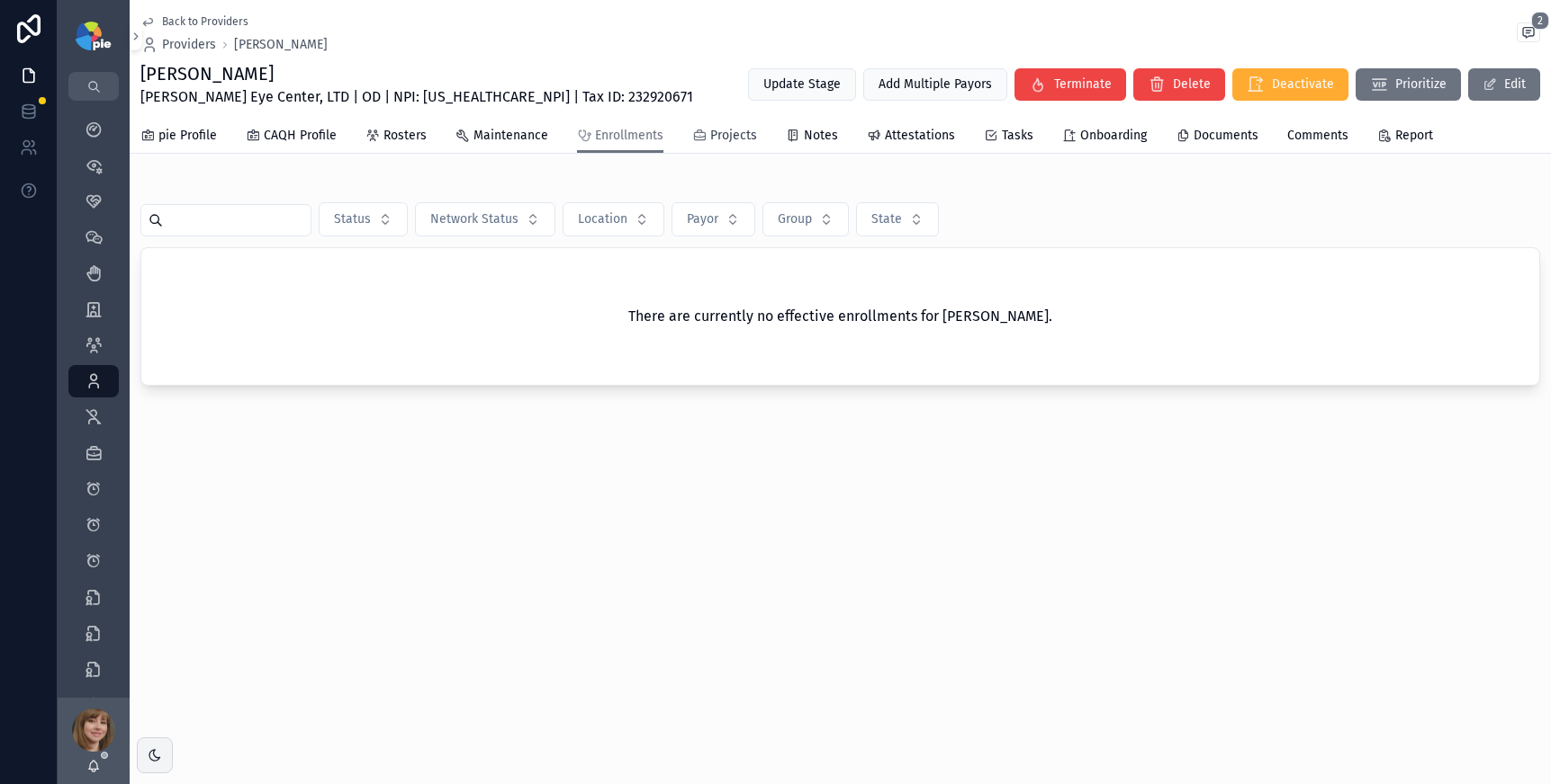
click at [718, 140] on span "Projects" at bounding box center [733, 136] width 47 height 18
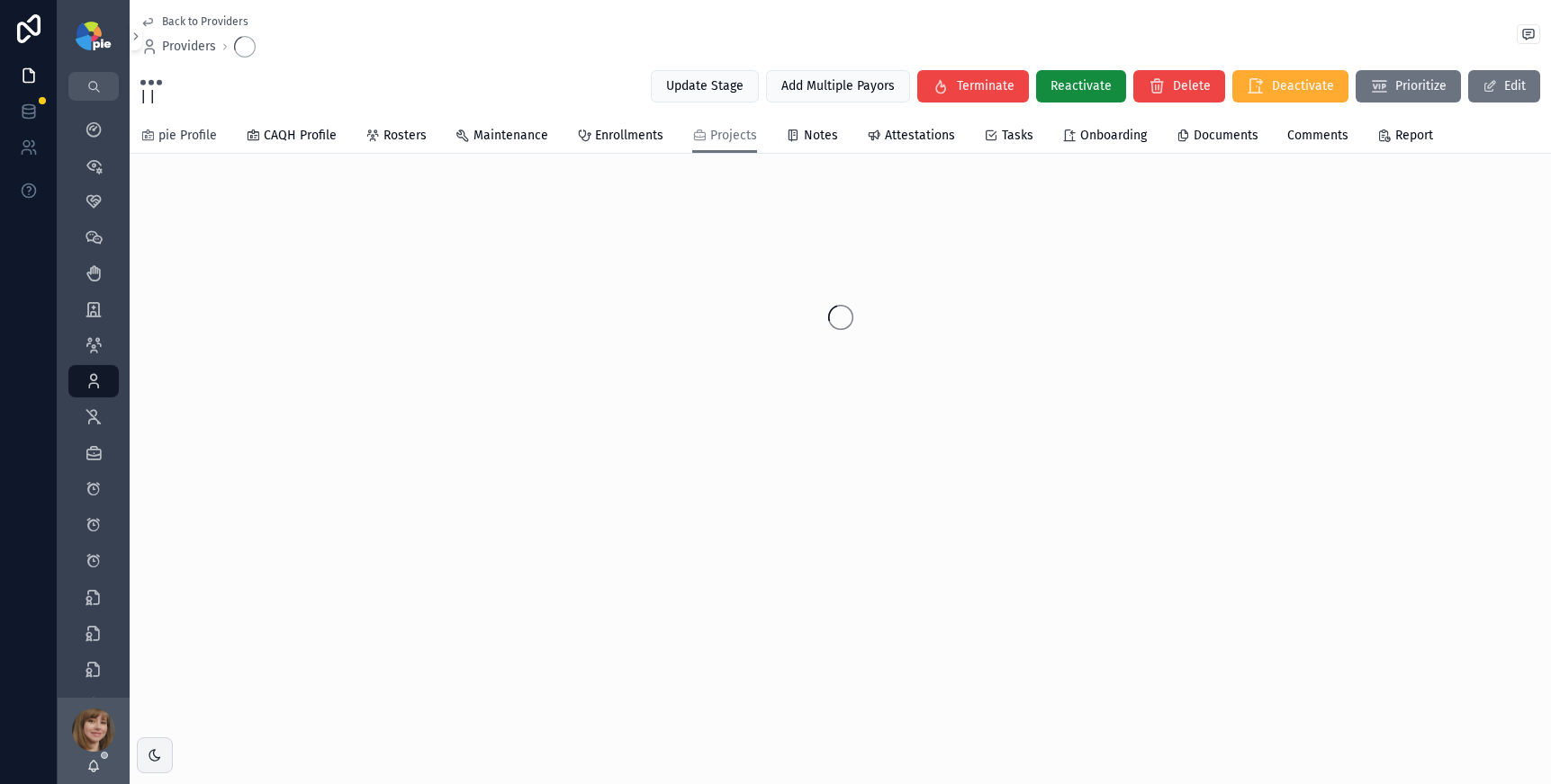
click at [178, 139] on span "pie Profile" at bounding box center [187, 136] width 58 height 18
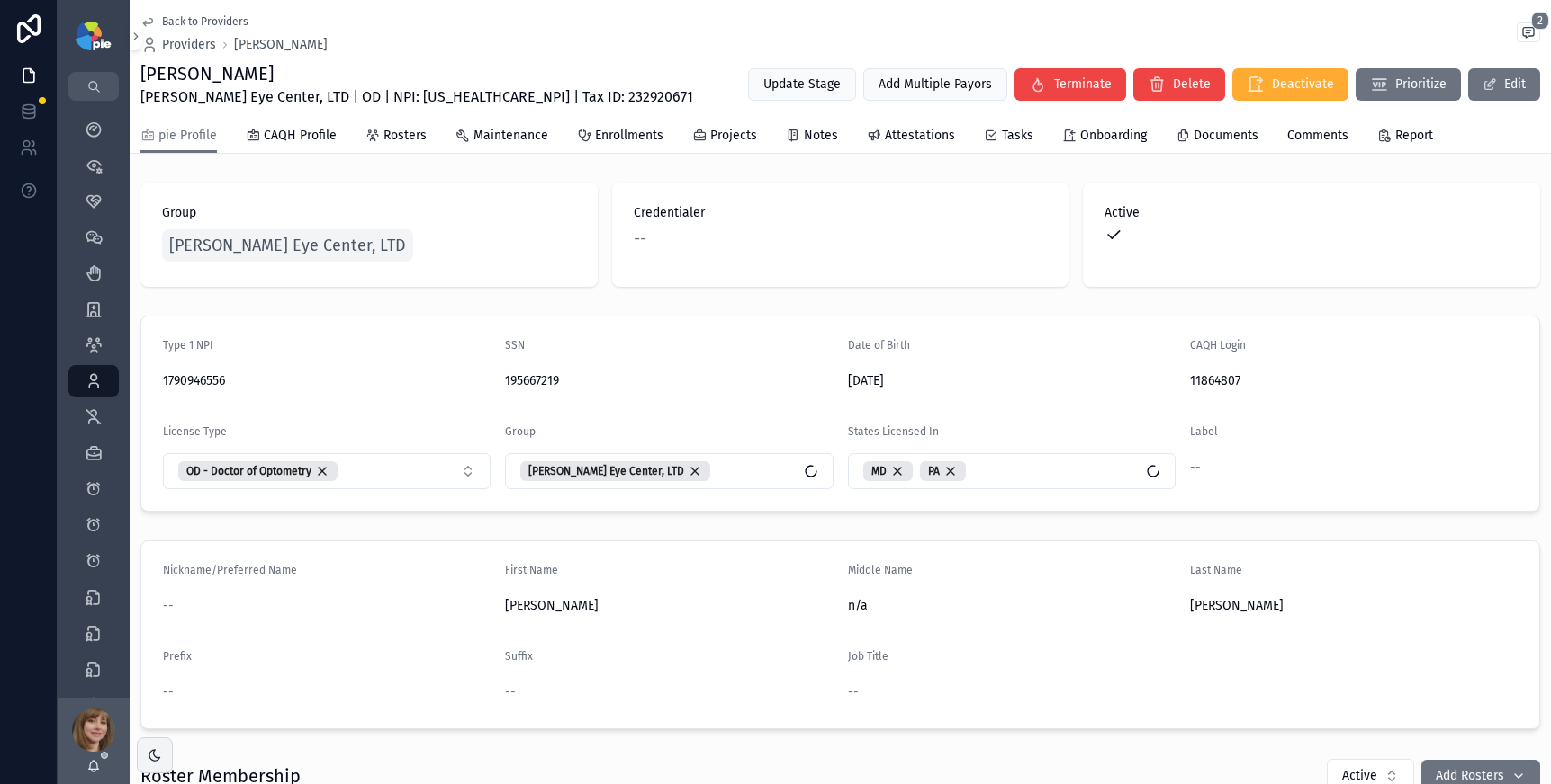
click at [93, 128] on icon "scrollable content" at bounding box center [93, 130] width 18 height 18
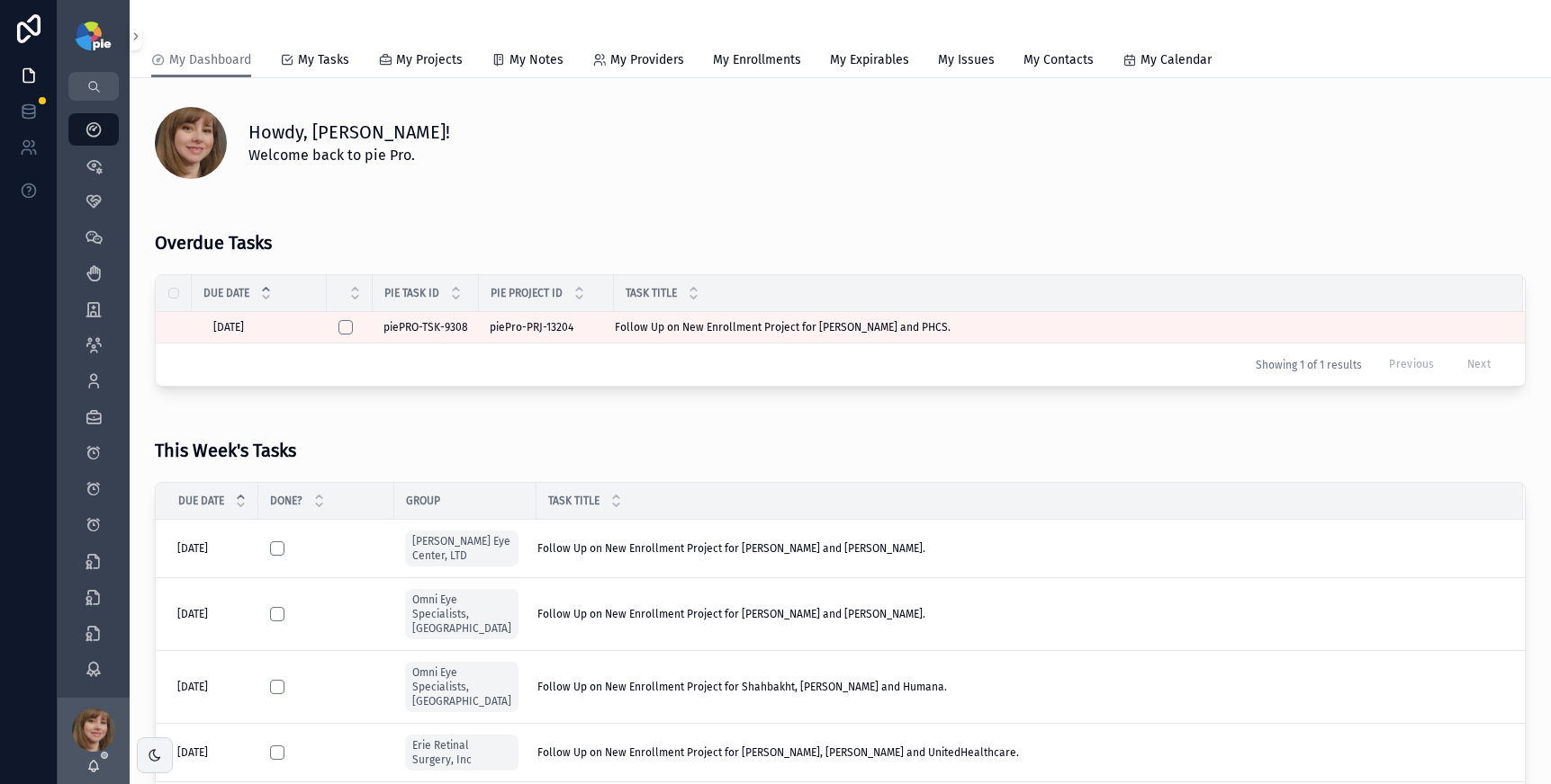
click at [332, 412] on div "This Week's Tasks Due Date Done? Group Task Title 8/11/2025 8/11/2025 Ludwick E…" at bounding box center [839, 744] width 1393 height 671
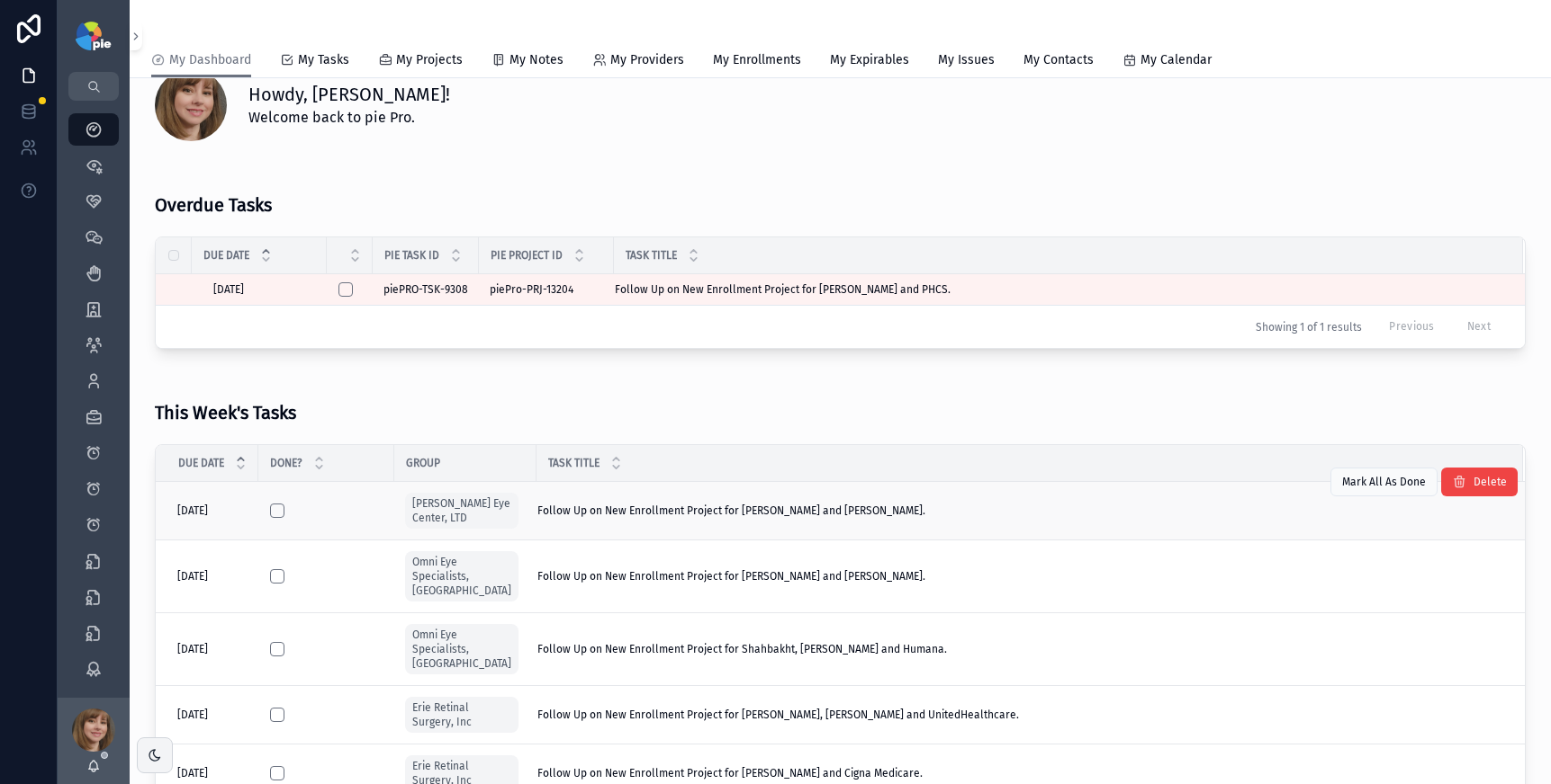
scroll to position [42, 0]
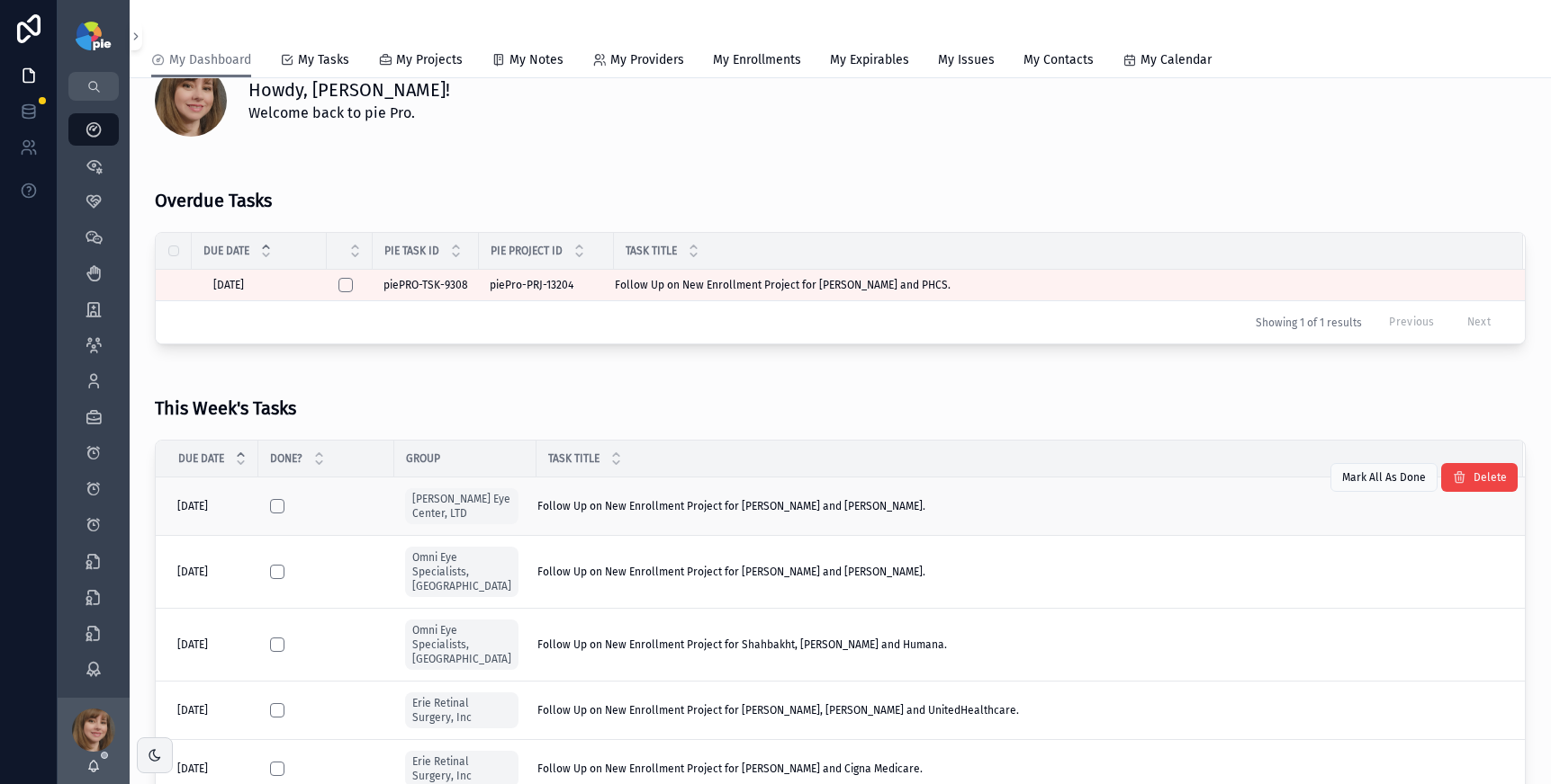
click at [676, 507] on span "Follow Up on New Enrollment Project for Nguyen, Thanh and Cigna Medicare." at bounding box center [731, 507] width 388 height 15
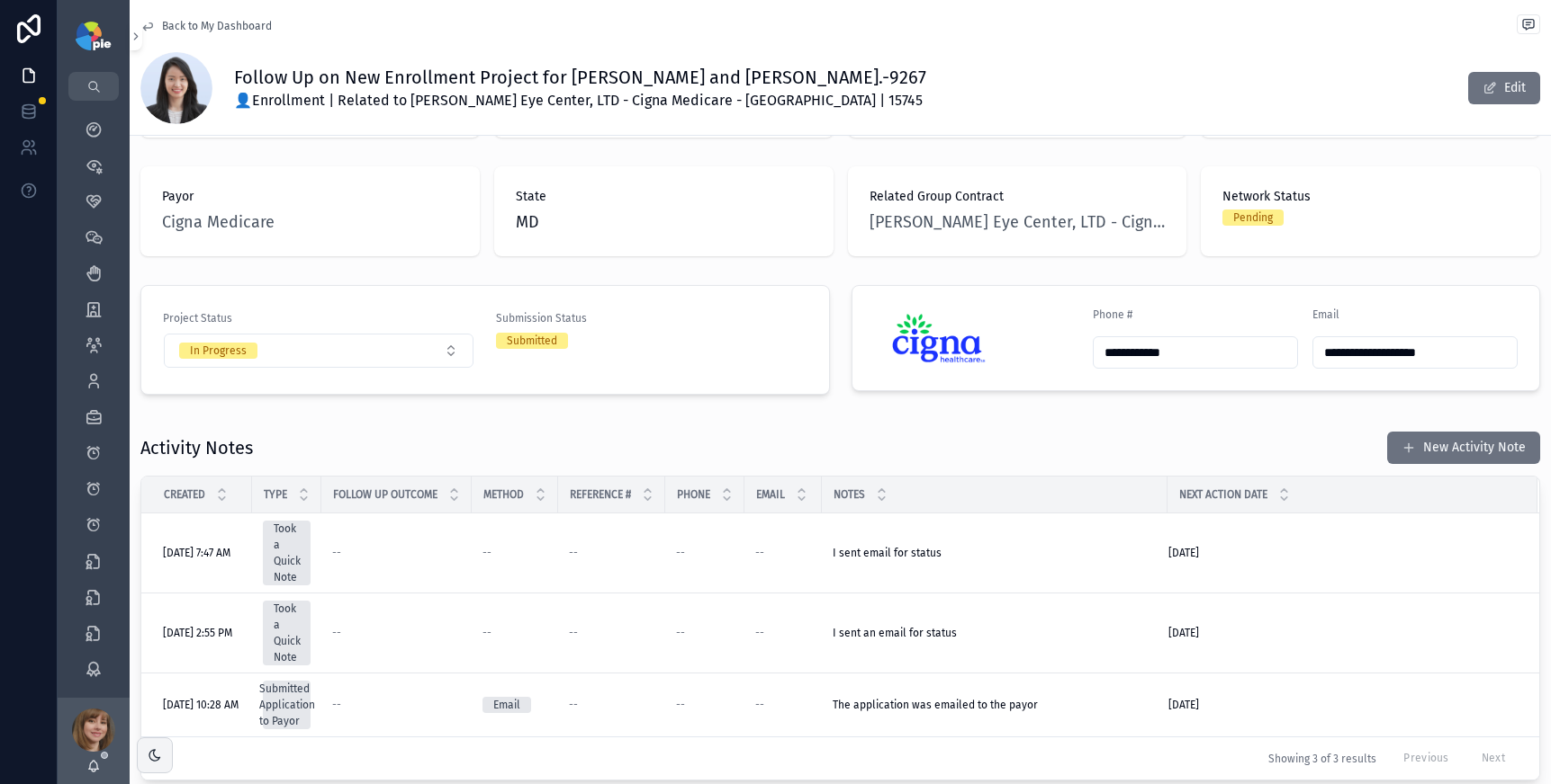
scroll to position [241, 0]
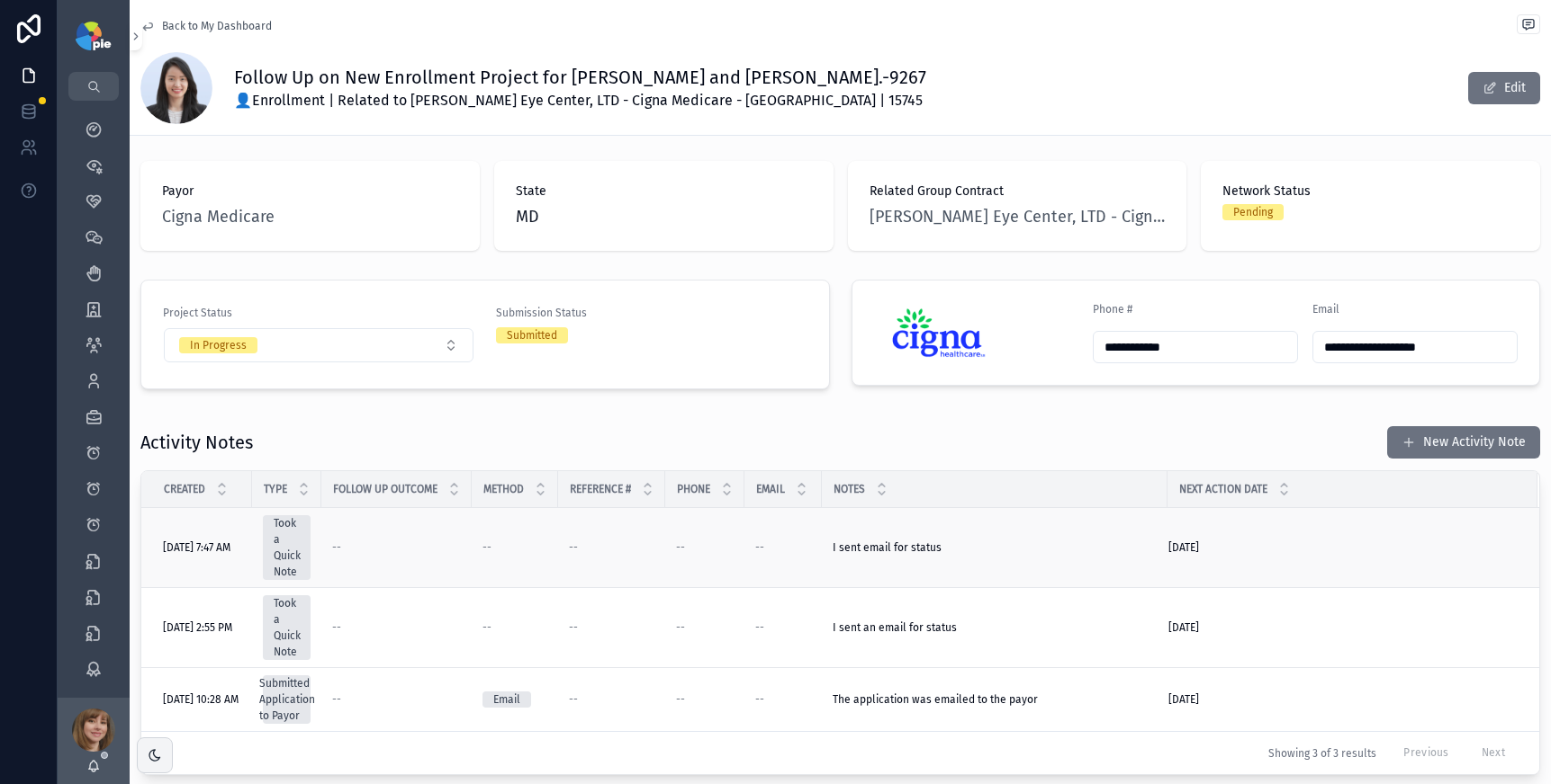
click at [1281, 553] on div "8/11/2025 8/11/2025" at bounding box center [1341, 548] width 347 height 15
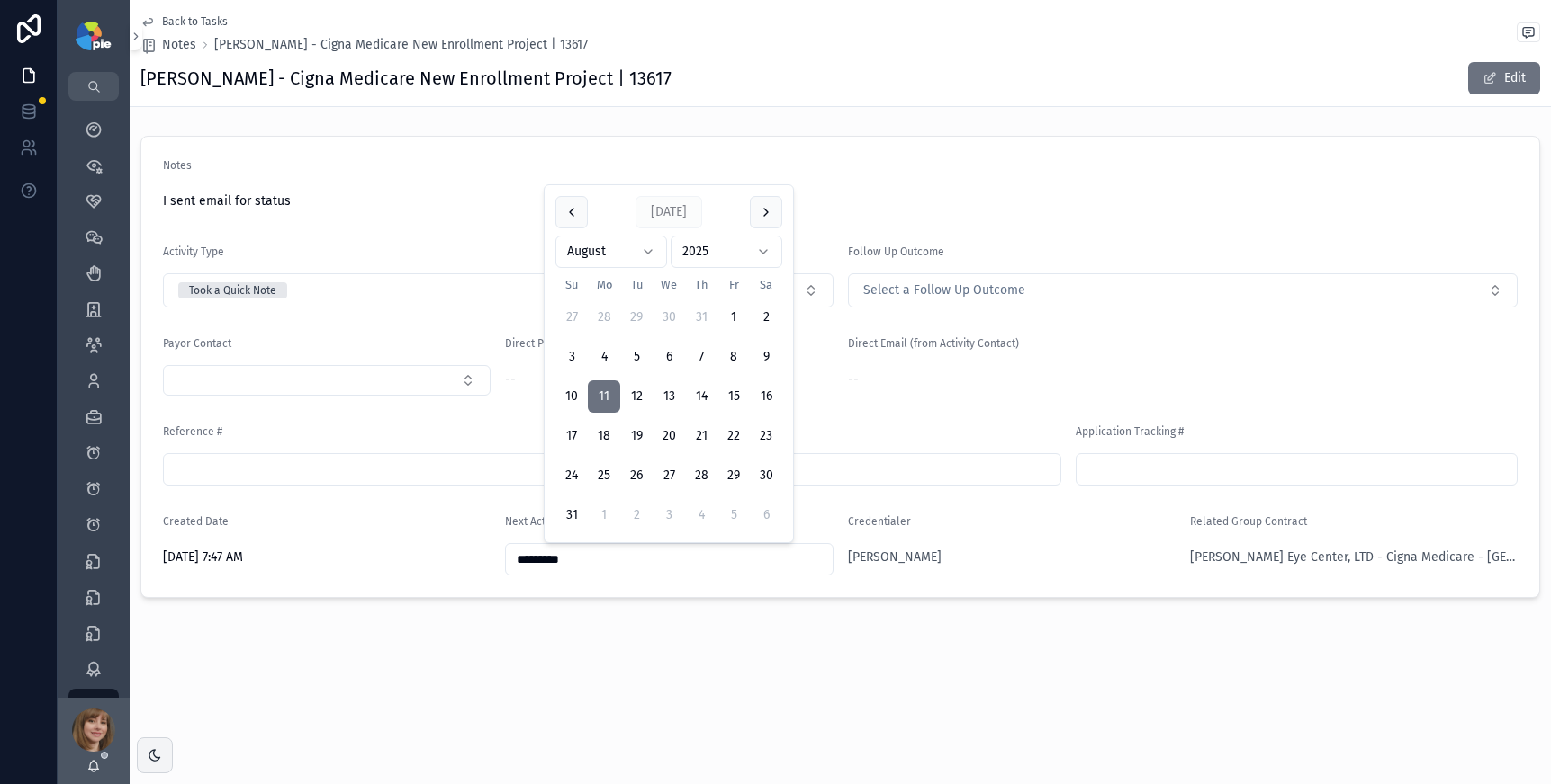
click at [540, 562] on input "*********" at bounding box center [668, 560] width 326 height 26
type input "*********"
click at [500, 694] on div "Back to Tasks Notes Nguyen, Thanh - Cigna Medicare New Enrollment Project | 136…" at bounding box center [840, 360] width 1421 height 720
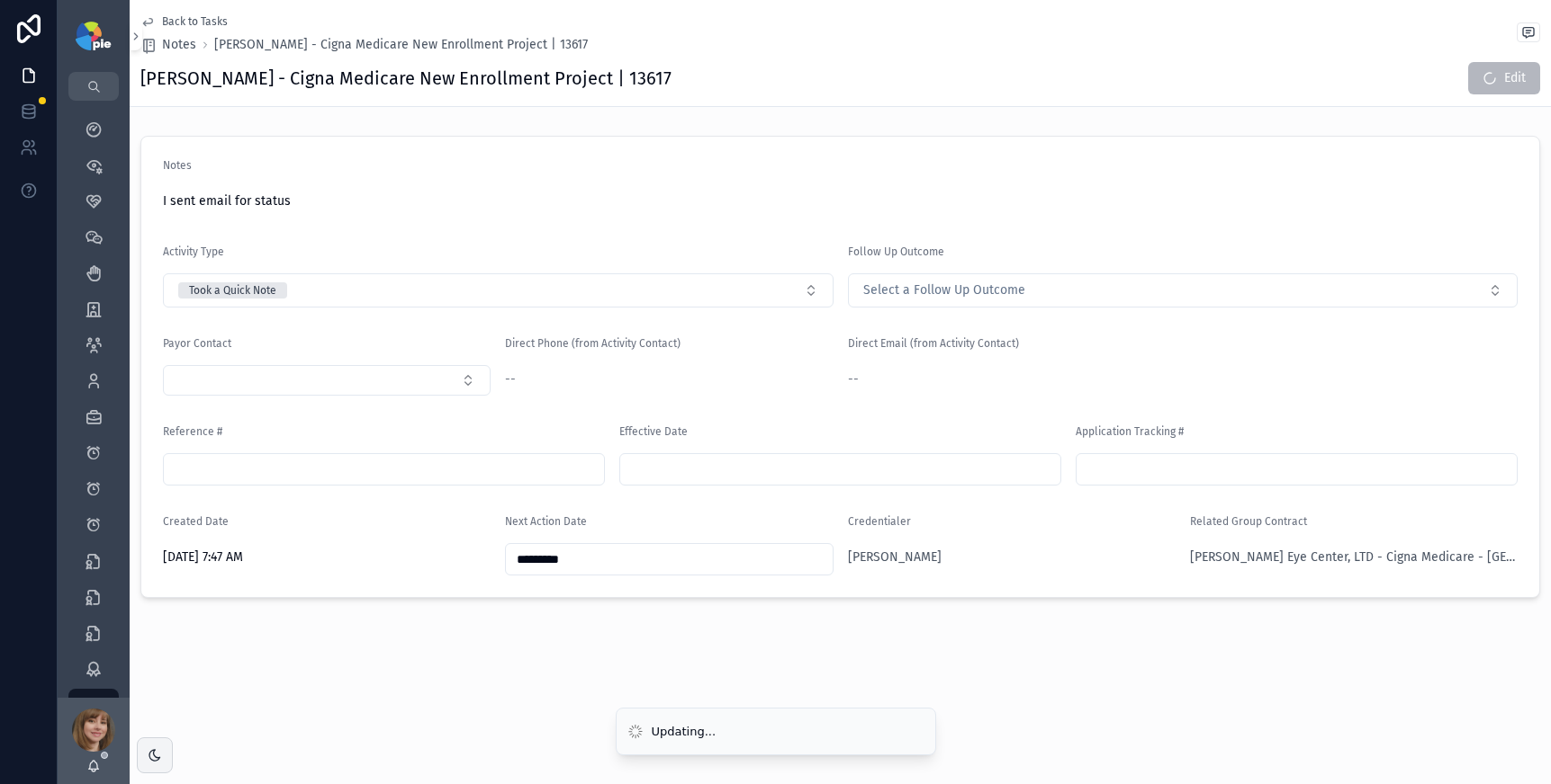
click at [170, 24] on span "Back to Tasks" at bounding box center [195, 22] width 66 height 15
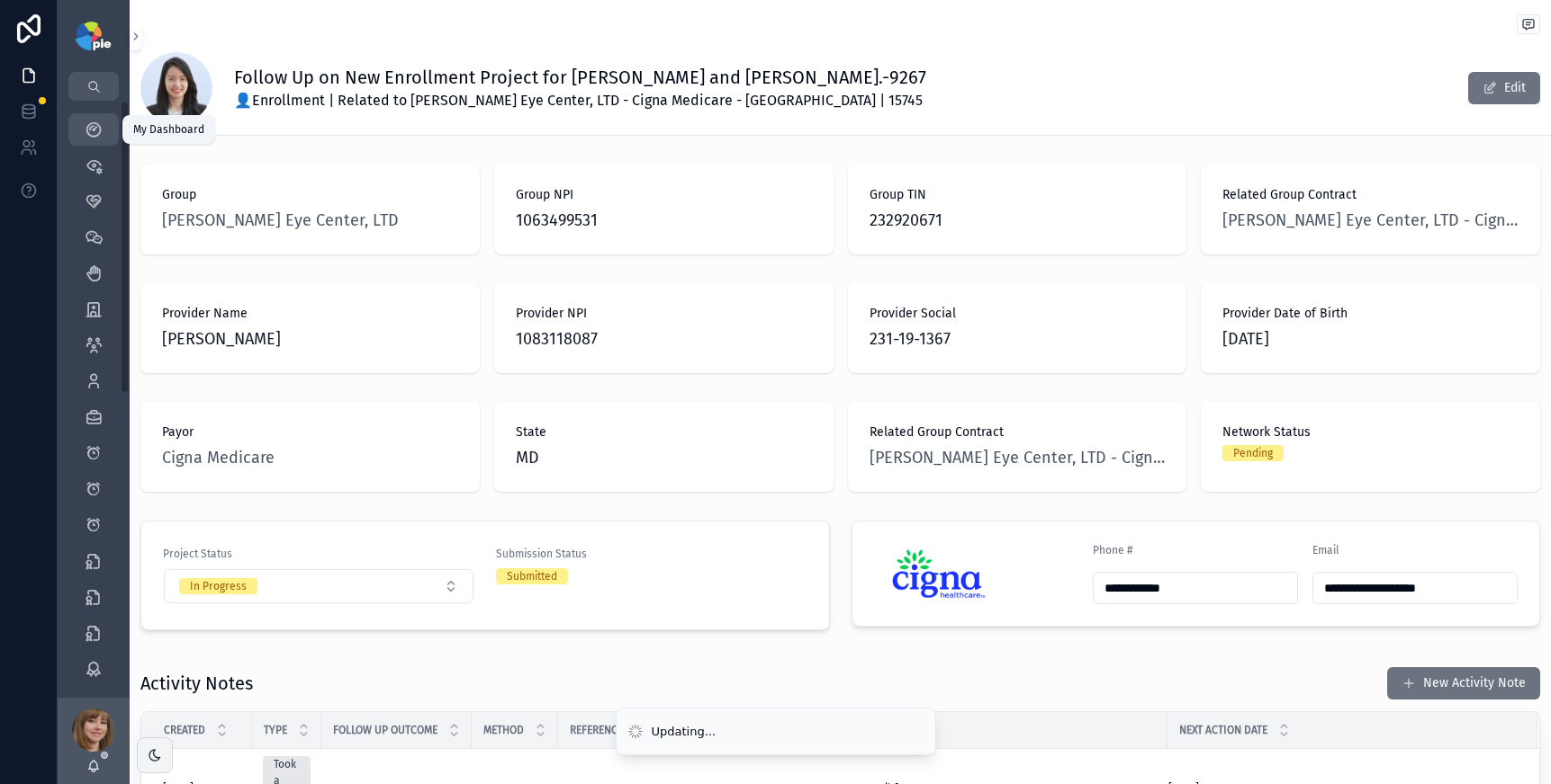
click at [101, 132] on icon "scrollable content" at bounding box center [93, 130] width 18 height 18
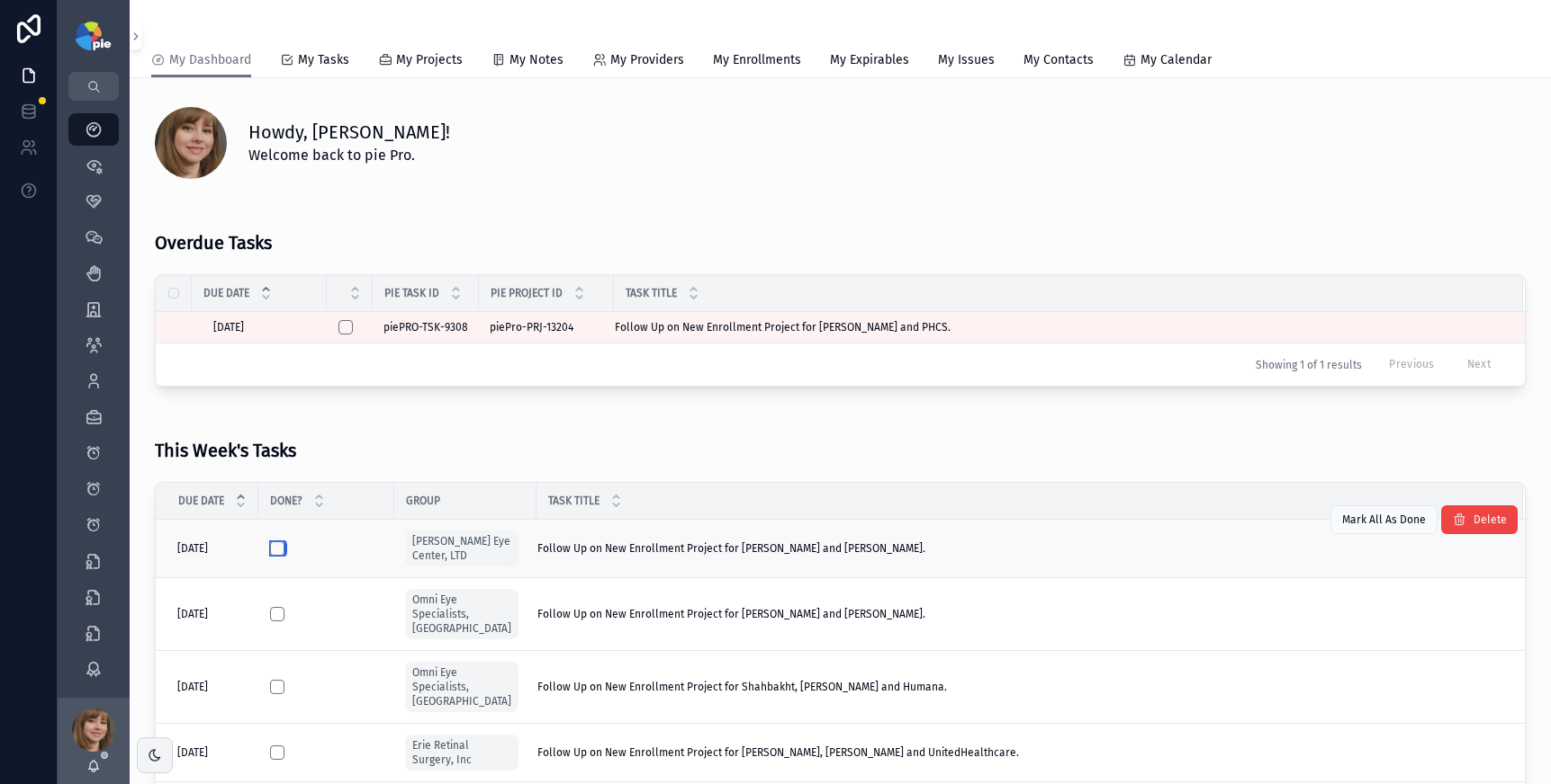
click at [282, 550] on button "scrollable content" at bounding box center [277, 548] width 15 height 15
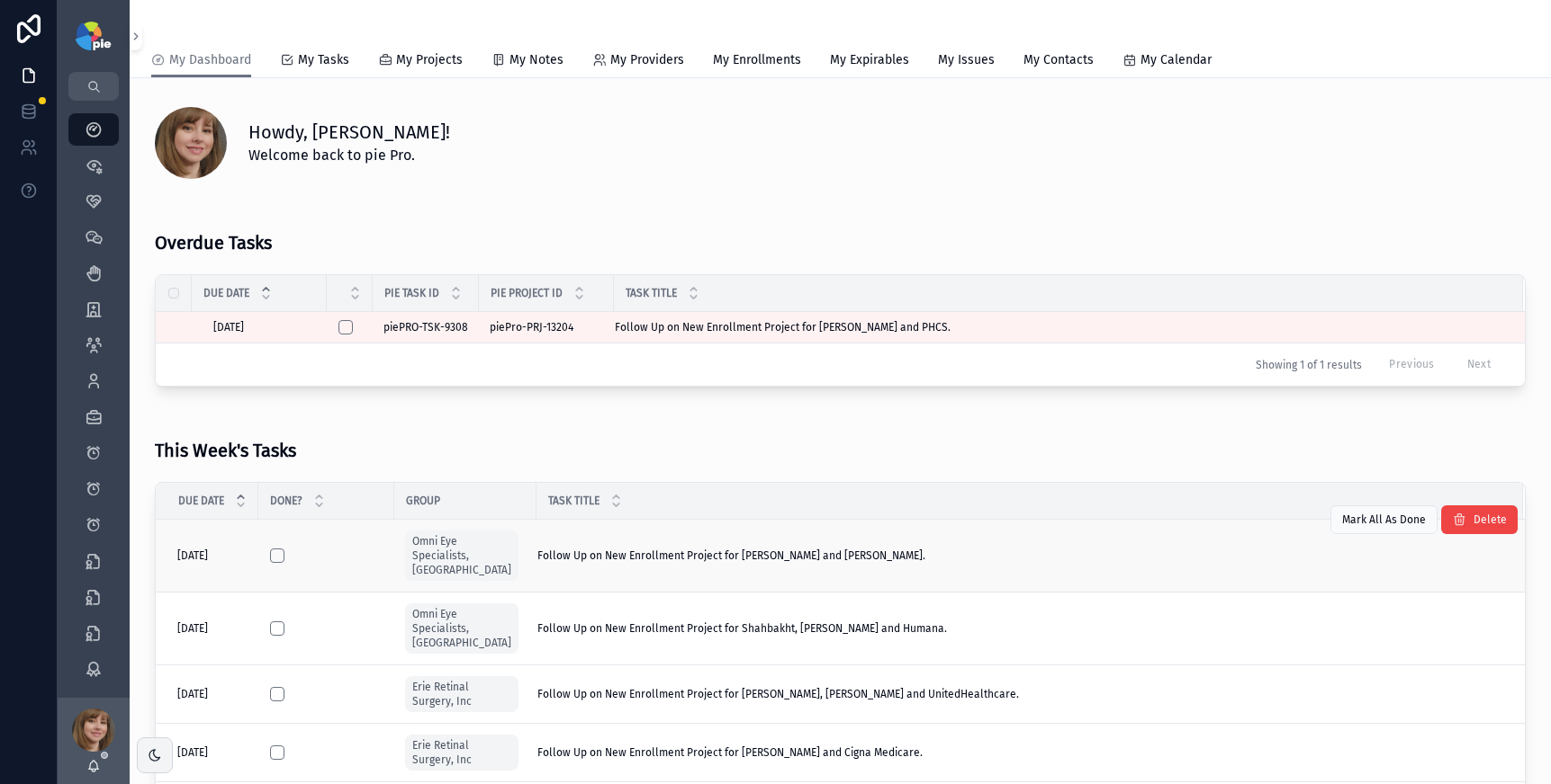
click at [896, 549] on div "Follow Up on New Enrollment Project for Nguyen, Natalie and Humana. Follow Up o…" at bounding box center [1019, 556] width 963 height 15
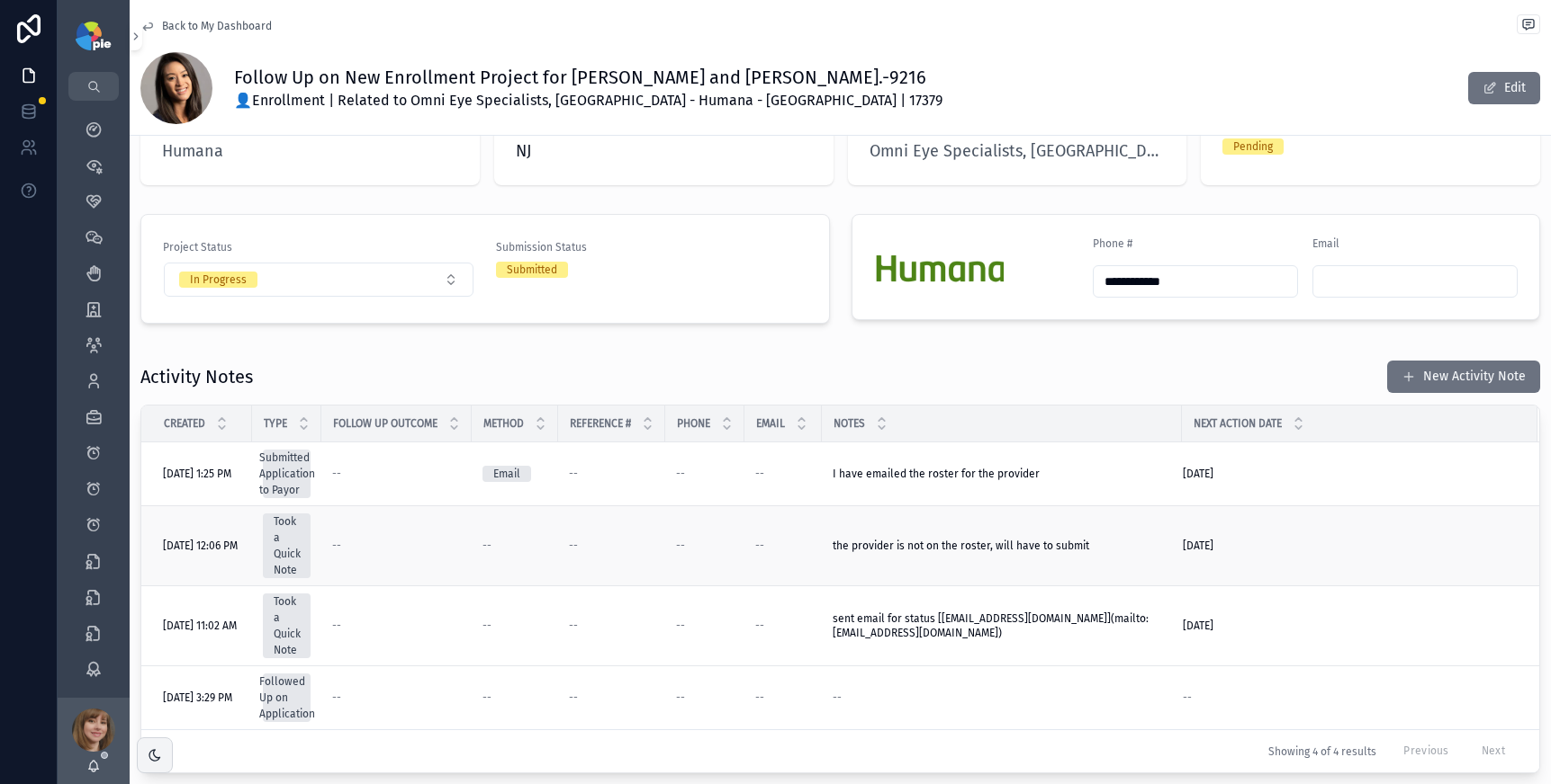
scroll to position [373, 0]
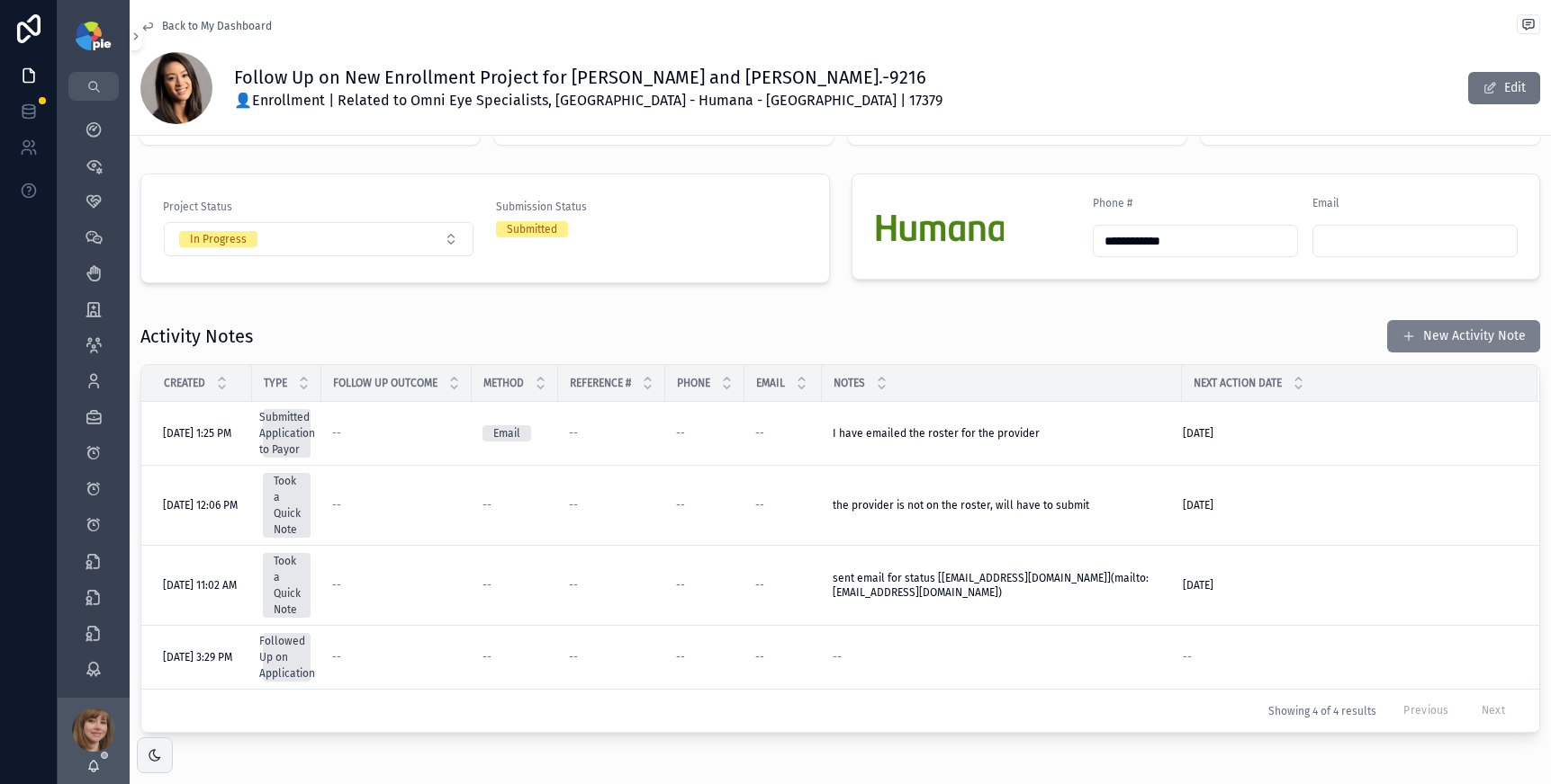
click at [1434, 321] on button "New Activity Note" at bounding box center [1462, 336] width 153 height 32
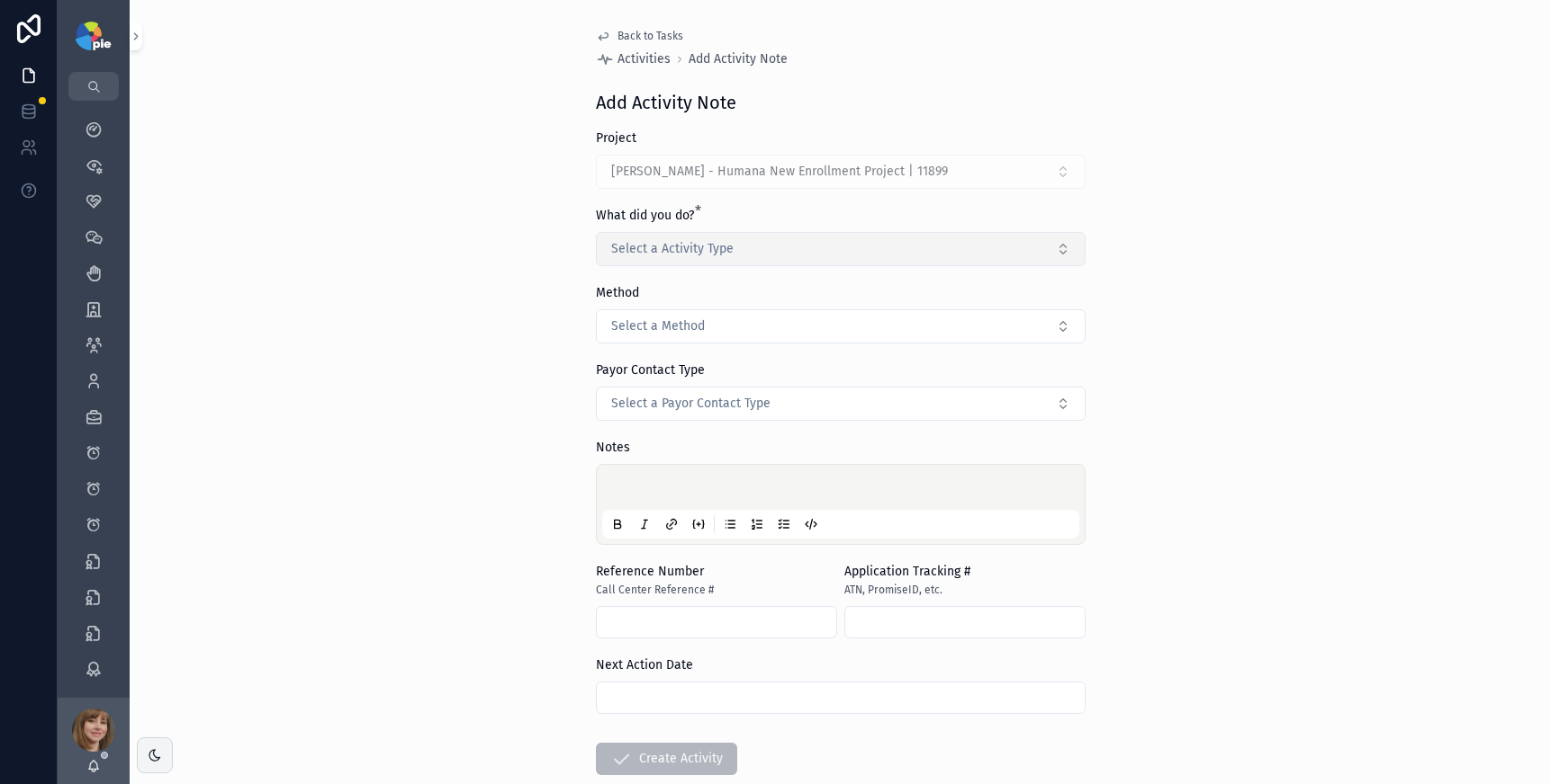
click at [774, 253] on button "Select a Activity Type" at bounding box center [839, 249] width 489 height 34
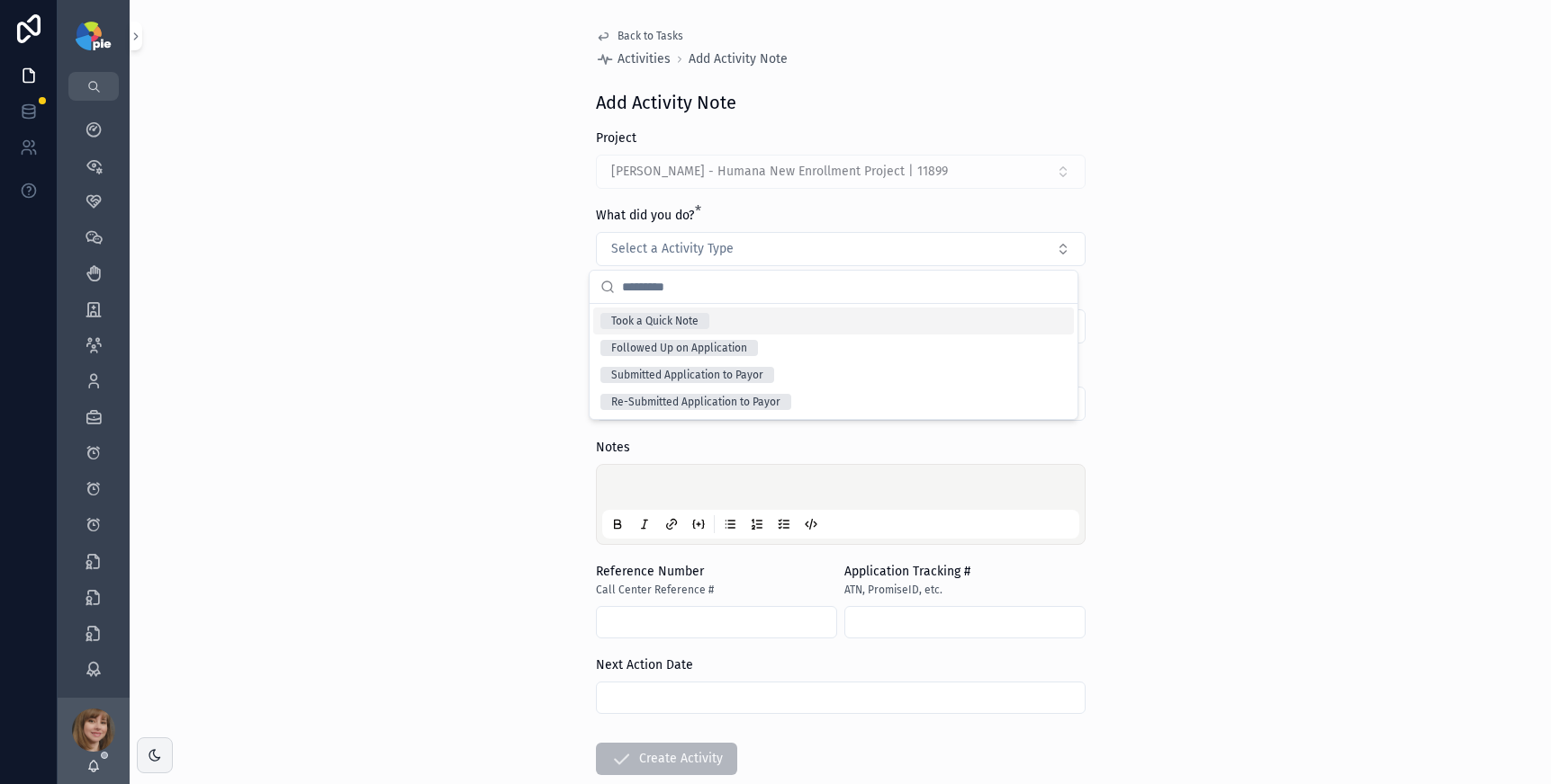
click at [725, 324] on div "Took a Quick Note" at bounding box center [834, 321] width 480 height 27
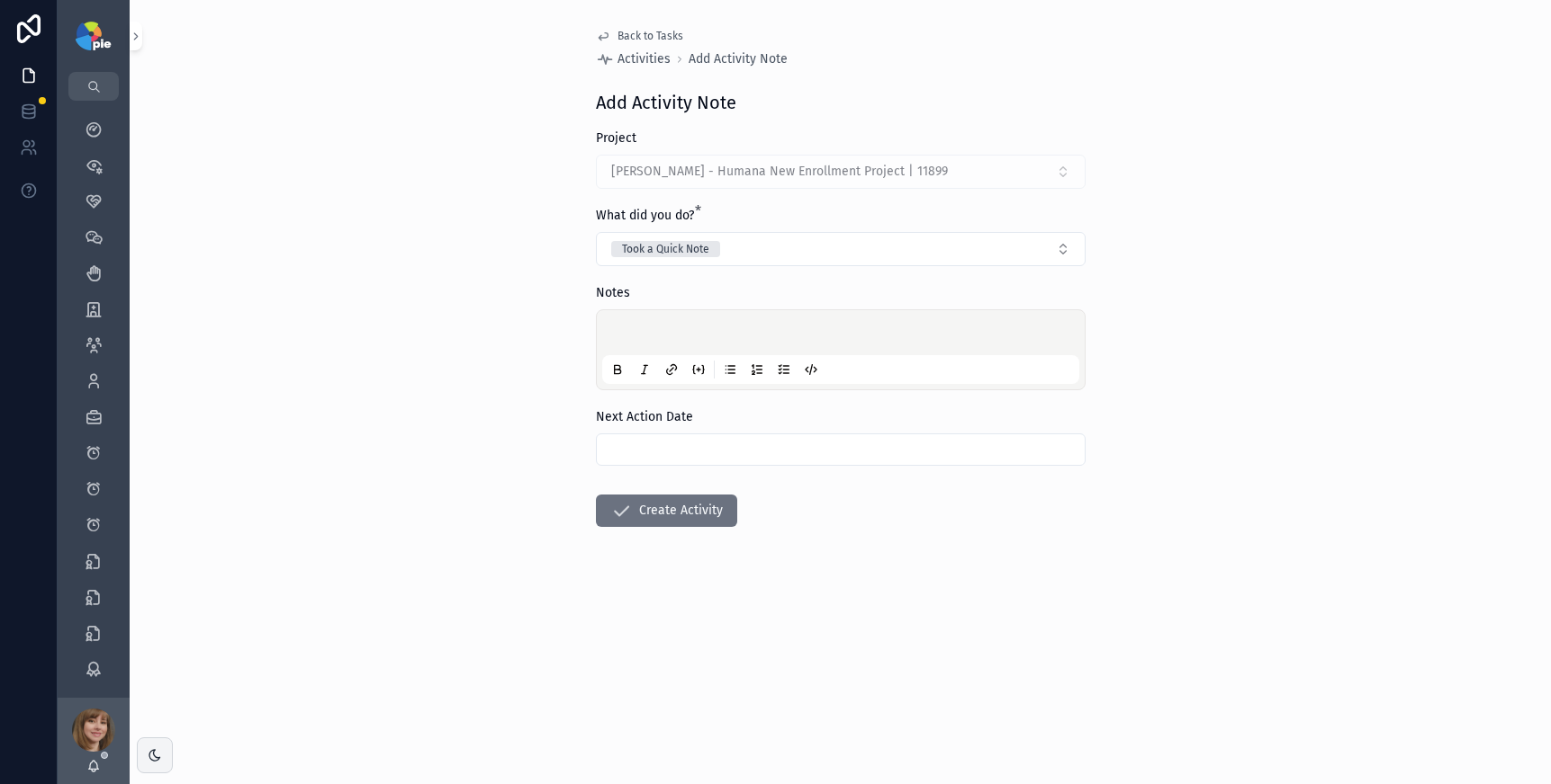
click at [664, 324] on div "scrollable content" at bounding box center [840, 349] width 477 height 68
click at [657, 332] on p "scrollable content" at bounding box center [843, 335] width 477 height 18
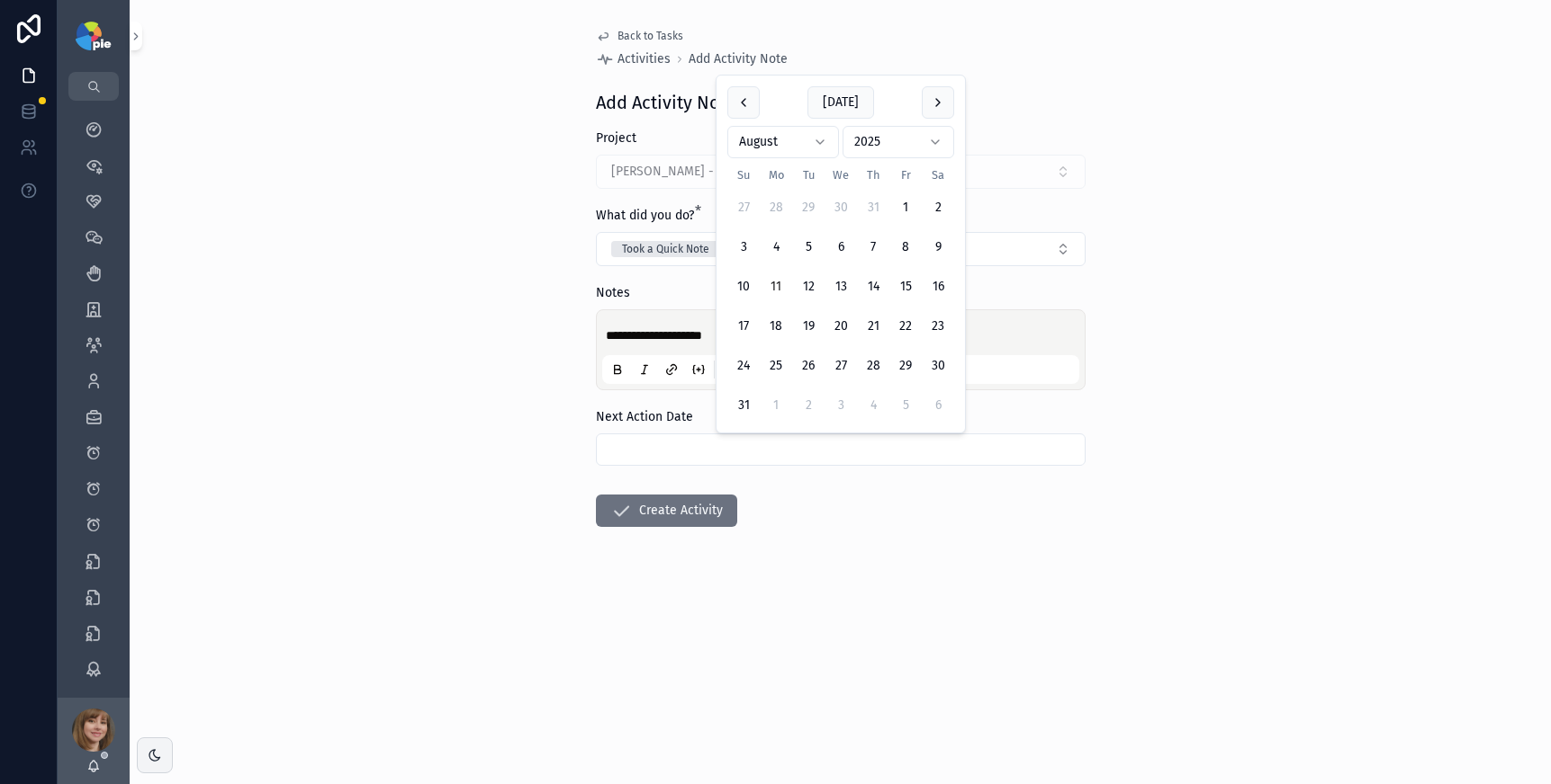
click at [650, 455] on input "scrollable content" at bounding box center [840, 450] width 488 height 26
click at [814, 409] on button "2" at bounding box center [808, 405] width 32 height 32
type input "********"
click at [846, 579] on form "**********" at bounding box center [839, 386] width 489 height 513
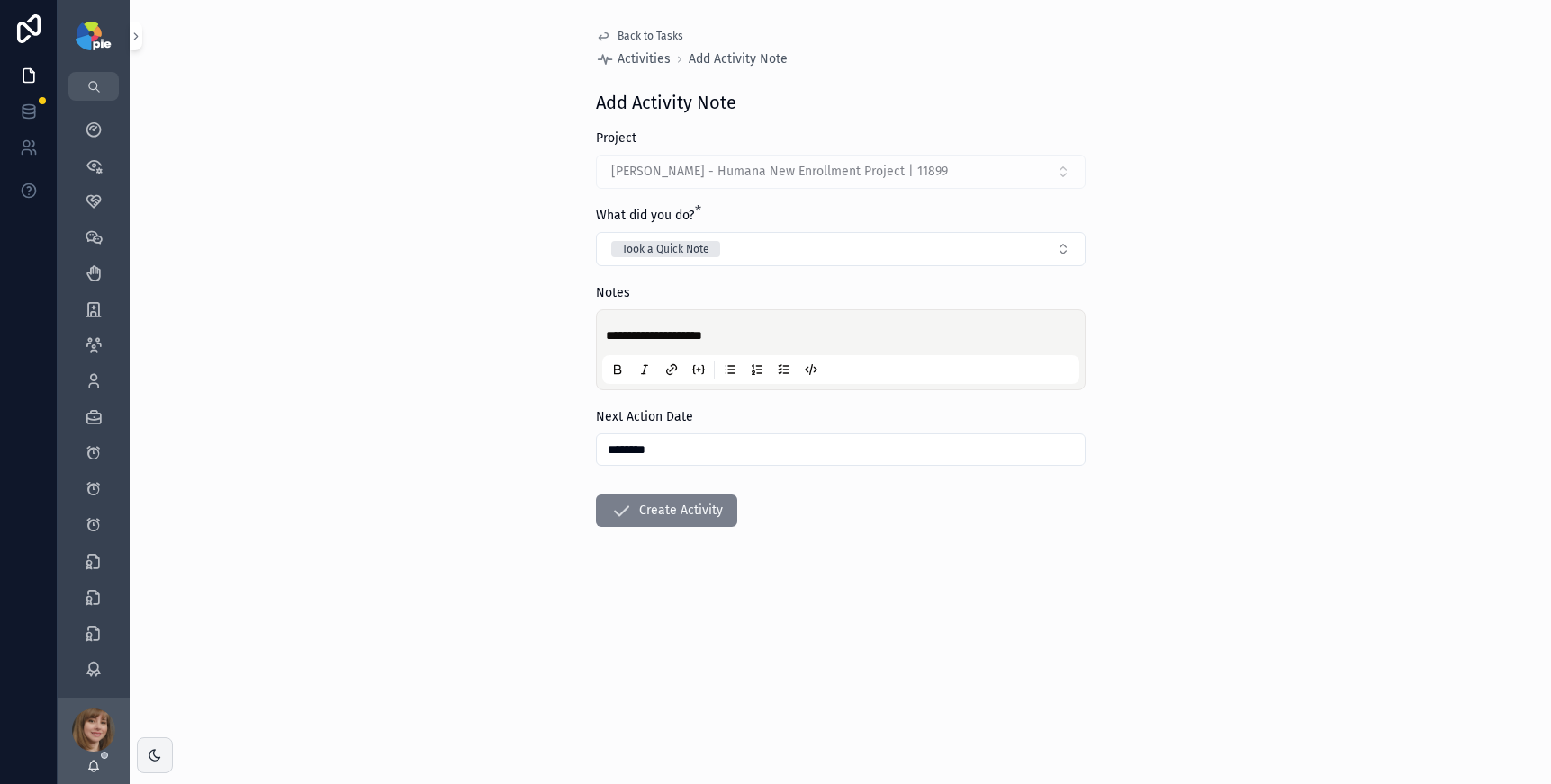
click at [636, 513] on button "Create Activity" at bounding box center [666, 511] width 142 height 32
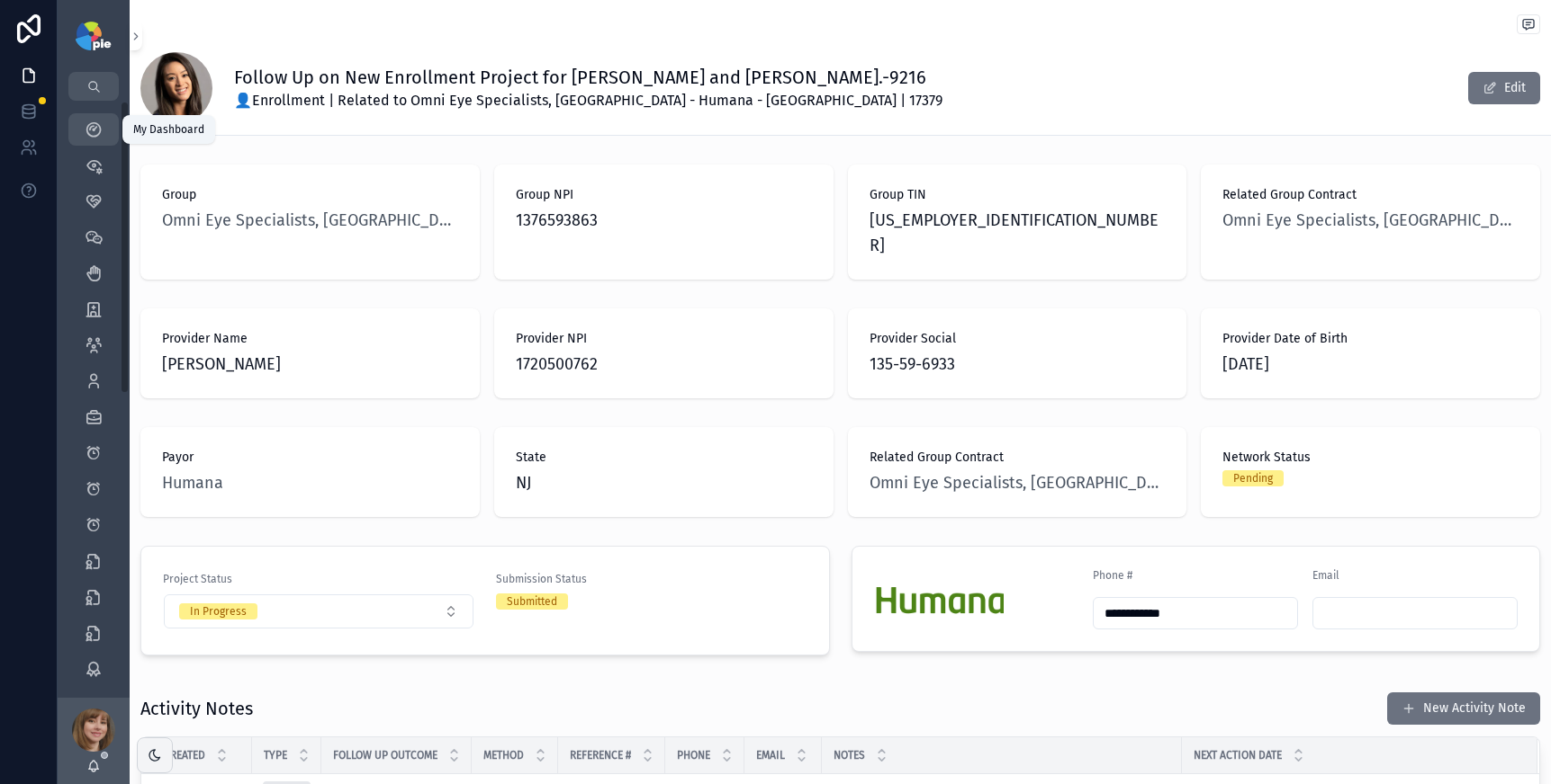
click at [98, 125] on icon "scrollable content" at bounding box center [93, 130] width 18 height 18
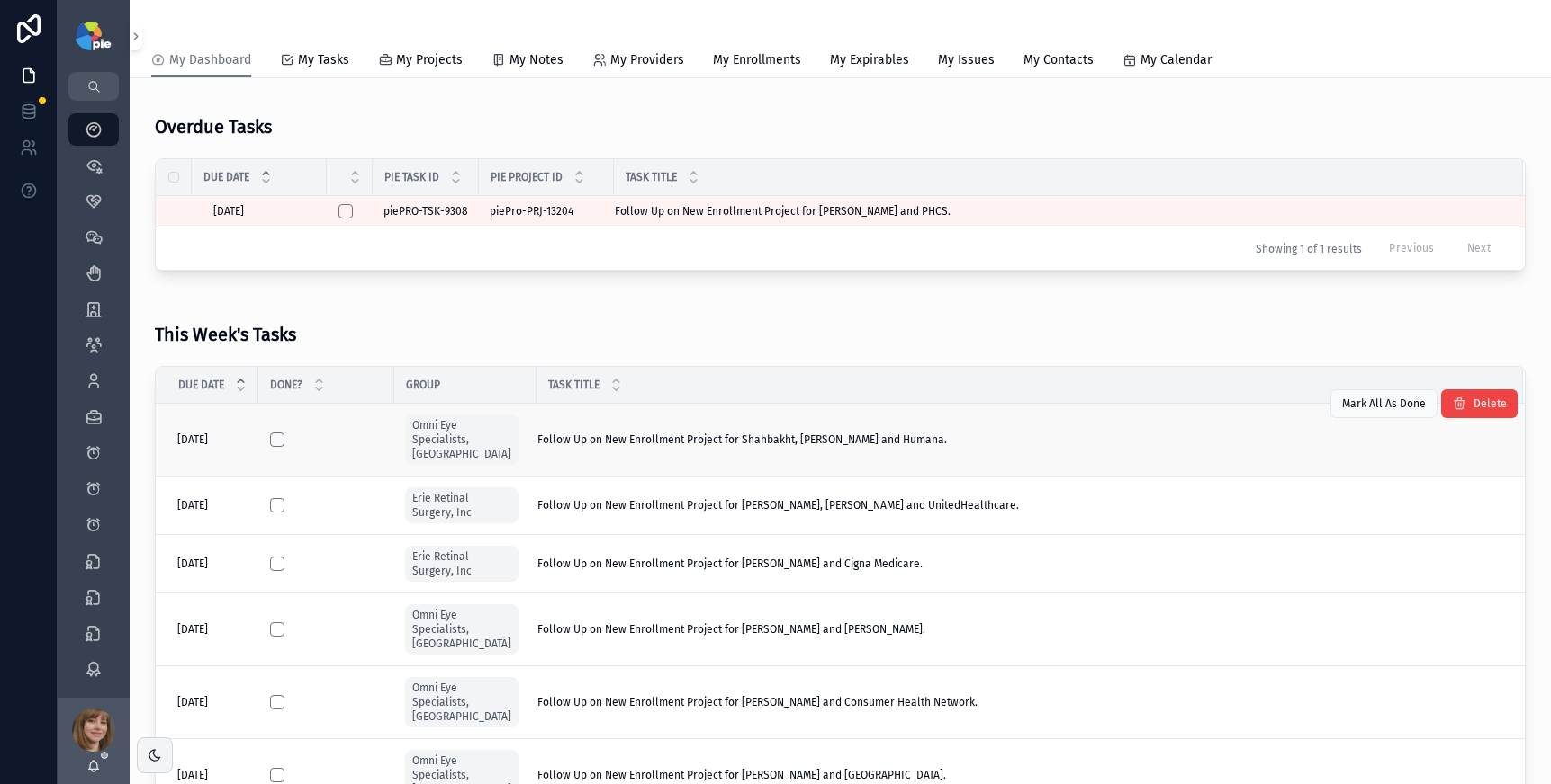
click at [964, 438] on div "Follow Up on New Enrollment Project for Shahbakht, Muhammad and Humana. Follow …" at bounding box center [1019, 440] width 963 height 15
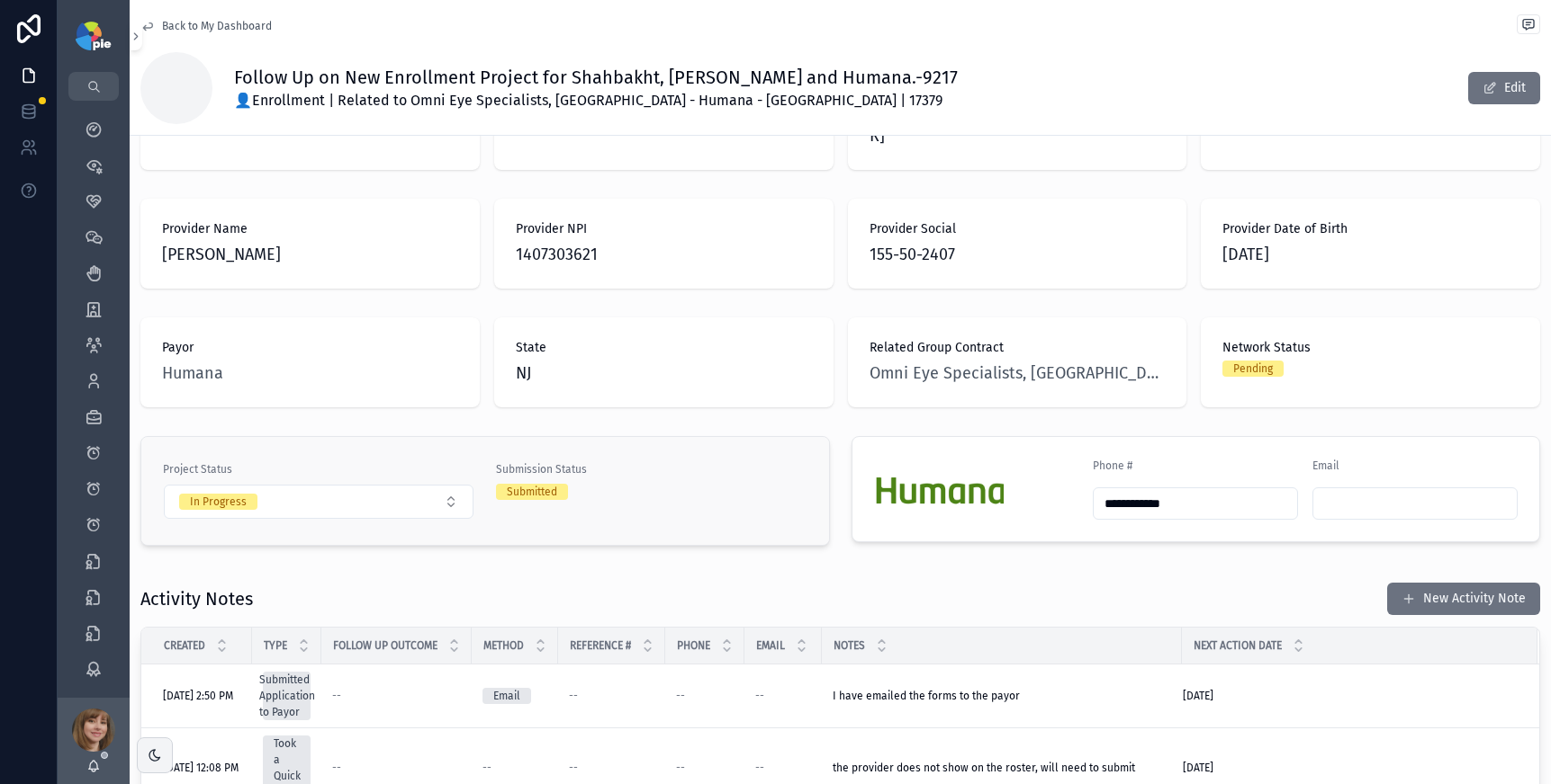
scroll to position [281, 0]
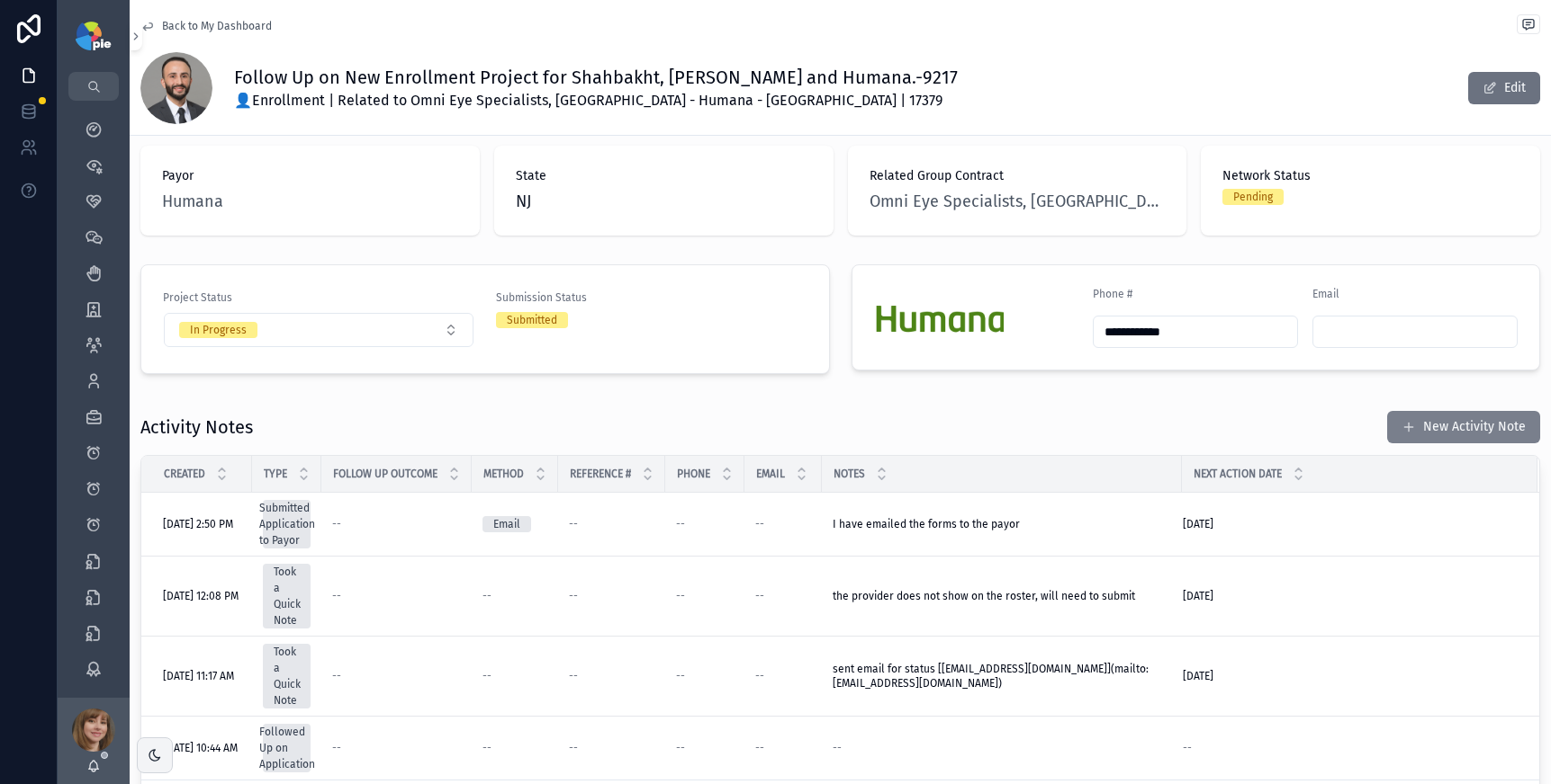
click at [1470, 411] on button "New Activity Note" at bounding box center [1462, 427] width 153 height 32
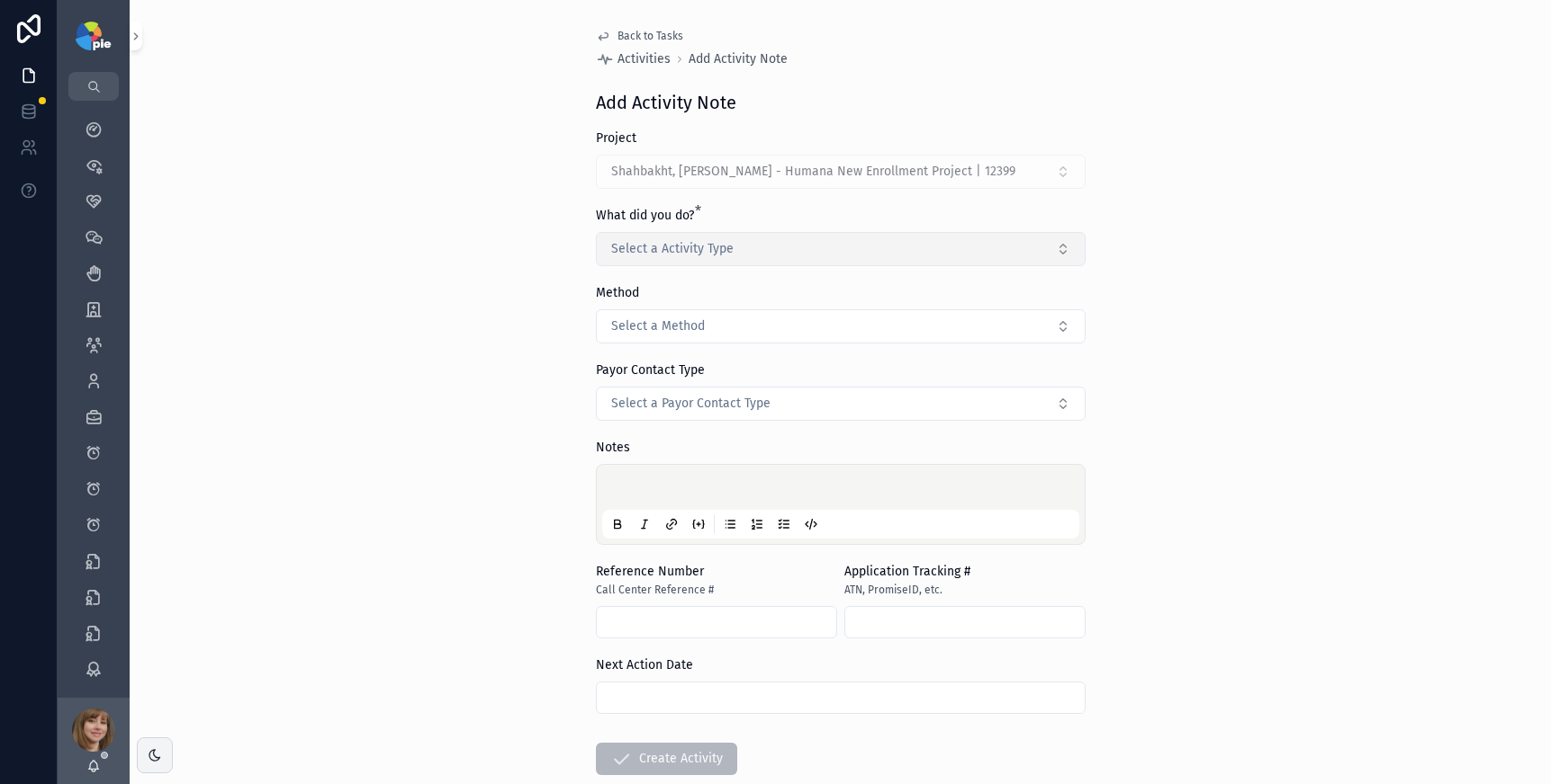
click at [660, 248] on span "Select a Activity Type" at bounding box center [672, 249] width 122 height 18
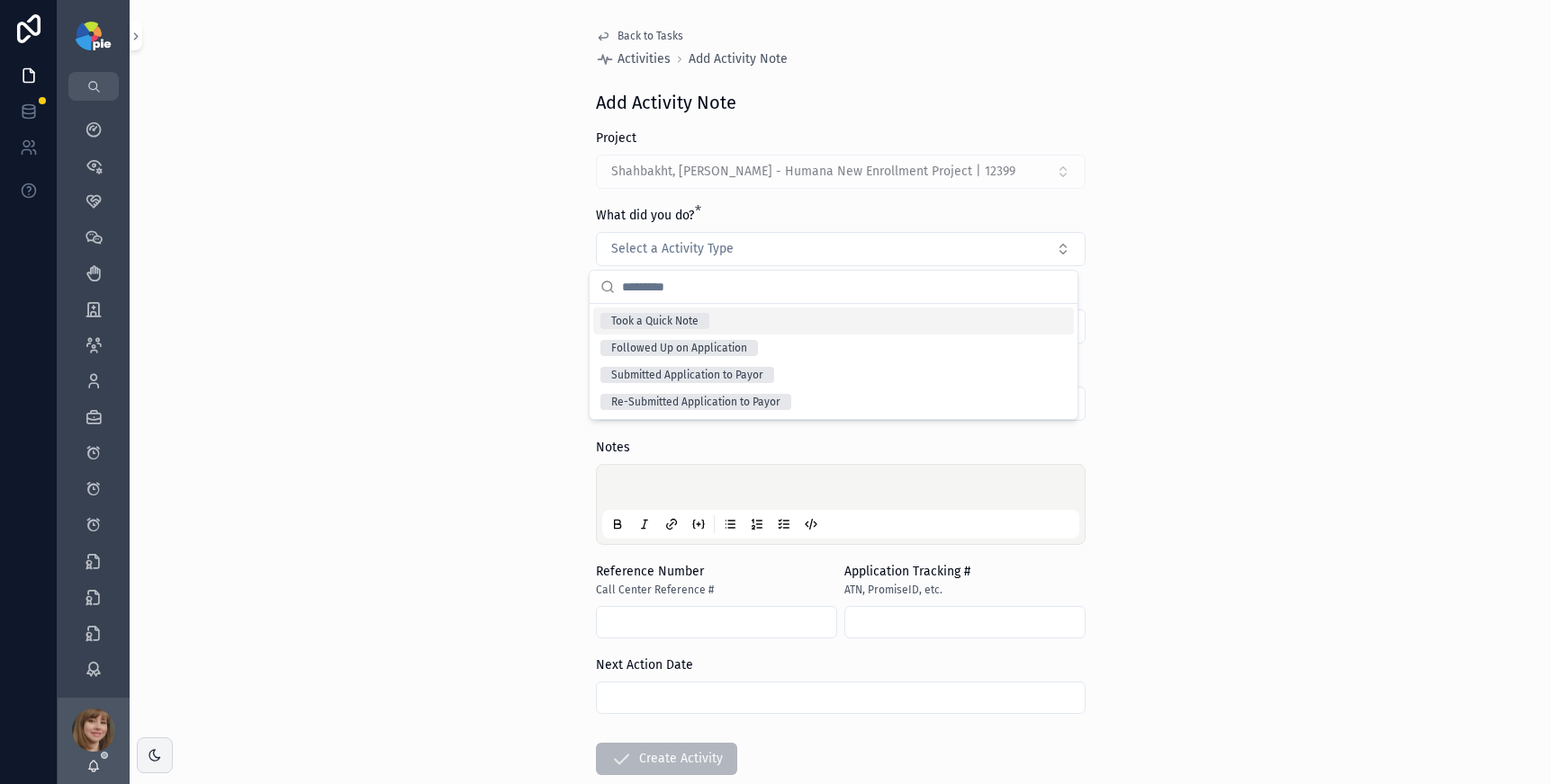
click at [671, 315] on div "Took a Quick Note" at bounding box center [654, 321] width 88 height 16
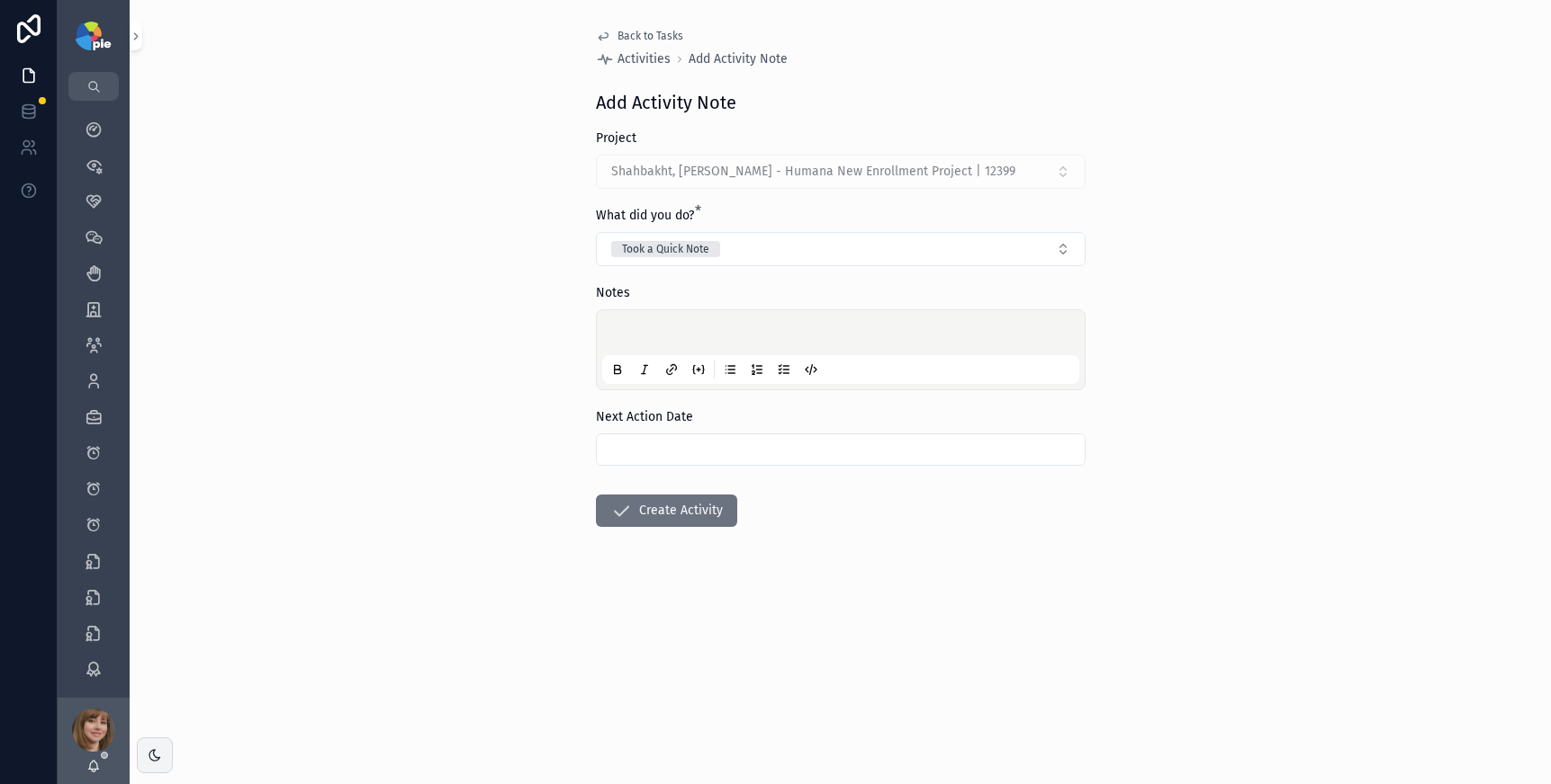
click at [665, 335] on p "scrollable content" at bounding box center [843, 335] width 477 height 18
click at [720, 444] on input "scrollable content" at bounding box center [840, 450] width 488 height 26
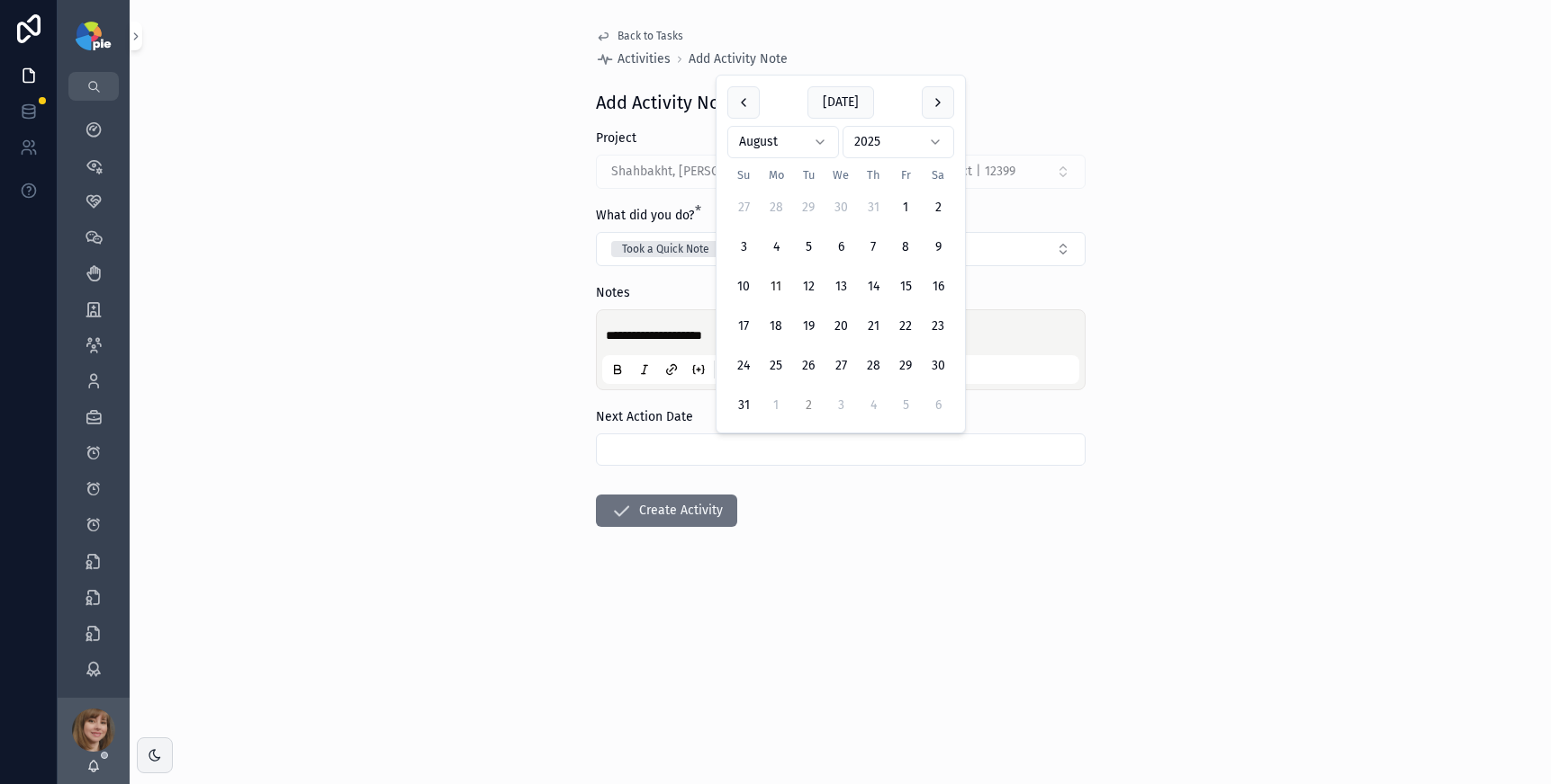
click at [813, 404] on button "2" at bounding box center [808, 405] width 32 height 32
type input "********"
click at [827, 578] on form "**********" at bounding box center [839, 386] width 489 height 513
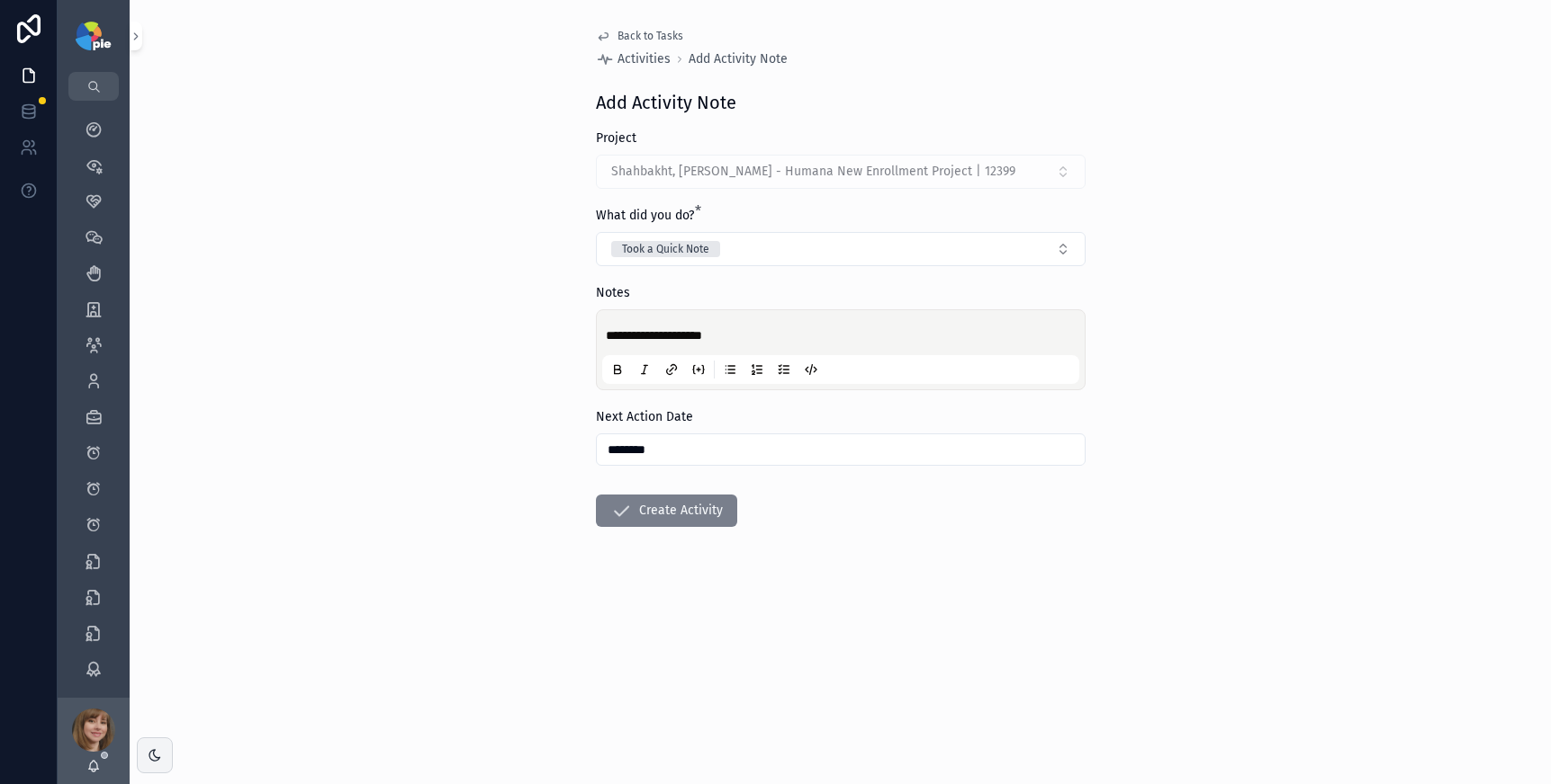
click at [724, 523] on button "Create Activity" at bounding box center [666, 511] width 142 height 32
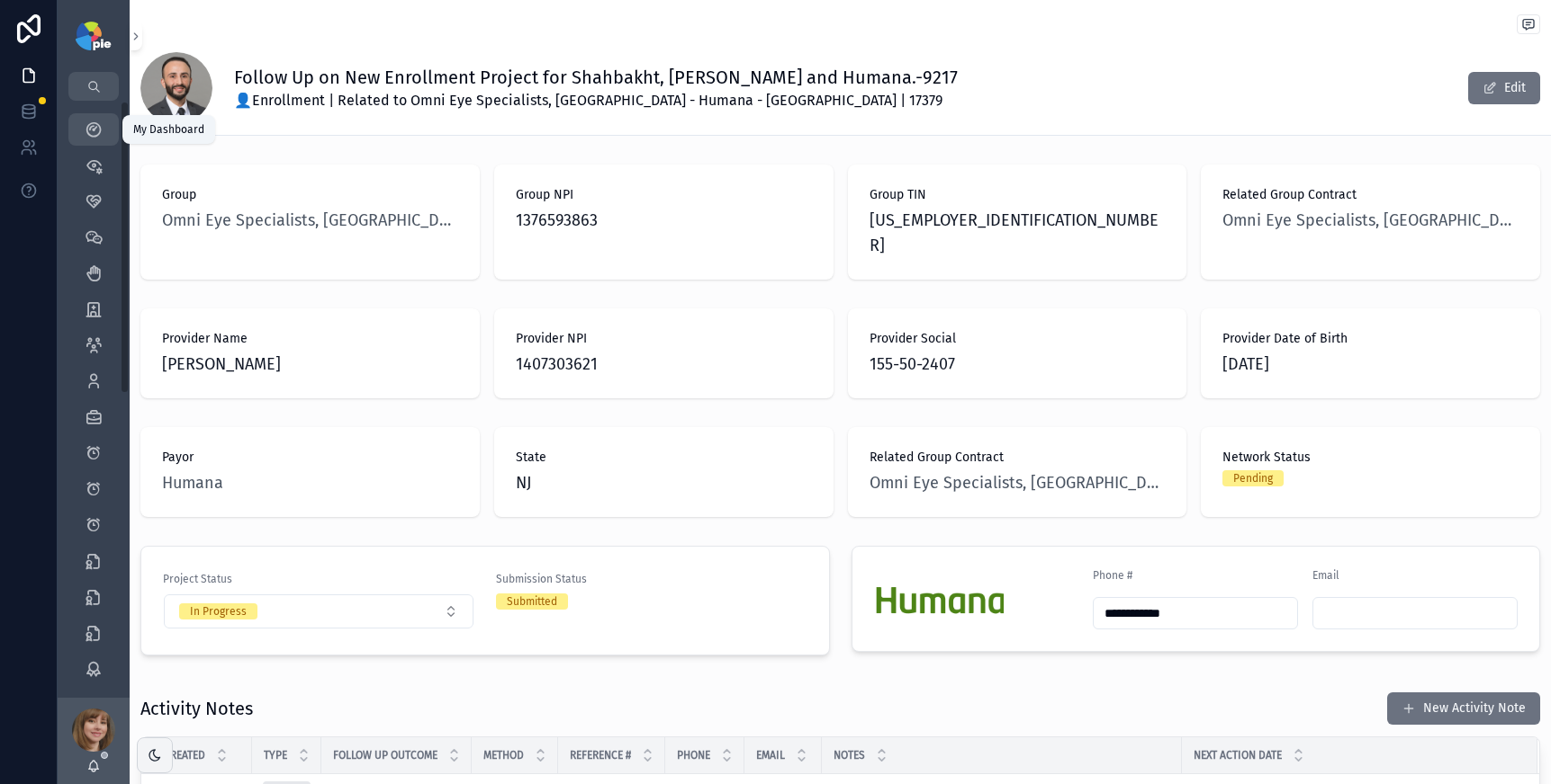
click at [97, 125] on icon "scrollable content" at bounding box center [93, 130] width 18 height 18
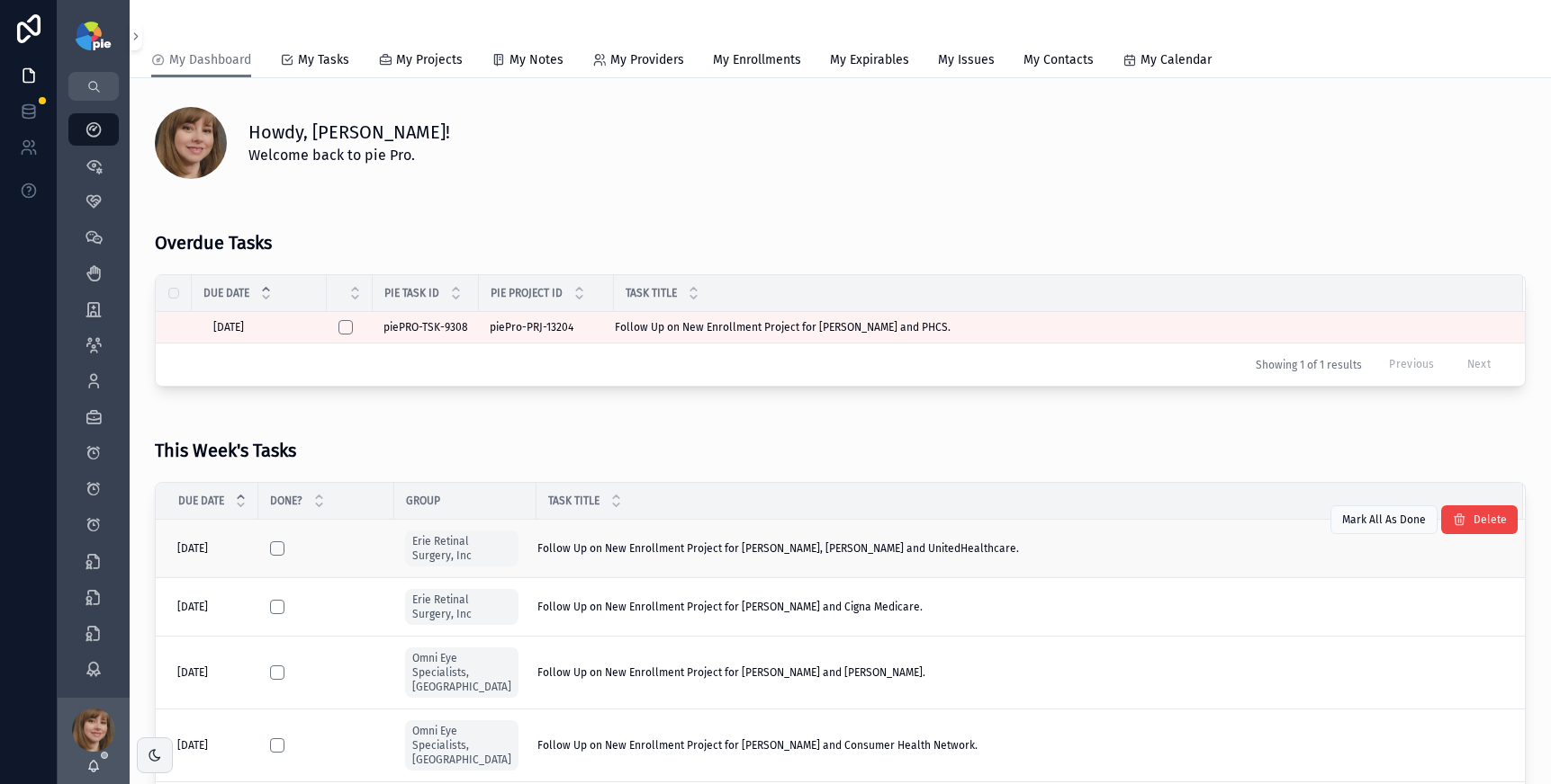
click at [978, 542] on div "Follow Up on New Enrollment Project for Khojasteh Jafari, Hassan and UnitedHeal…" at bounding box center [1019, 548] width 963 height 15
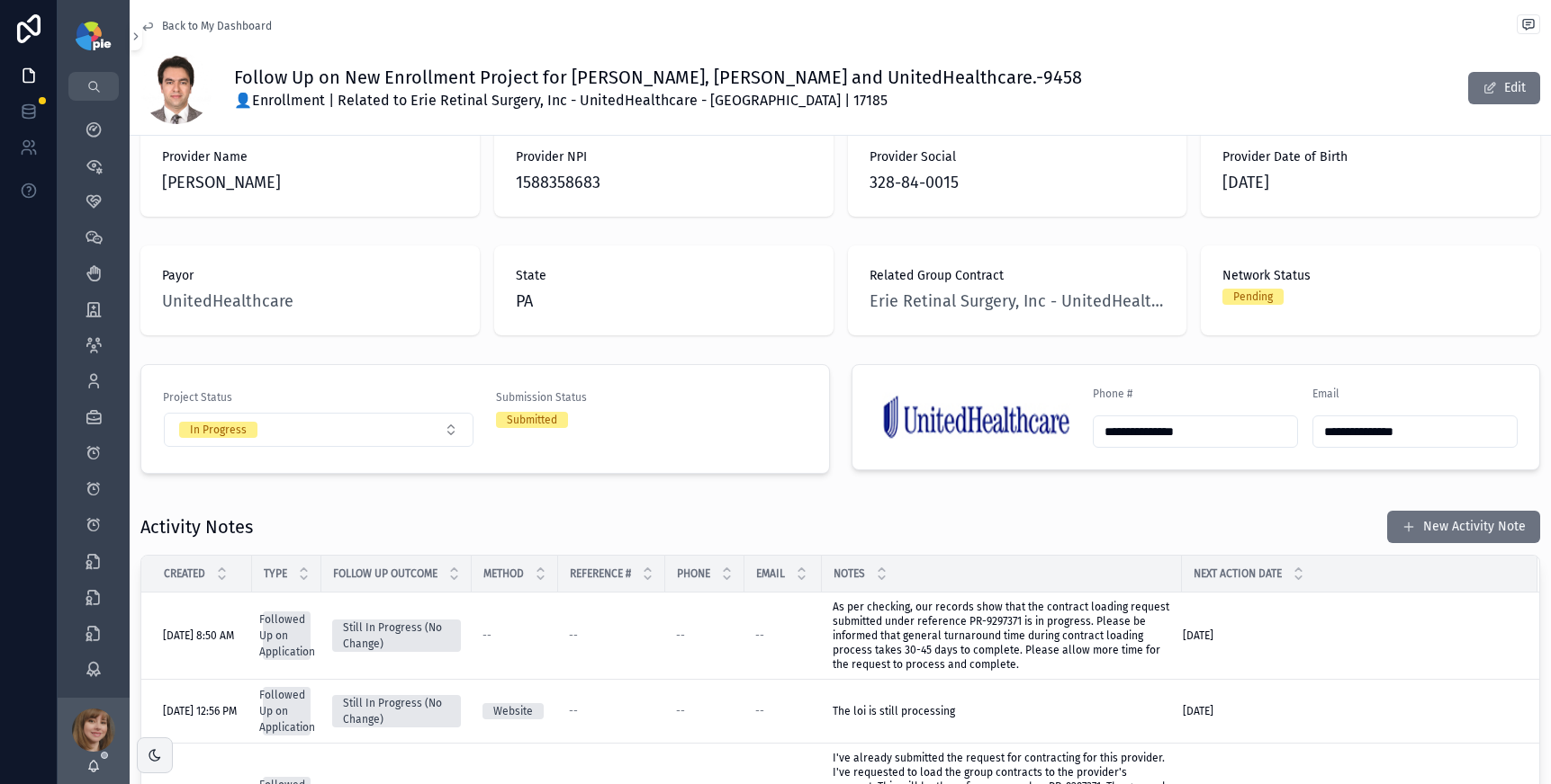
scroll to position [184, 0]
click at [184, 27] on span "Back to My Dashboard" at bounding box center [217, 26] width 110 height 15
